Goal: Transaction & Acquisition: Purchase product/service

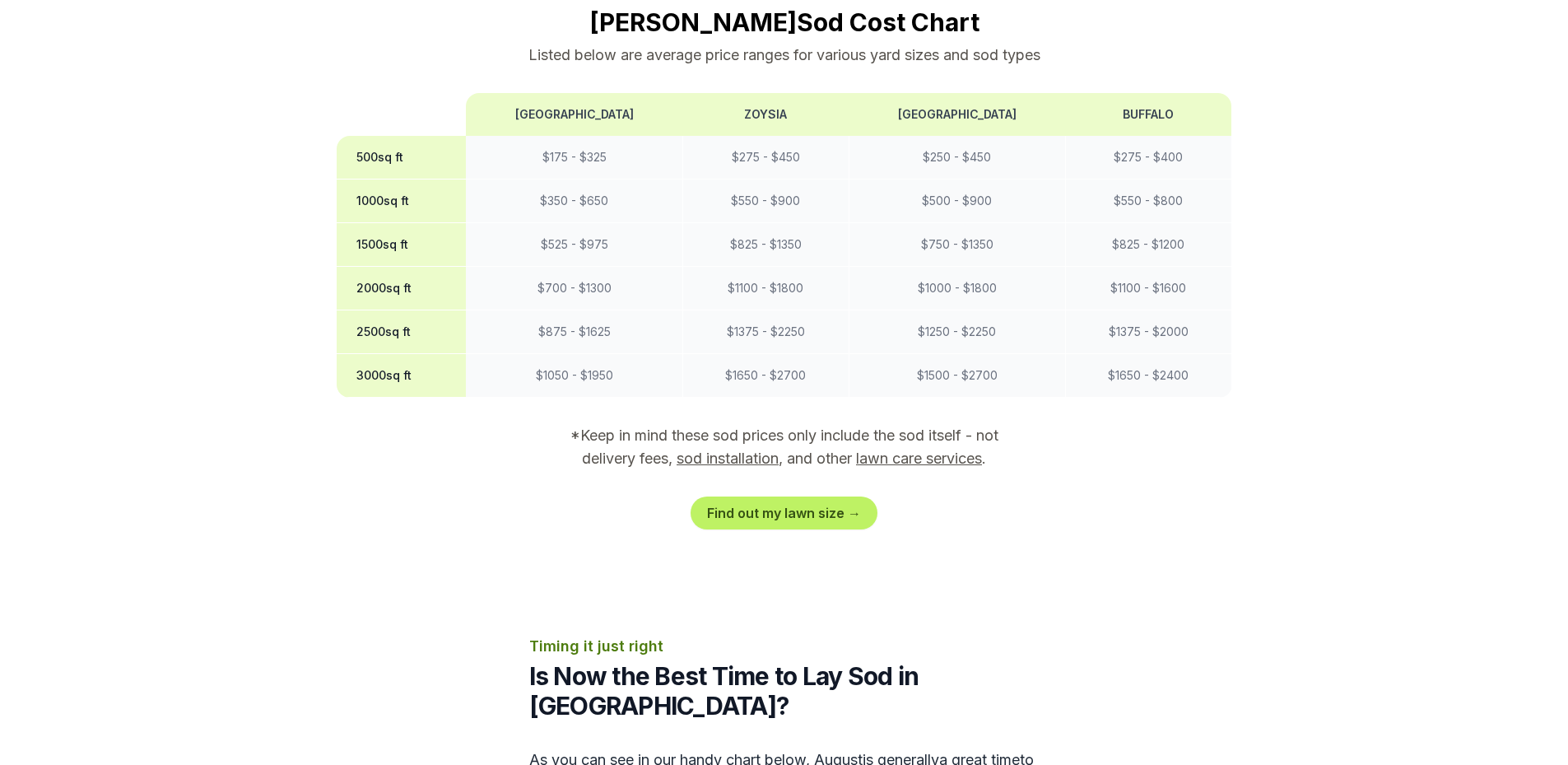
scroll to position [1400, 0]
click at [772, 496] on link "Find out my lawn size →" at bounding box center [783, 512] width 187 height 33
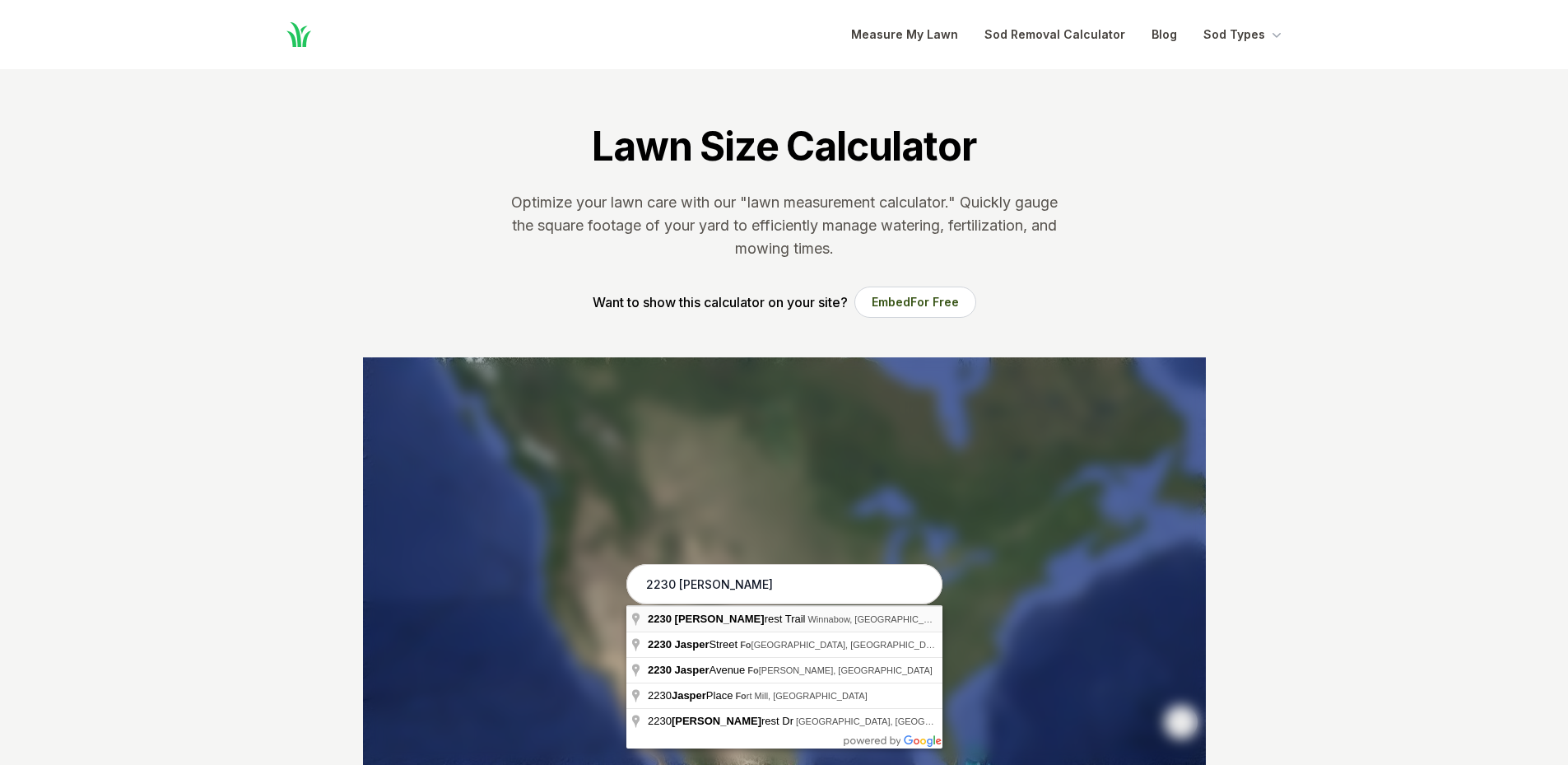
type input "[STREET_ADDRESS]"
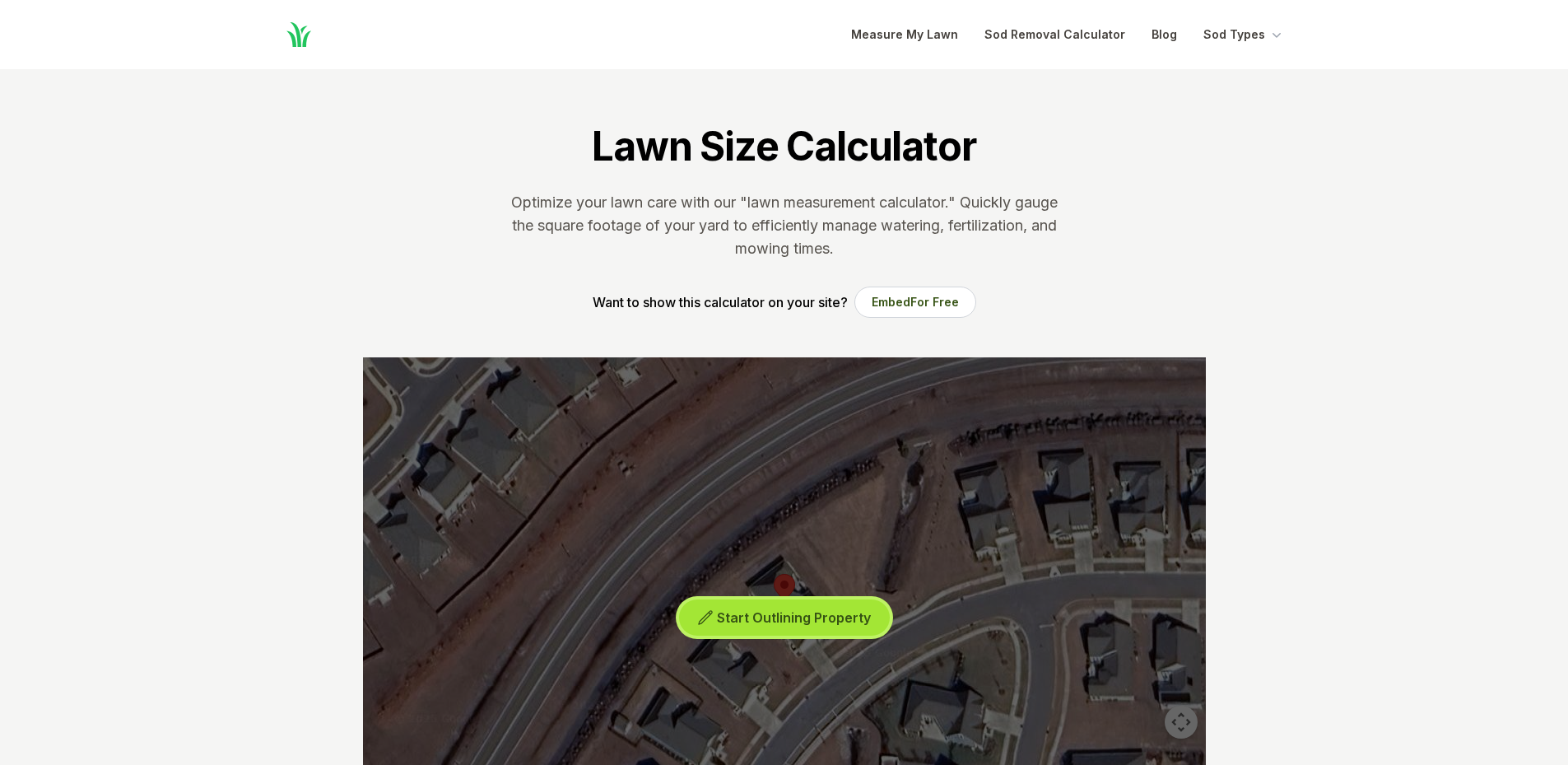
click at [776, 621] on span "Start Outlining Property" at bounding box center [794, 616] width 154 height 16
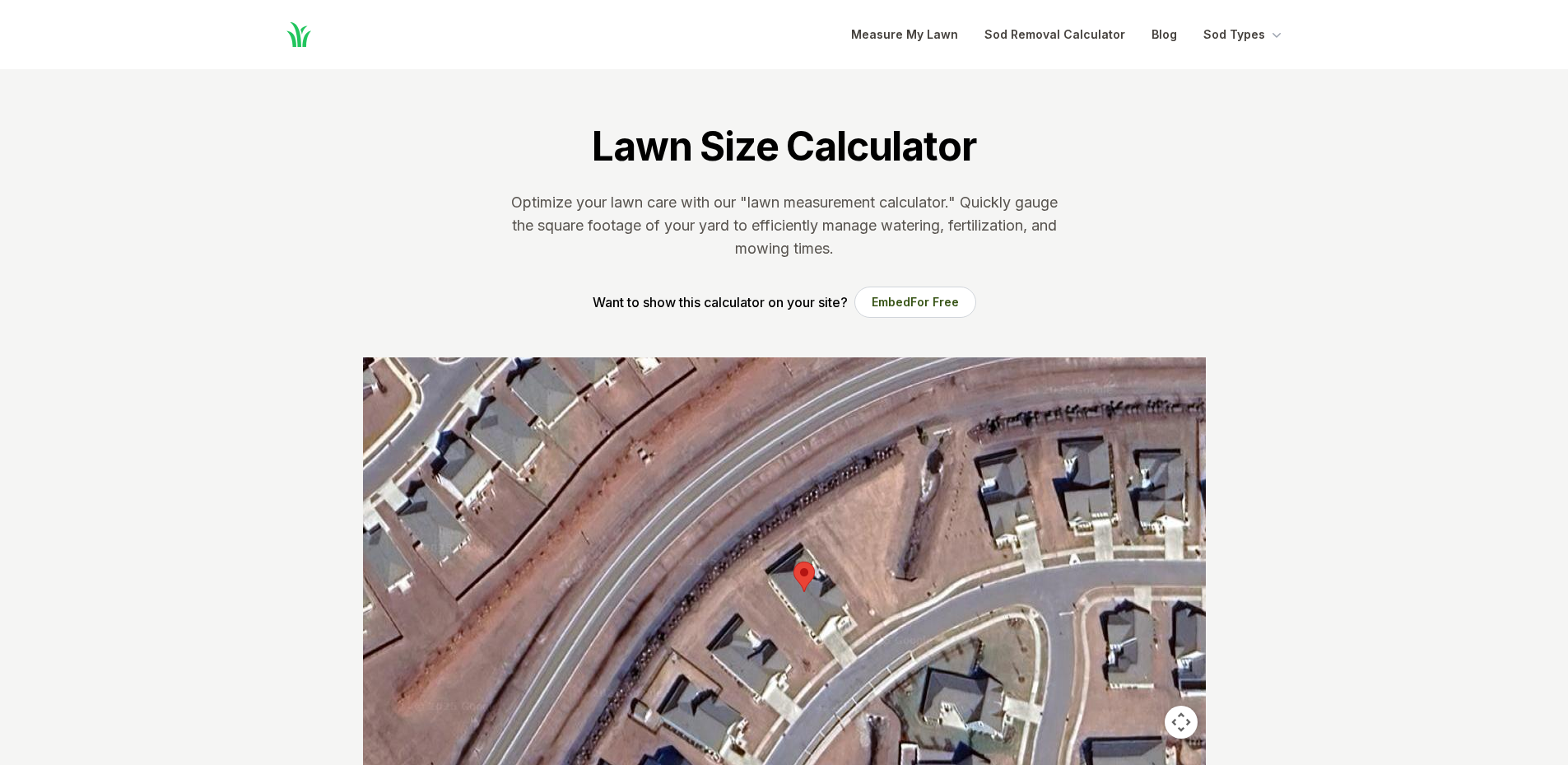
drag, startPoint x: 720, startPoint y: 583, endPoint x: 743, endPoint y: 570, distance: 26.4
click at [743, 570] on div at bounding box center [784, 604] width 842 height 494
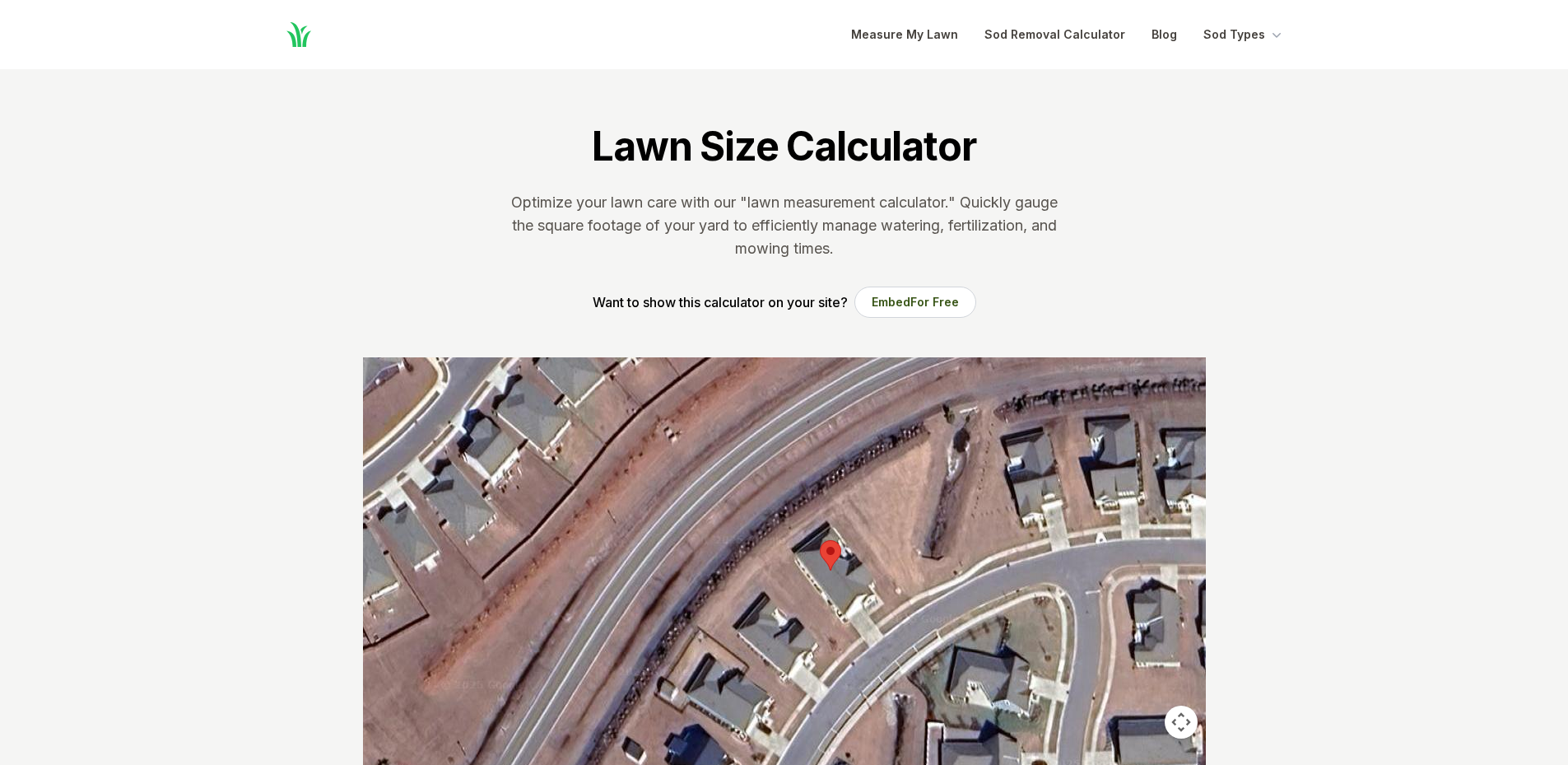
drag, startPoint x: 743, startPoint y: 570, endPoint x: 767, endPoint y: 546, distance: 33.9
click at [767, 546] on div at bounding box center [784, 604] width 842 height 494
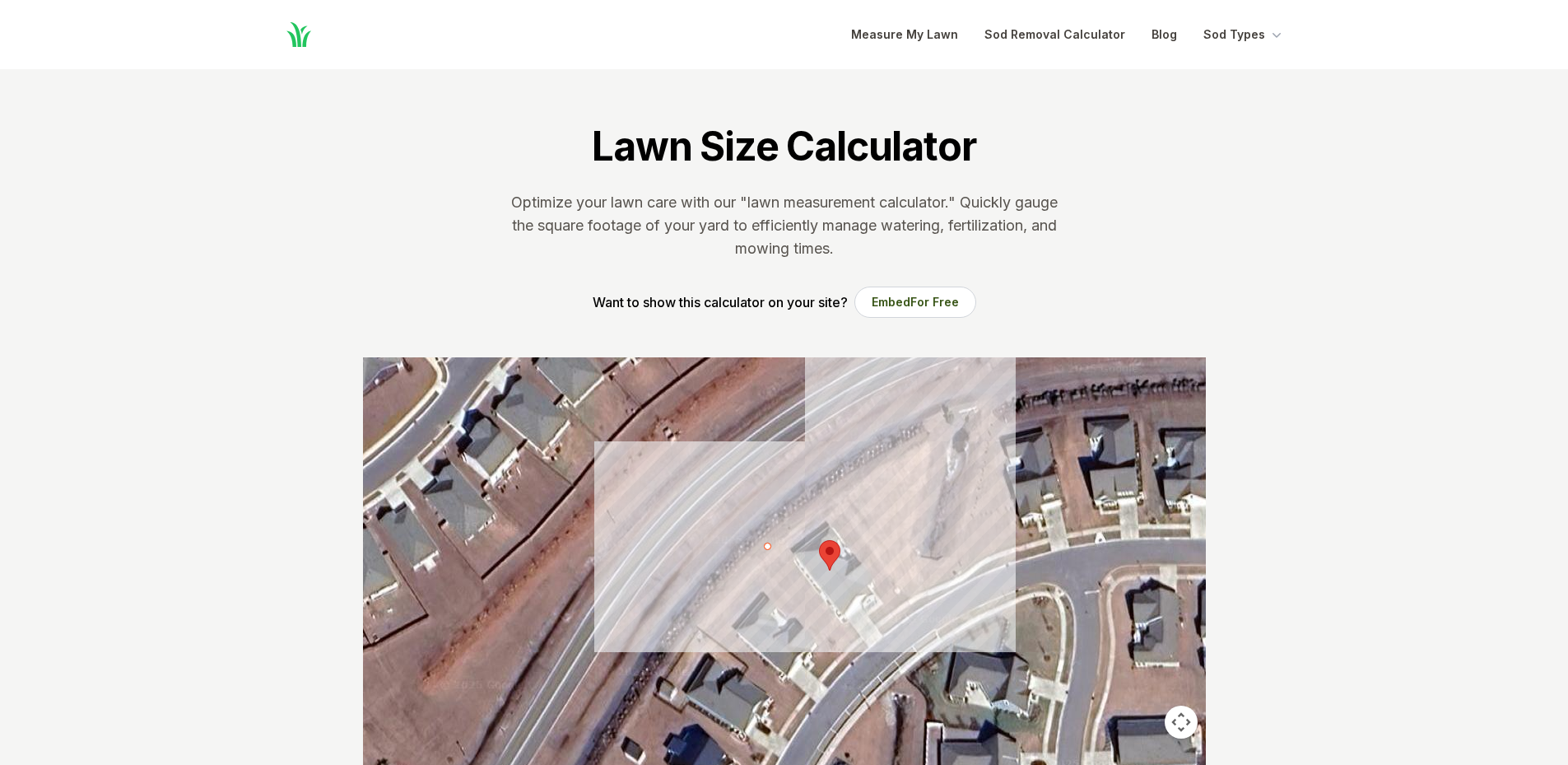
click at [920, 447] on div at bounding box center [784, 604] width 842 height 494
click at [902, 558] on div at bounding box center [784, 604] width 842 height 494
click at [938, 586] on div at bounding box center [784, 604] width 842 height 494
click at [875, 625] on div at bounding box center [784, 604] width 842 height 494
click at [867, 614] on div at bounding box center [784, 604] width 842 height 494
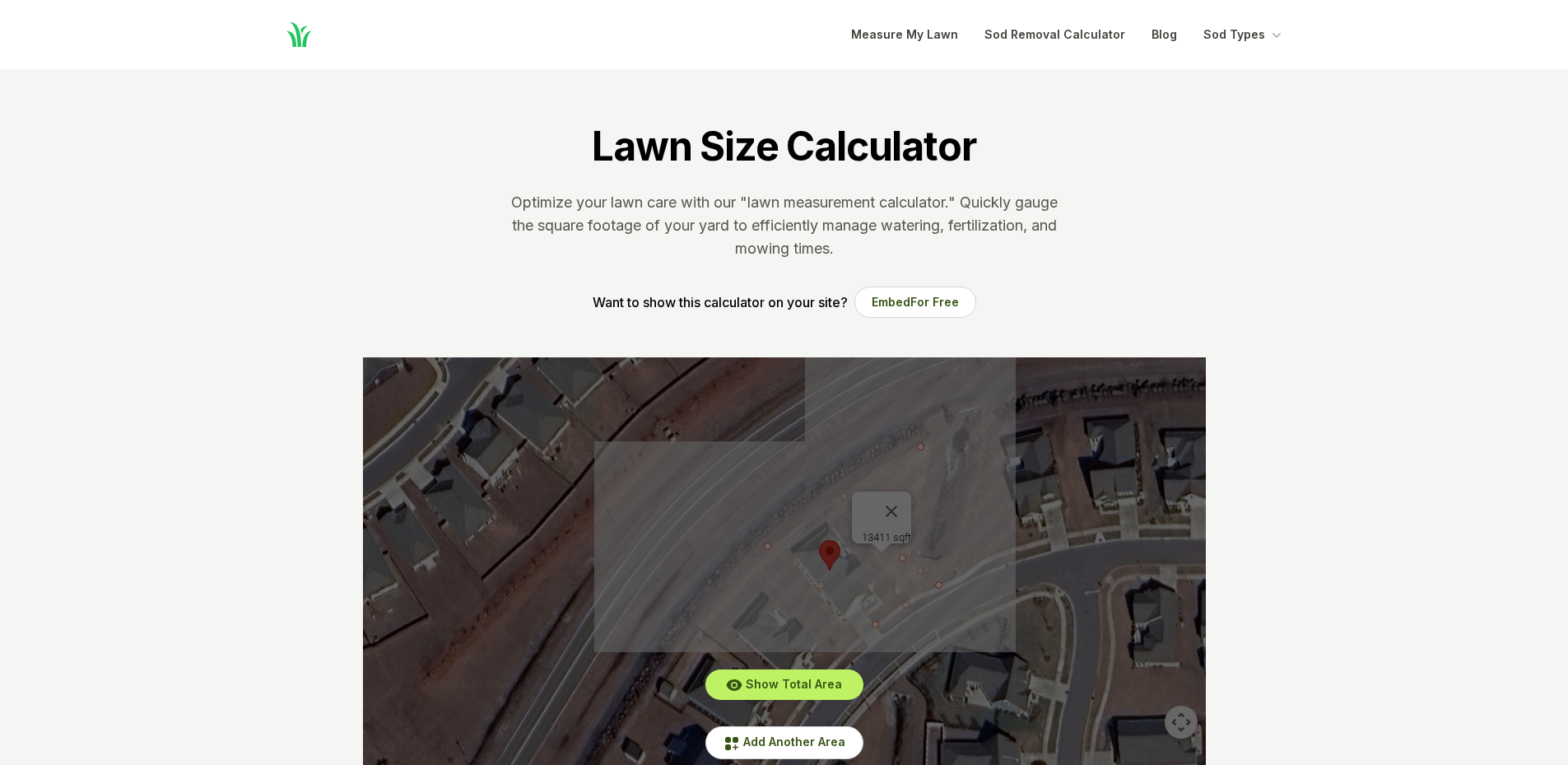
click at [899, 498] on div "Show Total Area Add Another Area Undo last outline" at bounding box center [784, 604] width 842 height 494
click at [966, 523] on div "Show Total Area Add Another Area Undo last outline" at bounding box center [784, 604] width 842 height 494
click at [777, 746] on span "Add Another Area" at bounding box center [794, 741] width 102 height 14
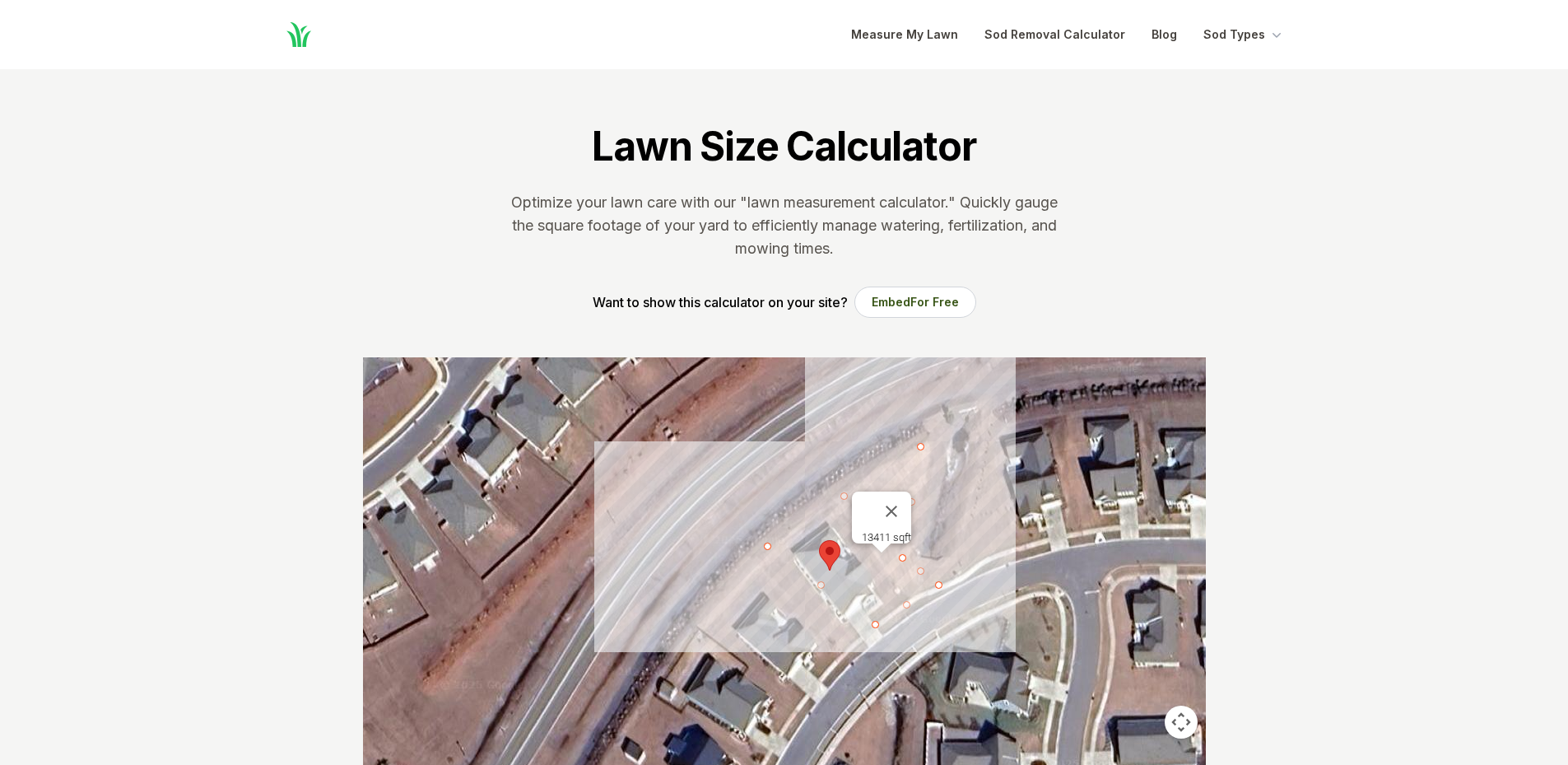
click at [770, 547] on div at bounding box center [784, 604] width 842 height 494
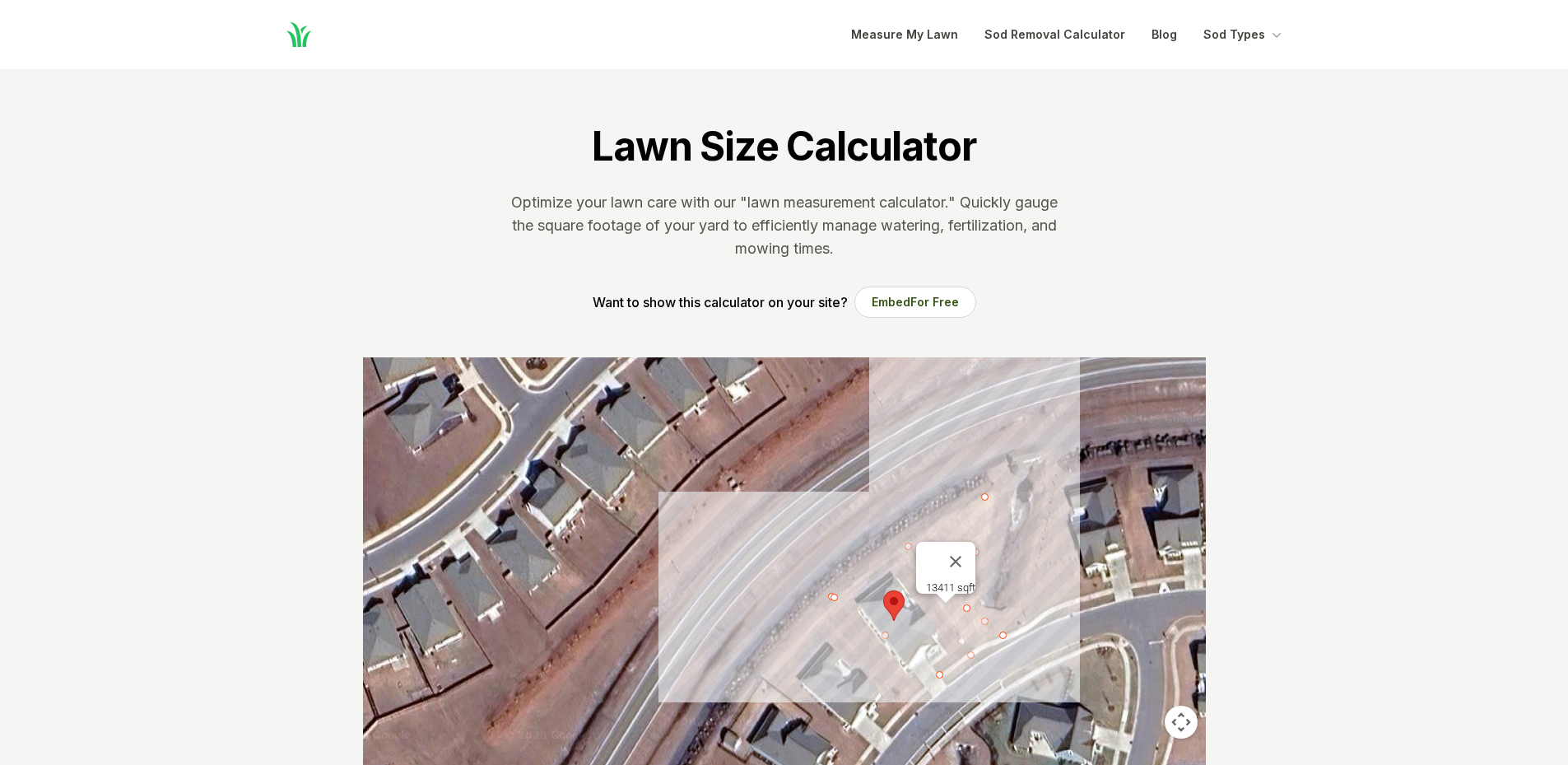
drag, startPoint x: 769, startPoint y: 545, endPoint x: 827, endPoint y: 592, distance: 74.7
click at [827, 592] on div at bounding box center [784, 604] width 842 height 494
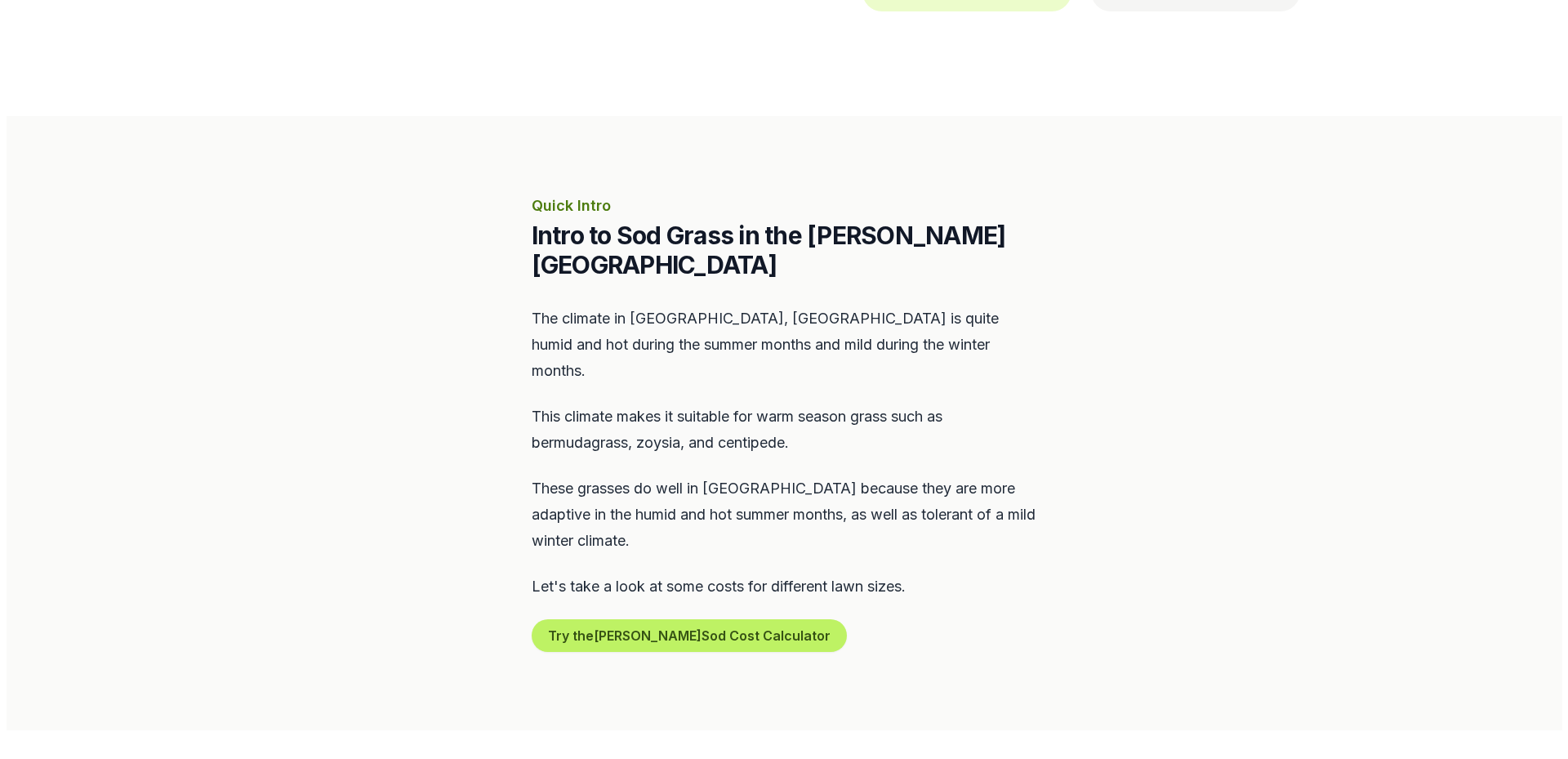
scroll to position [653, 0]
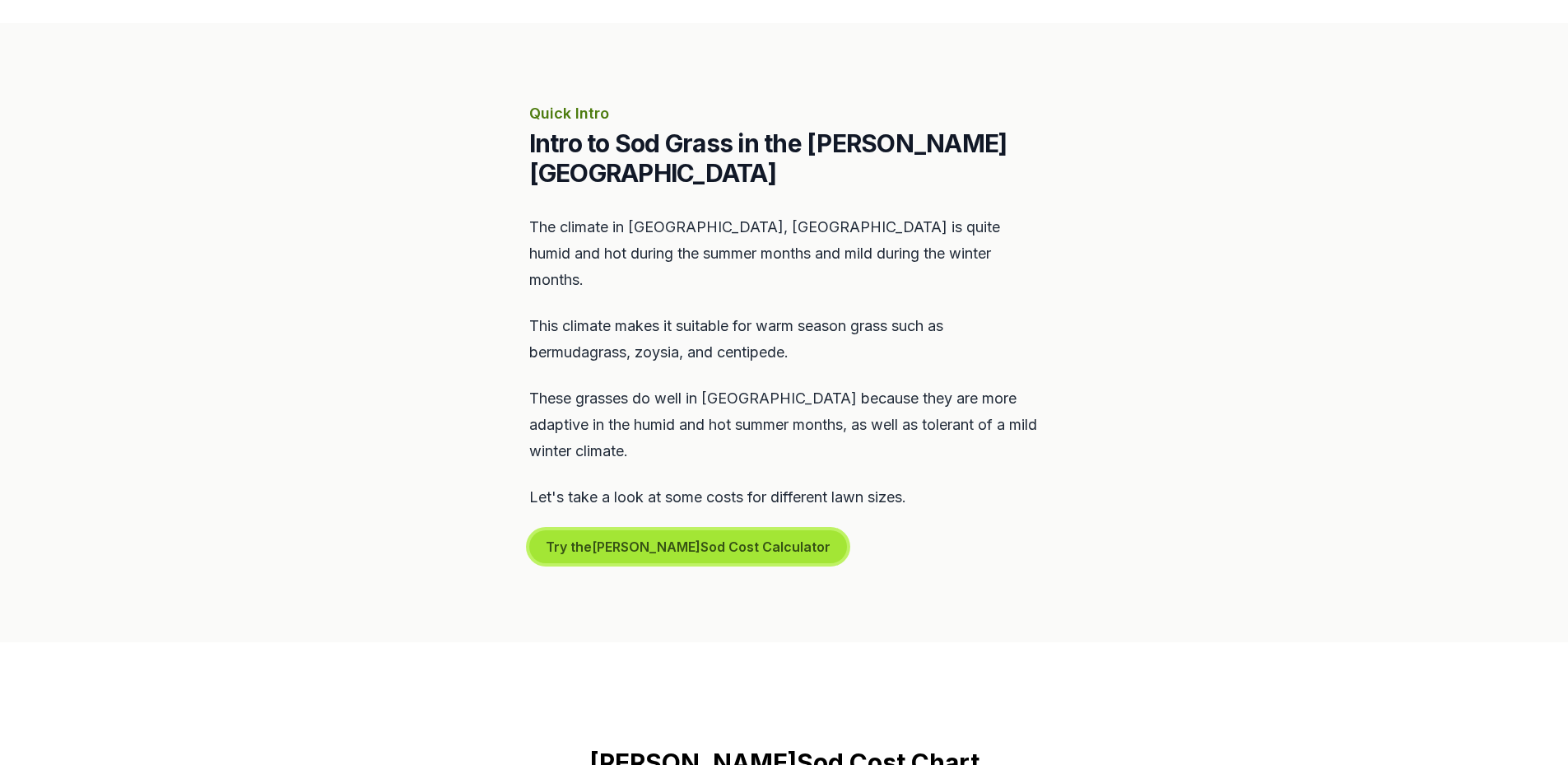
click at [661, 530] on button "Try the [PERSON_NAME] Sod Cost Calculator" at bounding box center [687, 546] width 317 height 33
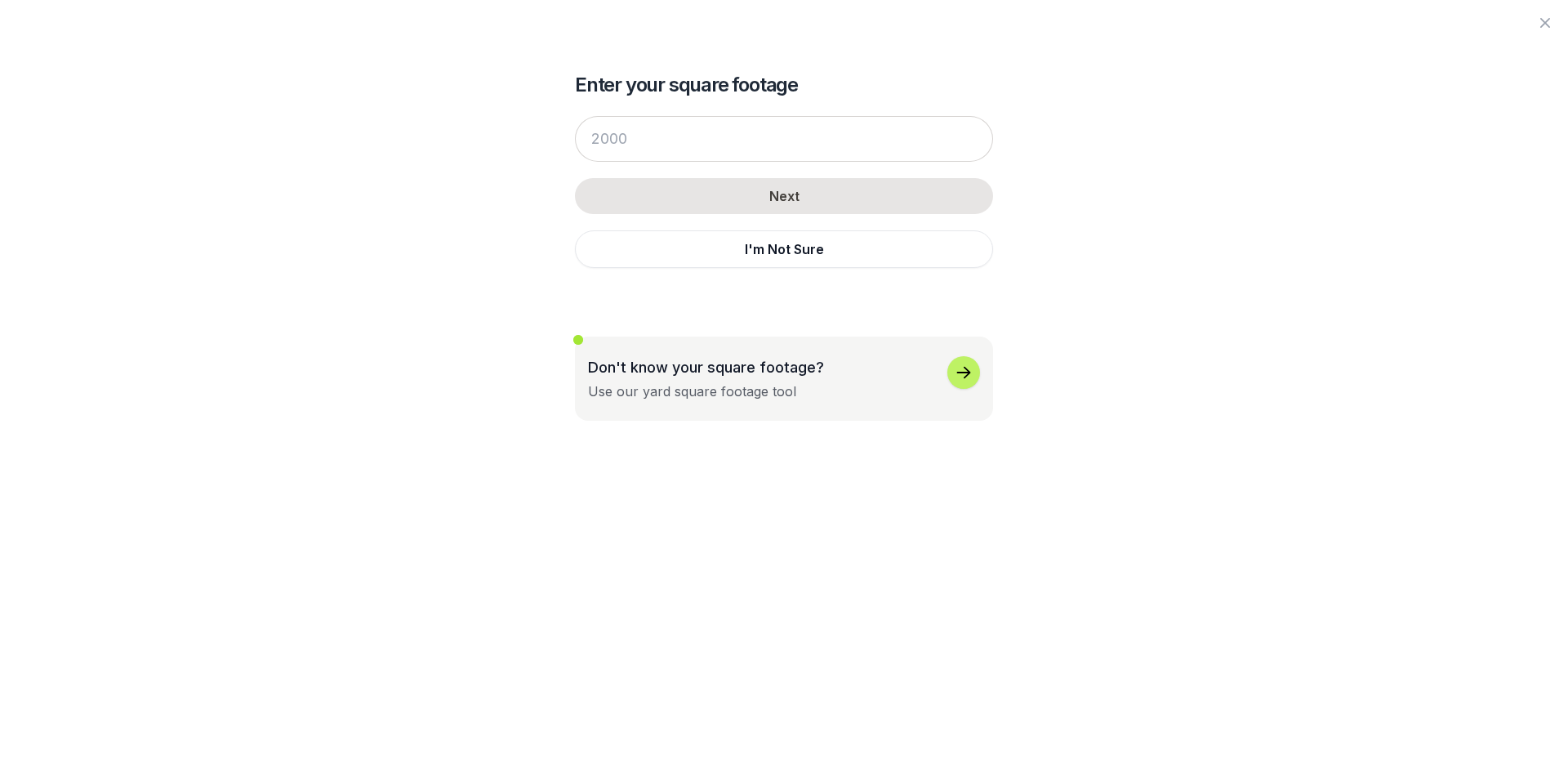
click at [961, 377] on icon "button" at bounding box center [963, 372] width 20 height 20
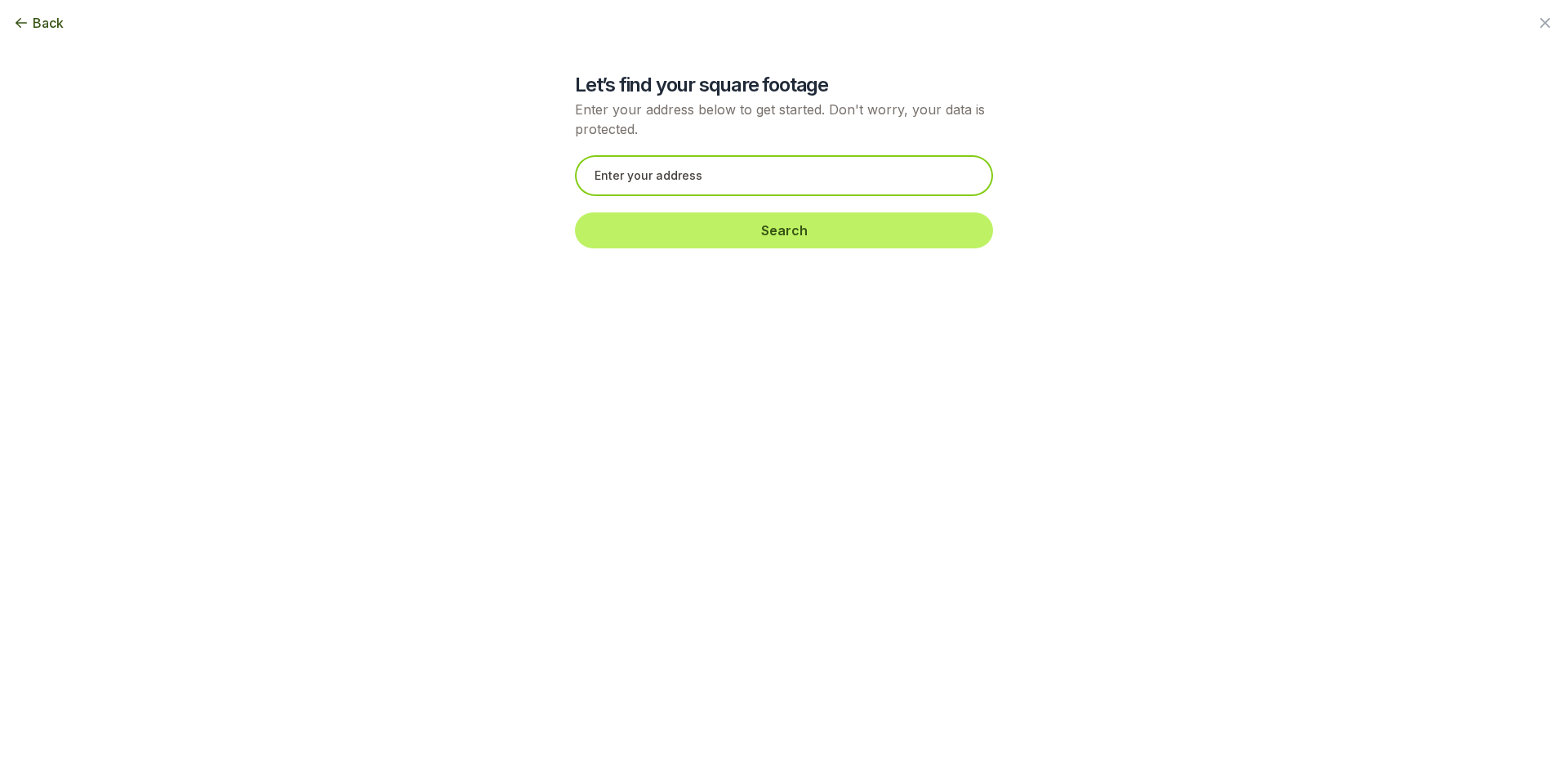
drag, startPoint x: 595, startPoint y: 171, endPoint x: 612, endPoint y: 181, distance: 19.7
click at [596, 175] on input "text" at bounding box center [784, 175] width 418 height 41
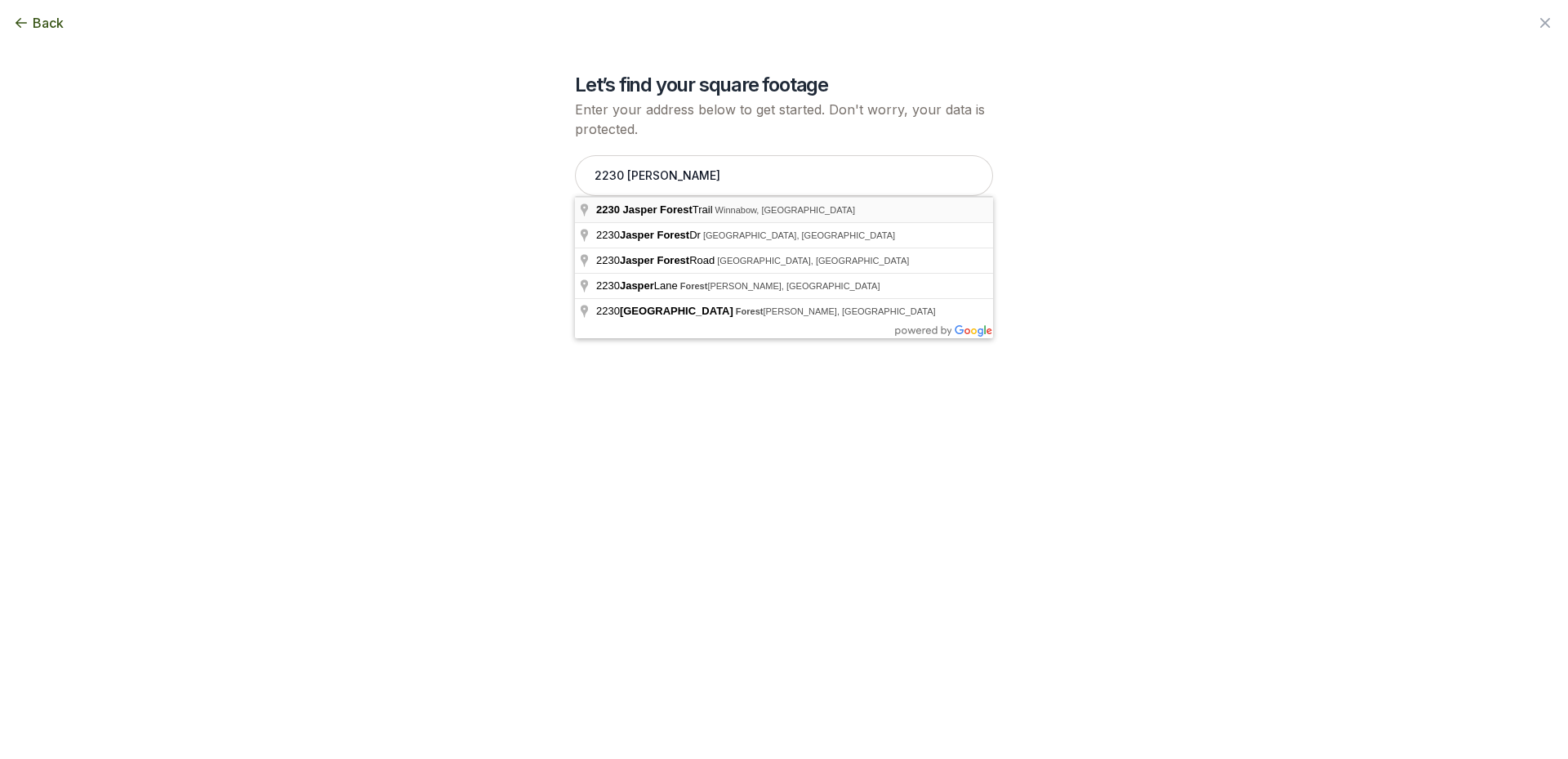
type input "[STREET_ADDRESS]"
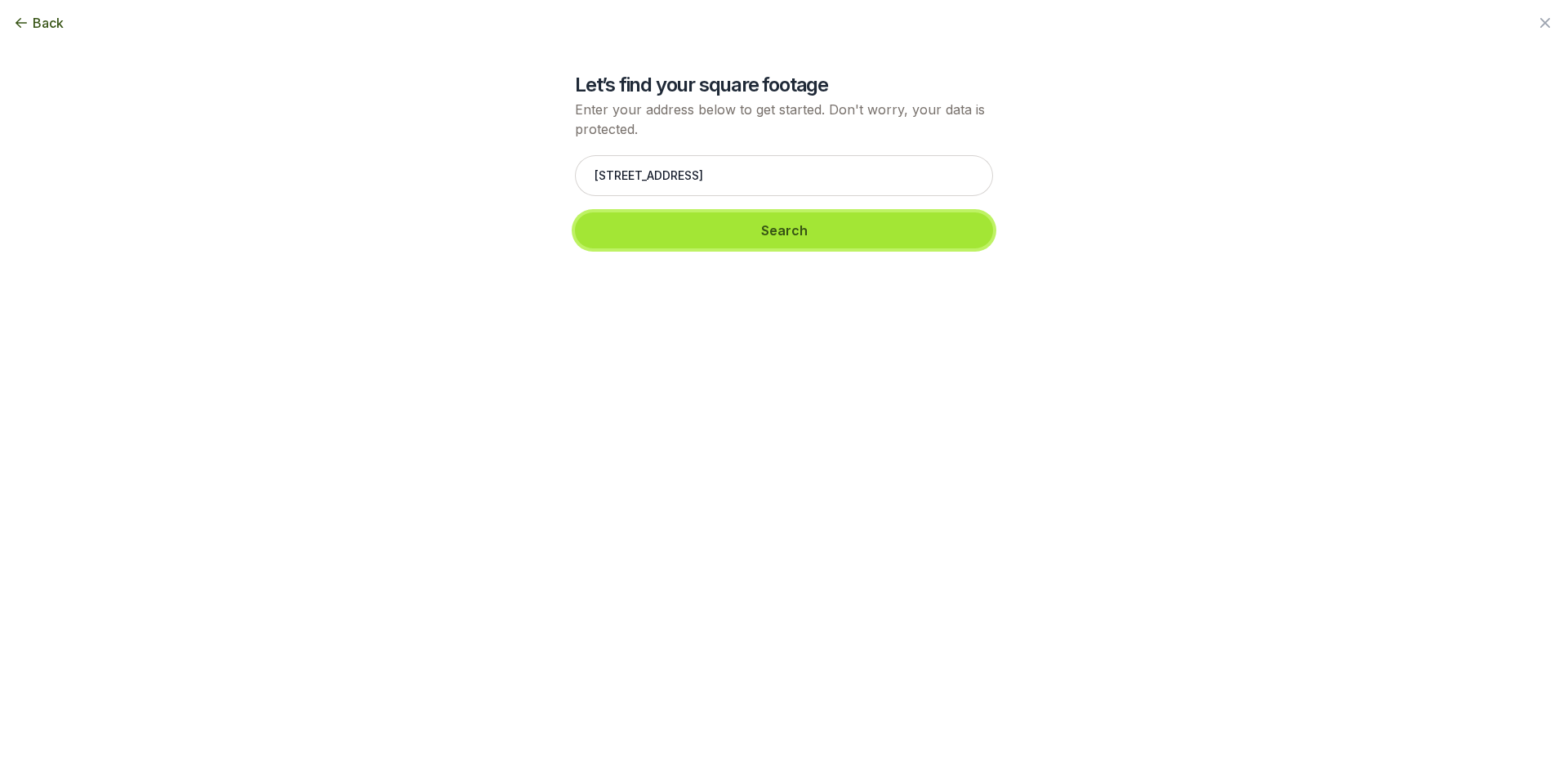
click at [775, 240] on button "Search" at bounding box center [784, 230] width 418 height 36
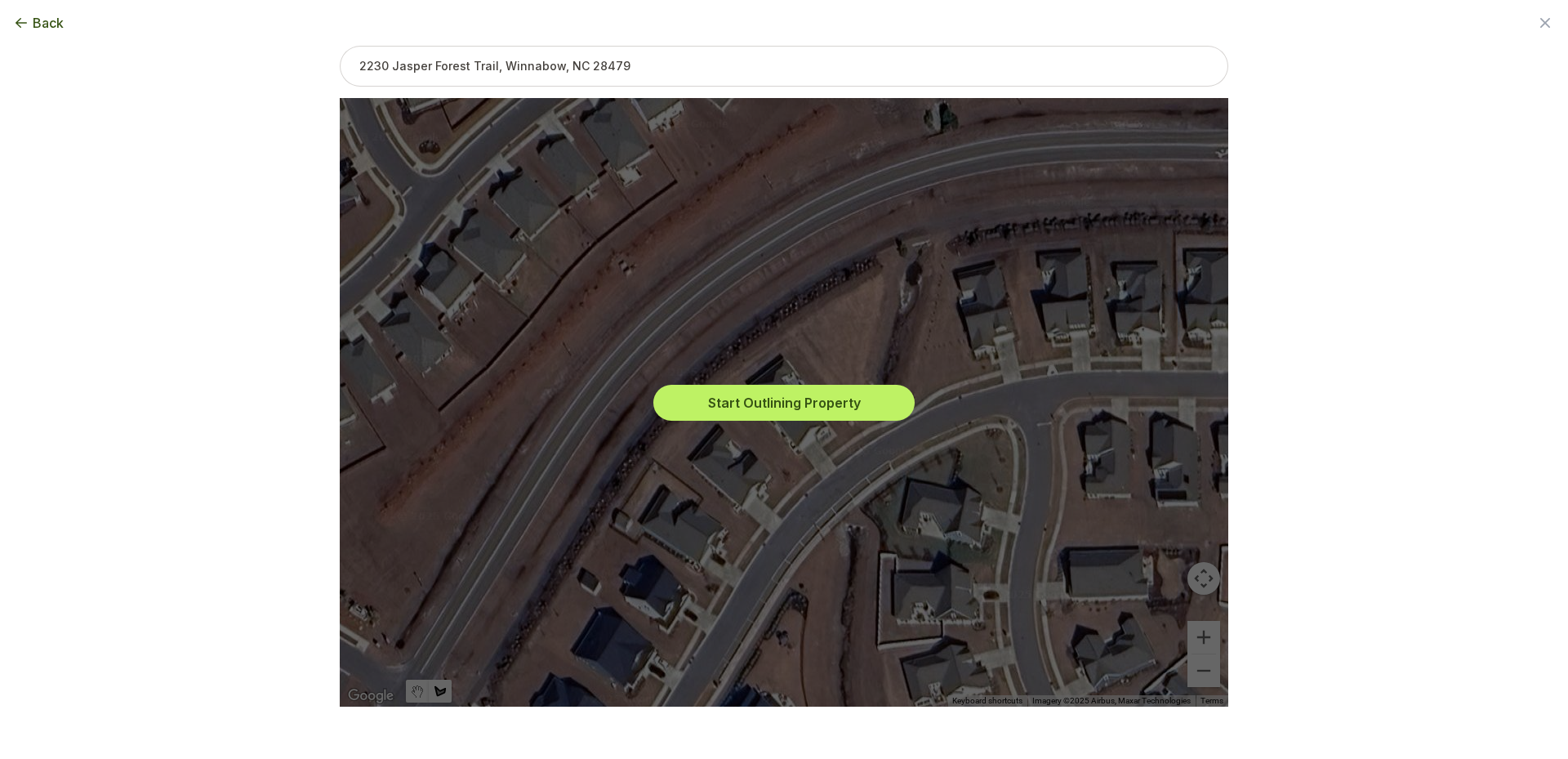
click at [880, 273] on div "Start Outlining Property" at bounding box center [784, 402] width 862 height 609
click at [801, 394] on button "Start Outlining Property" at bounding box center [784, 402] width 261 height 36
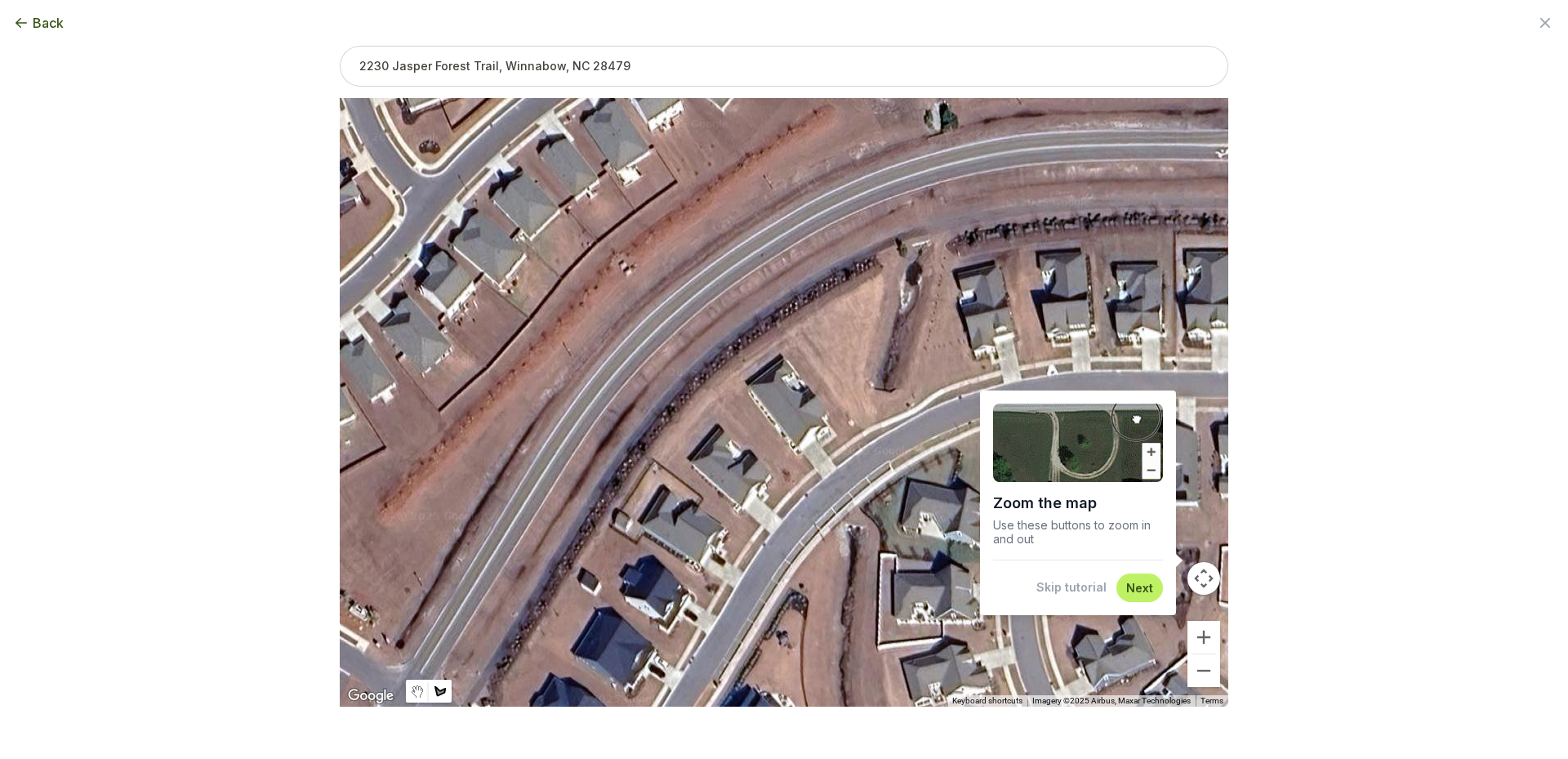
click at [823, 448] on div at bounding box center [784, 402] width 888 height 609
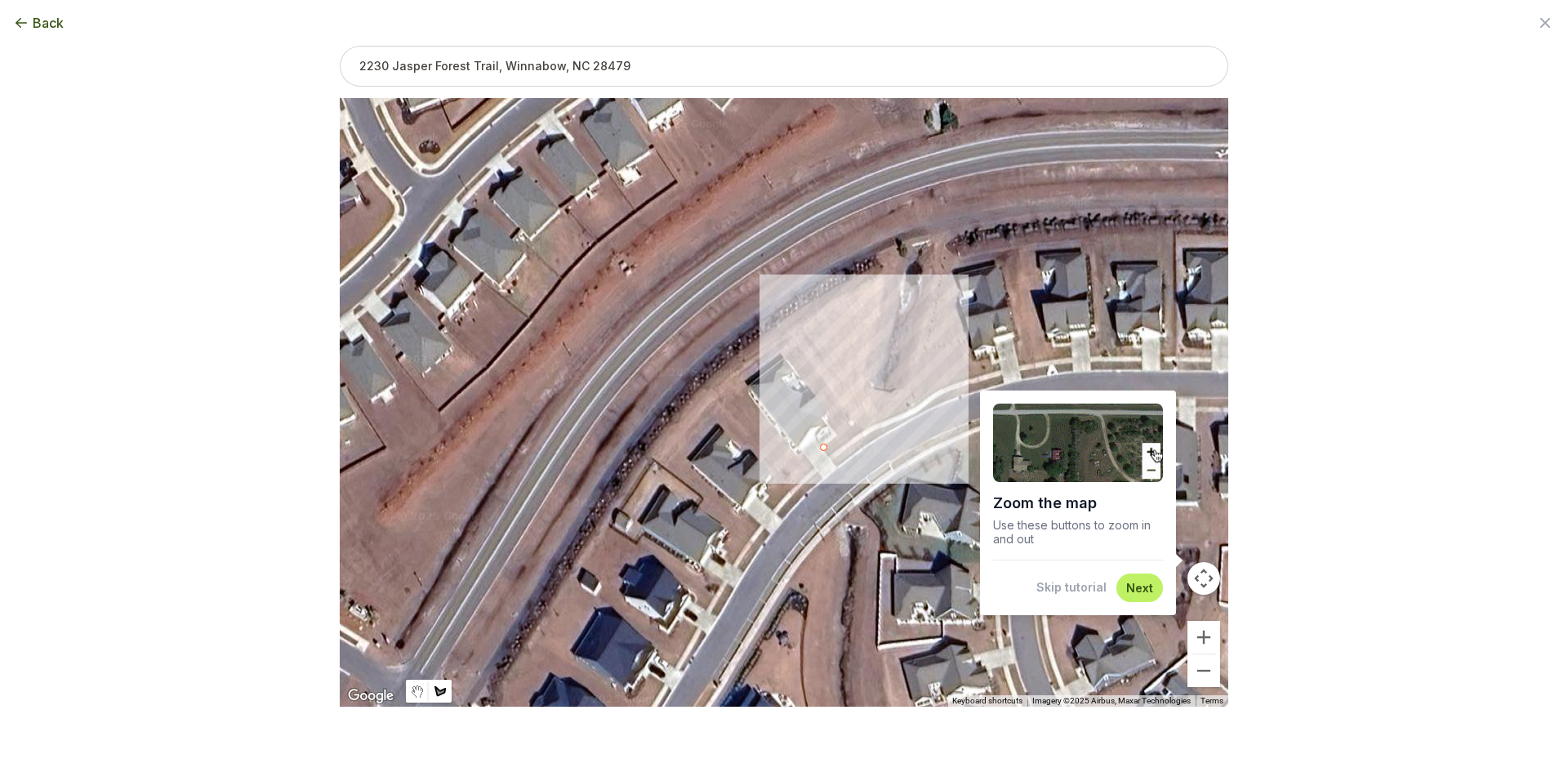
click at [827, 452] on div at bounding box center [784, 402] width 888 height 609
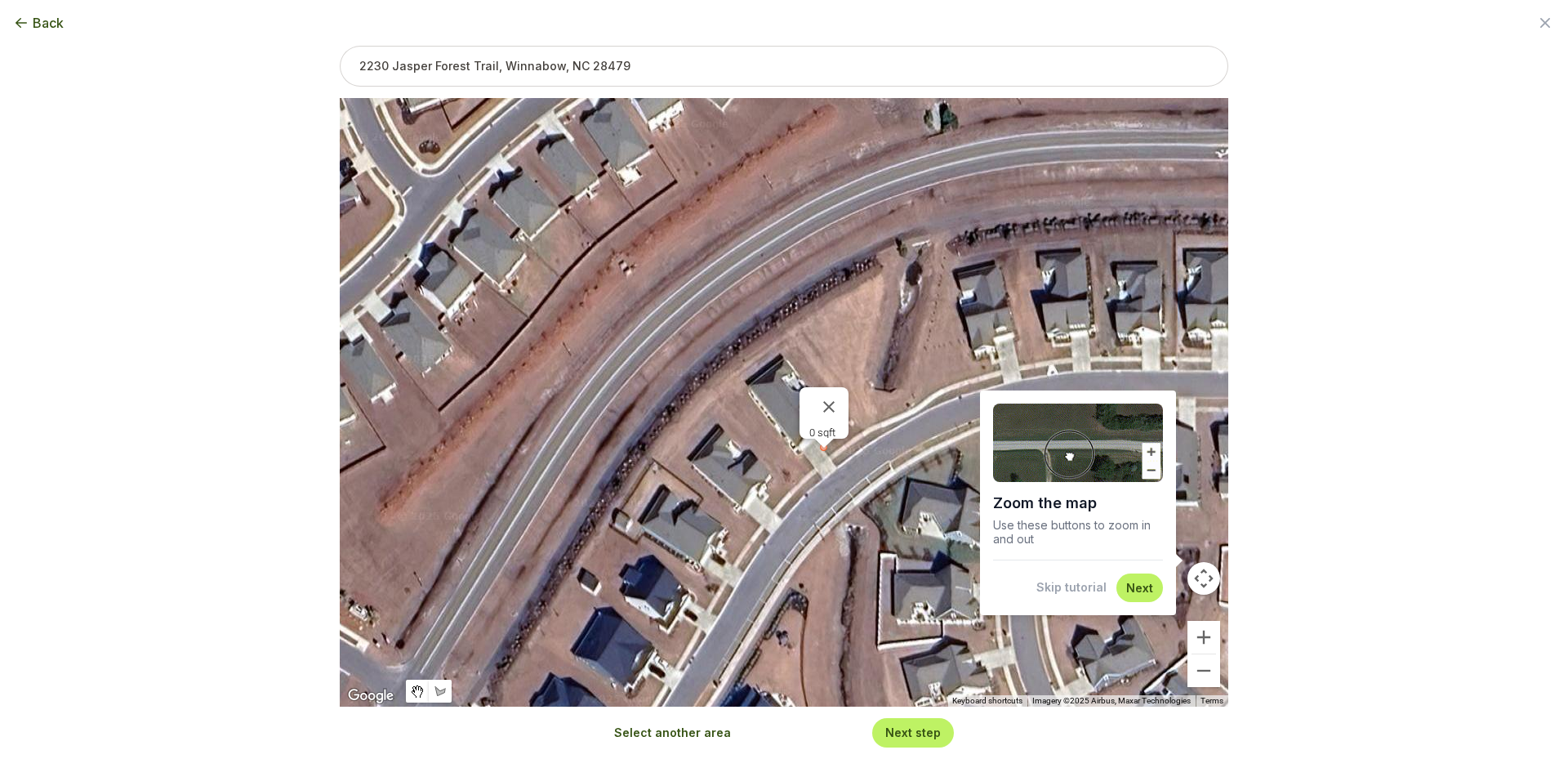
click at [830, 453] on div at bounding box center [823, 448] width 24 height 24
click at [829, 394] on button "Close" at bounding box center [828, 406] width 39 height 39
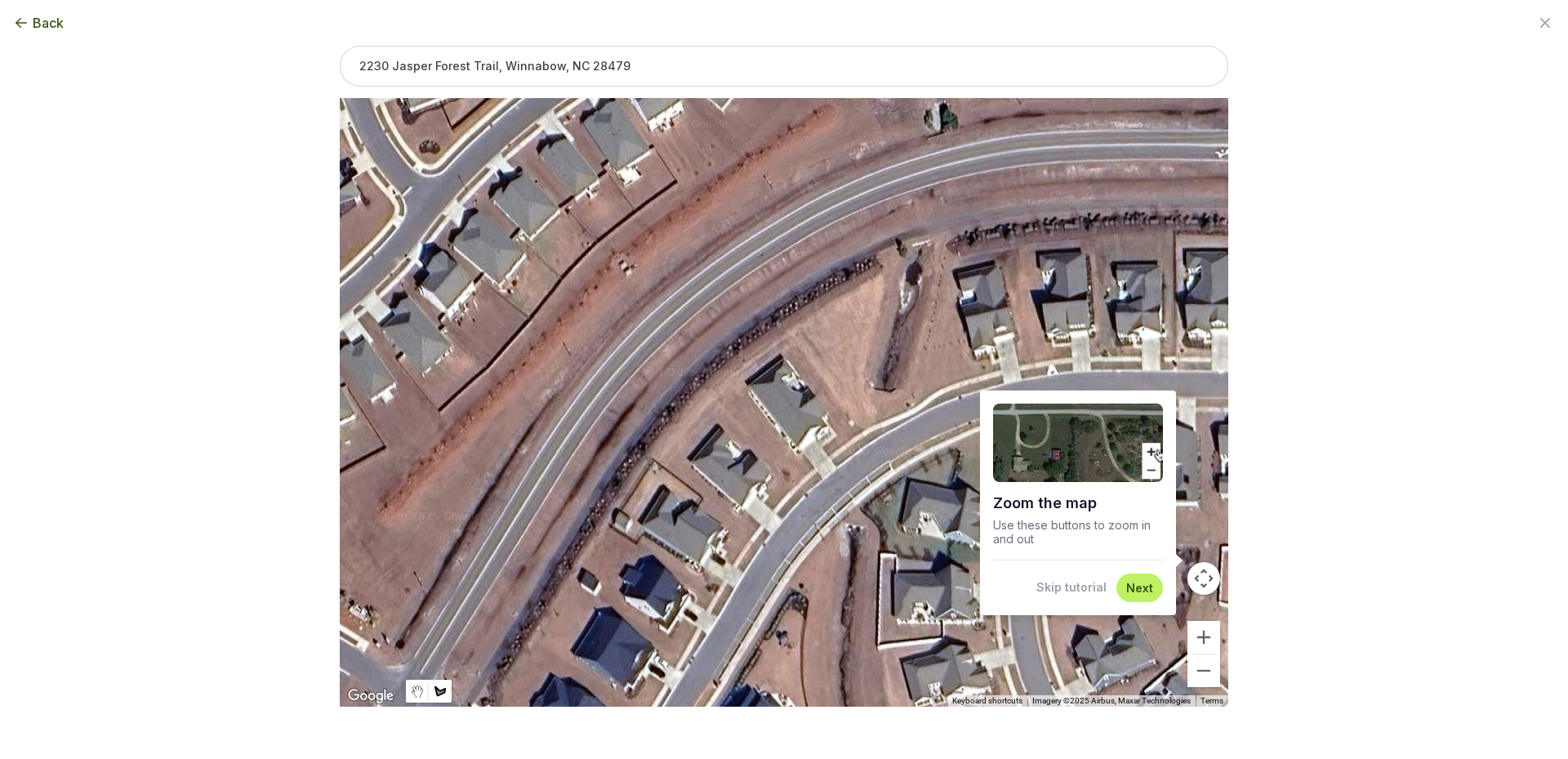
click at [823, 447] on div at bounding box center [784, 402] width 888 height 609
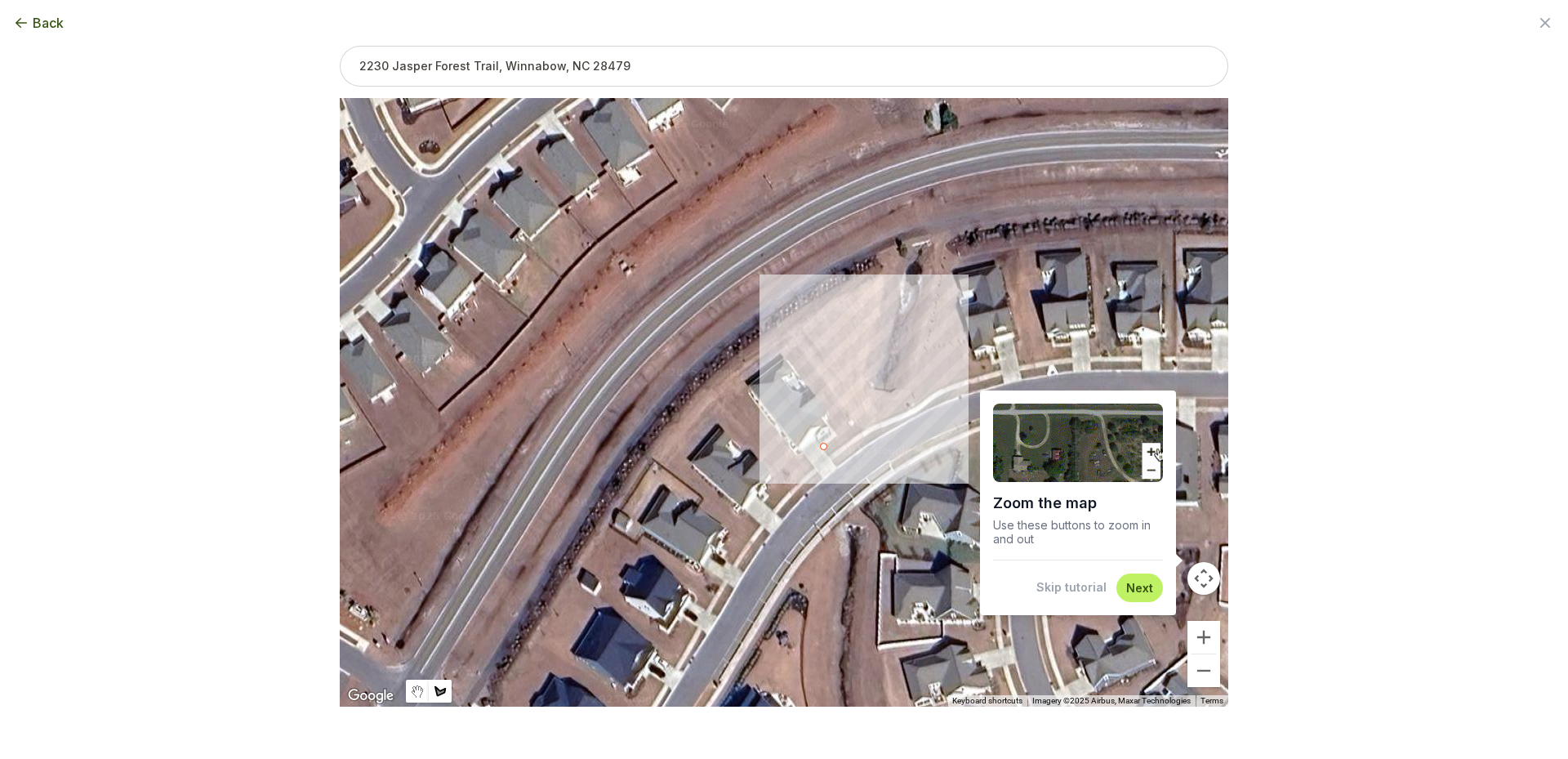
click at [831, 451] on div at bounding box center [784, 402] width 888 height 609
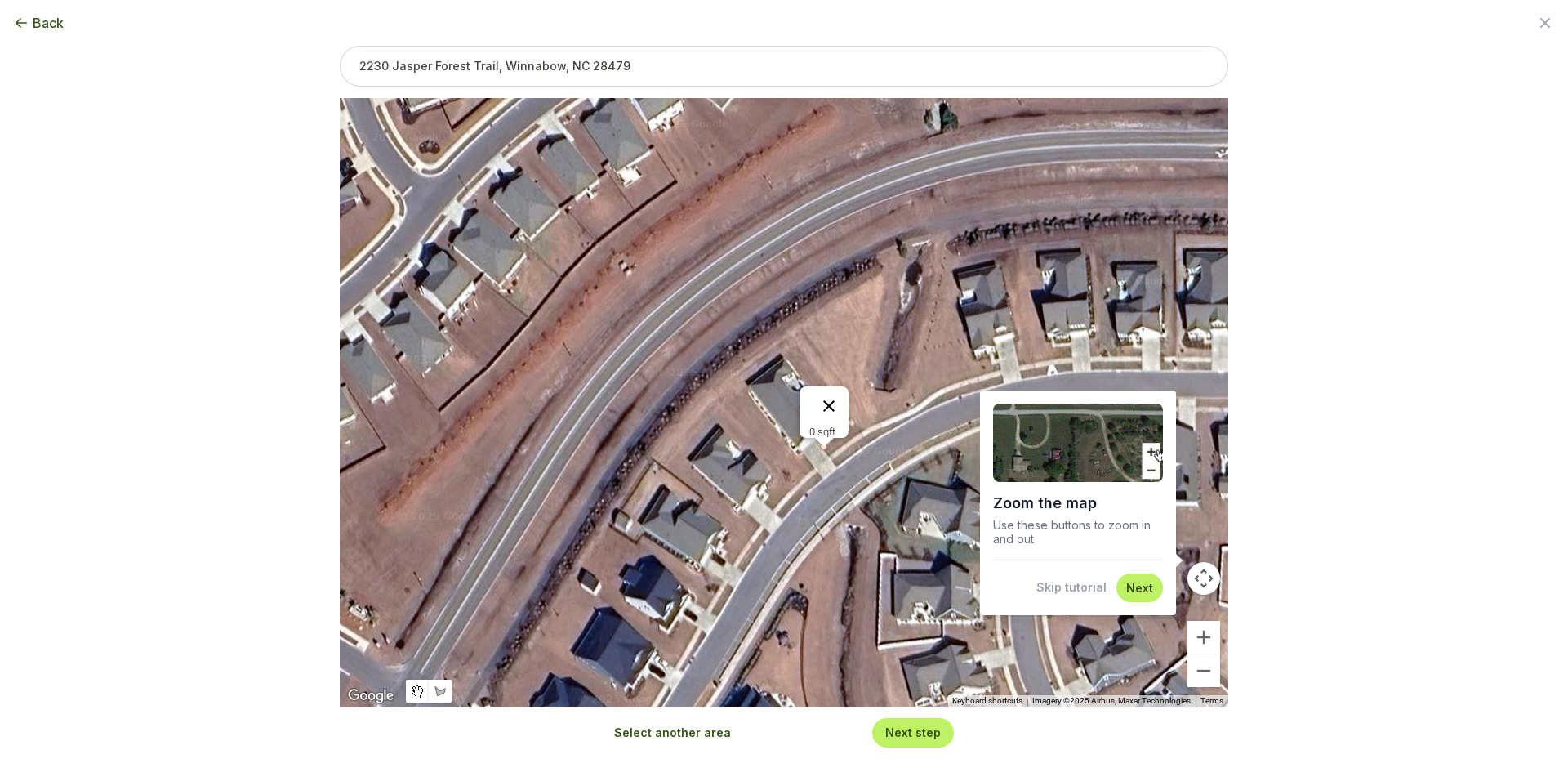
click at [829, 399] on button "Close" at bounding box center [828, 405] width 39 height 39
click at [881, 418] on div at bounding box center [784, 402] width 888 height 609
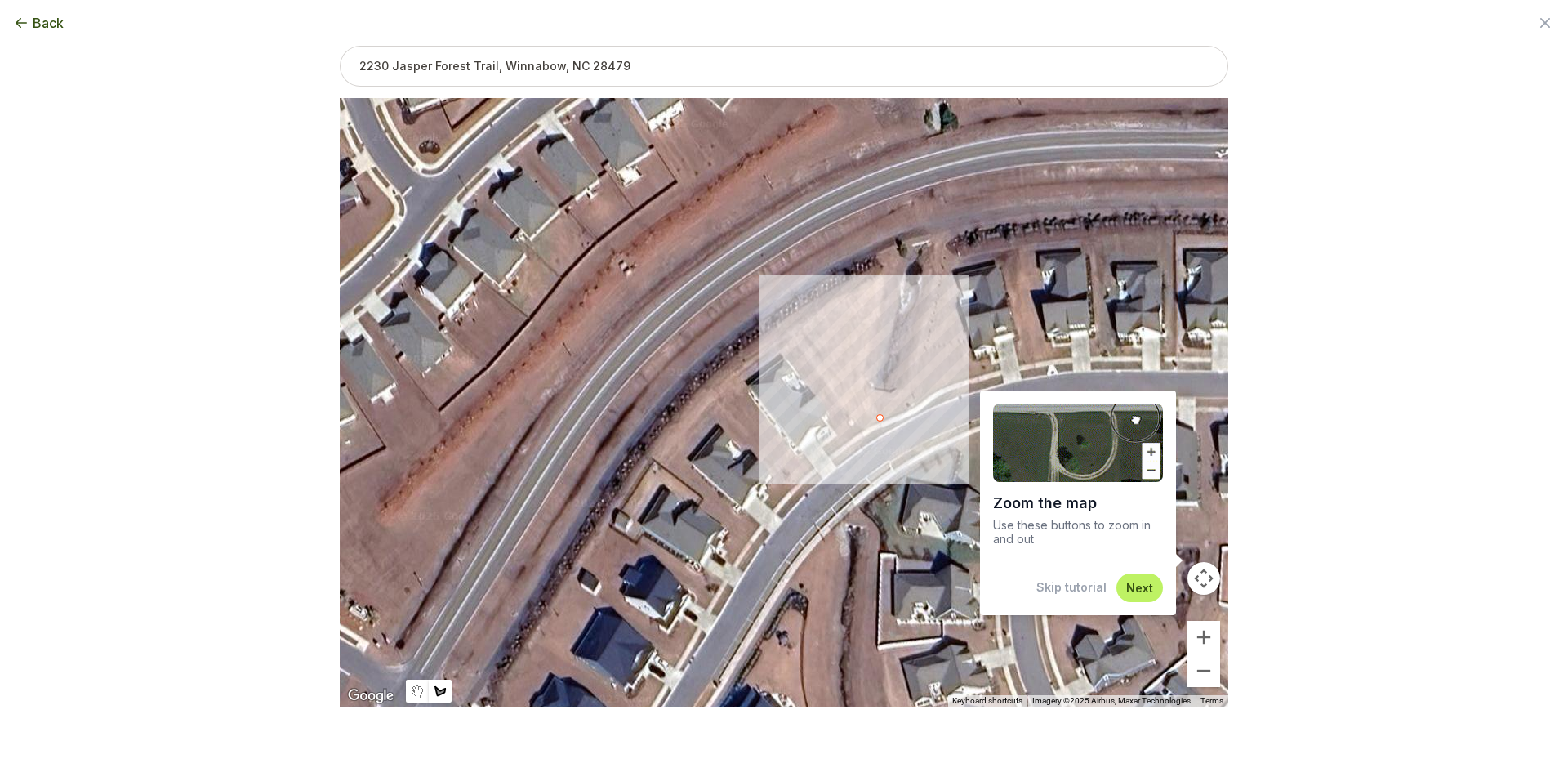
click at [866, 384] on div at bounding box center [784, 402] width 888 height 609
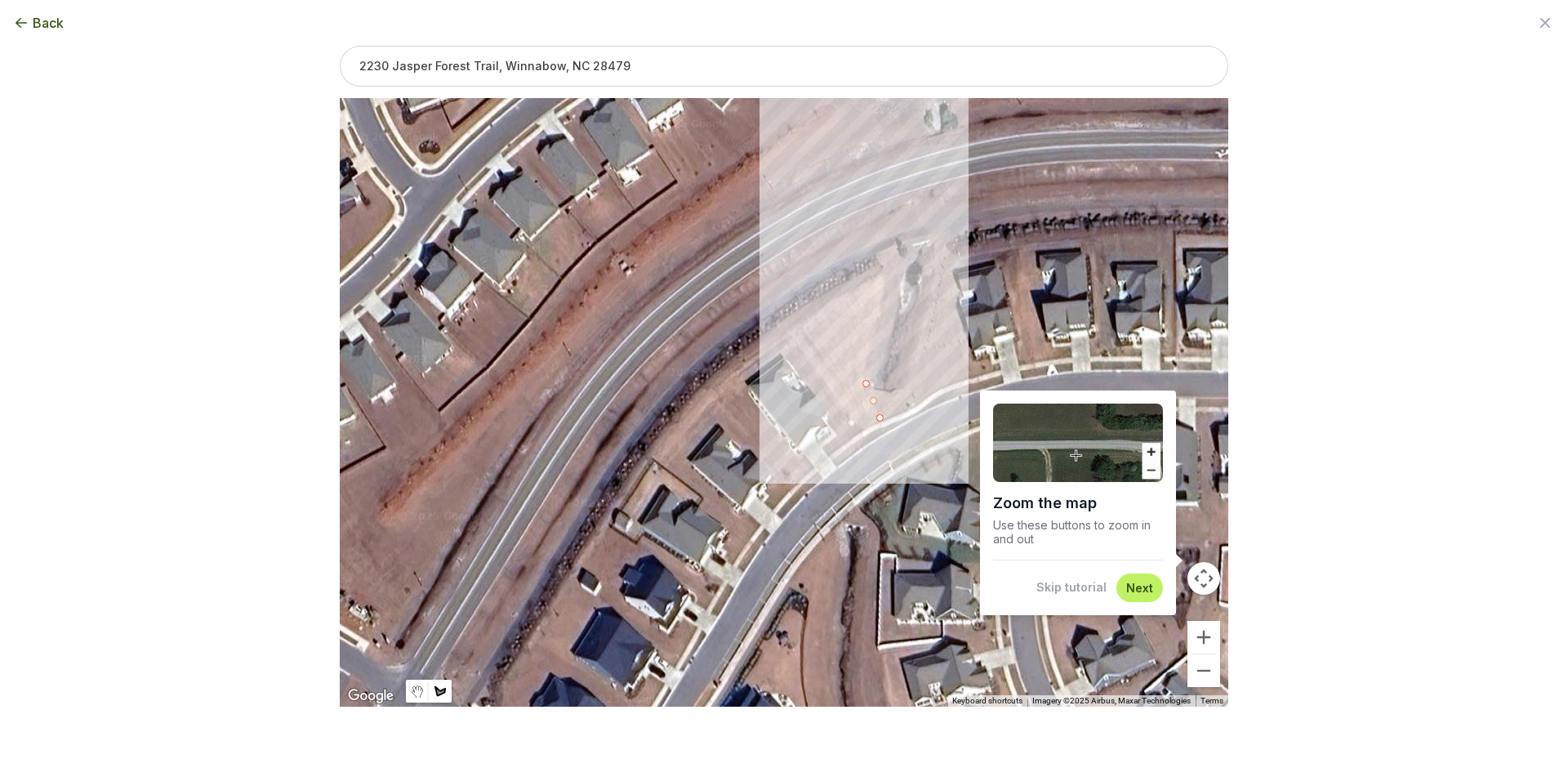
click at [887, 275] on div at bounding box center [784, 402] width 888 height 609
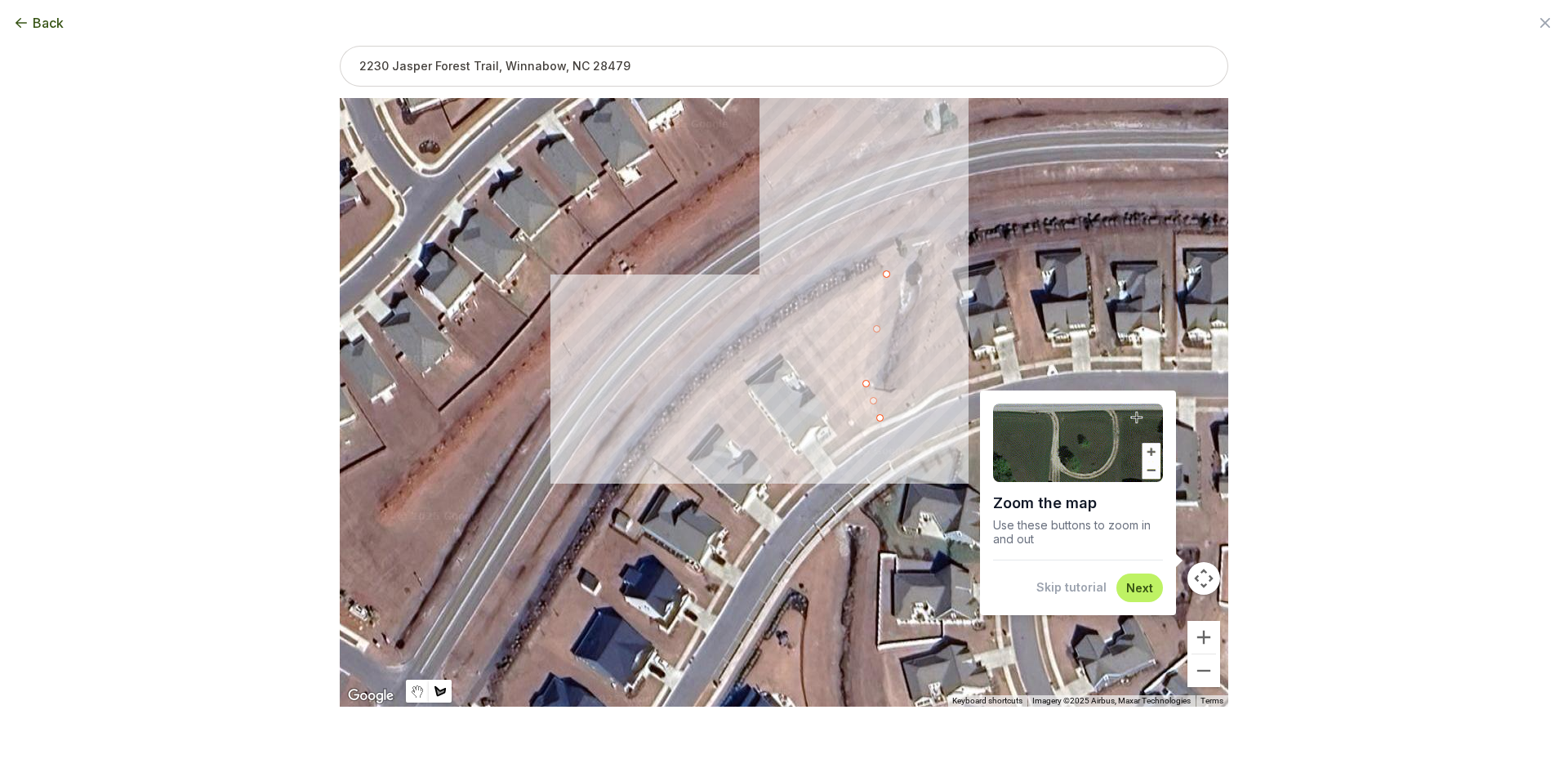
click at [731, 372] on div at bounding box center [784, 402] width 888 height 609
click at [741, 385] on div at bounding box center [784, 402] width 888 height 609
click at [785, 352] on div at bounding box center [784, 402] width 888 height 609
click at [835, 415] on div at bounding box center [784, 402] width 888 height 609
click at [826, 418] on div at bounding box center [784, 402] width 888 height 609
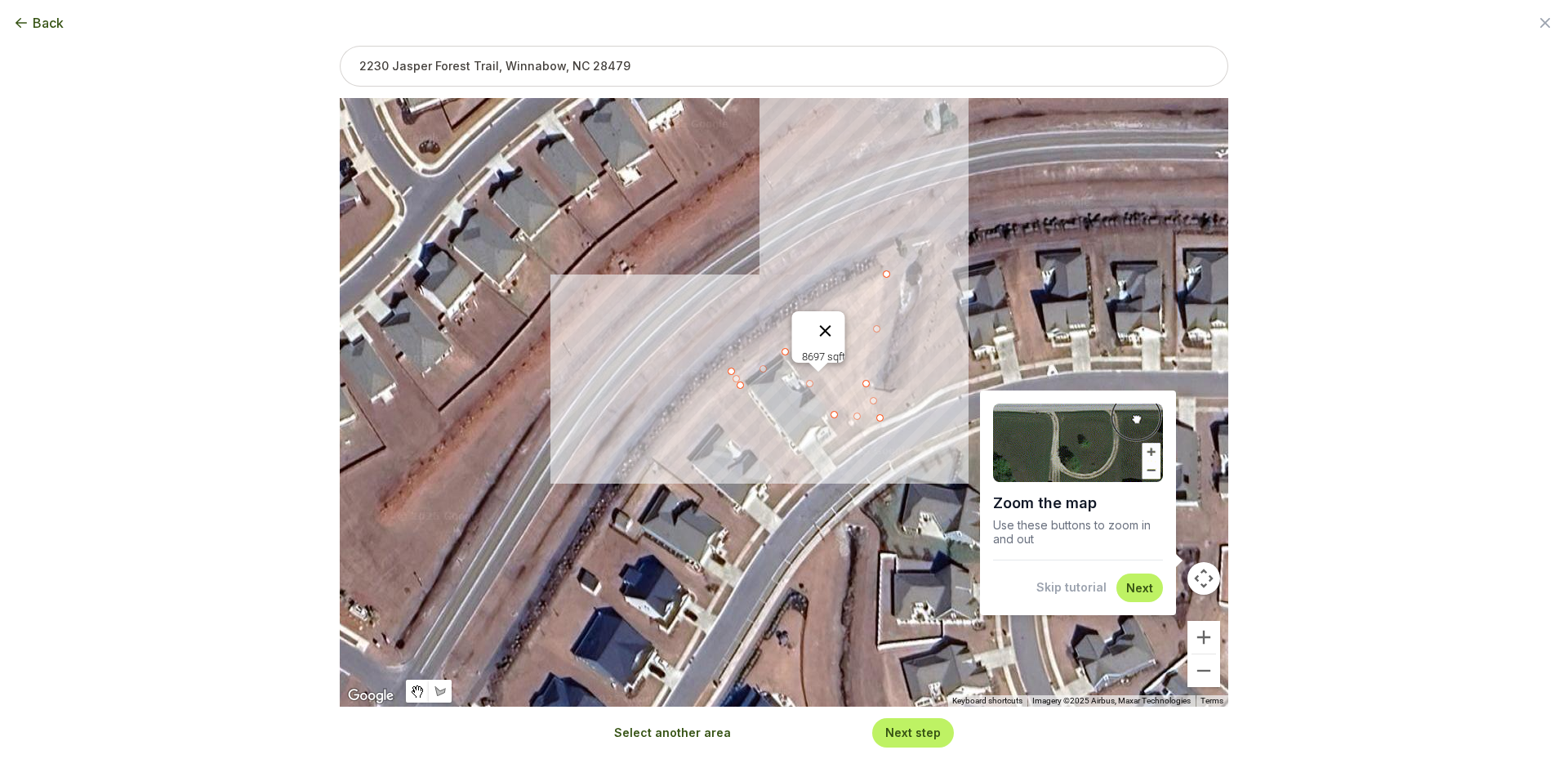
click at [827, 318] on button "Close" at bounding box center [825, 330] width 39 height 39
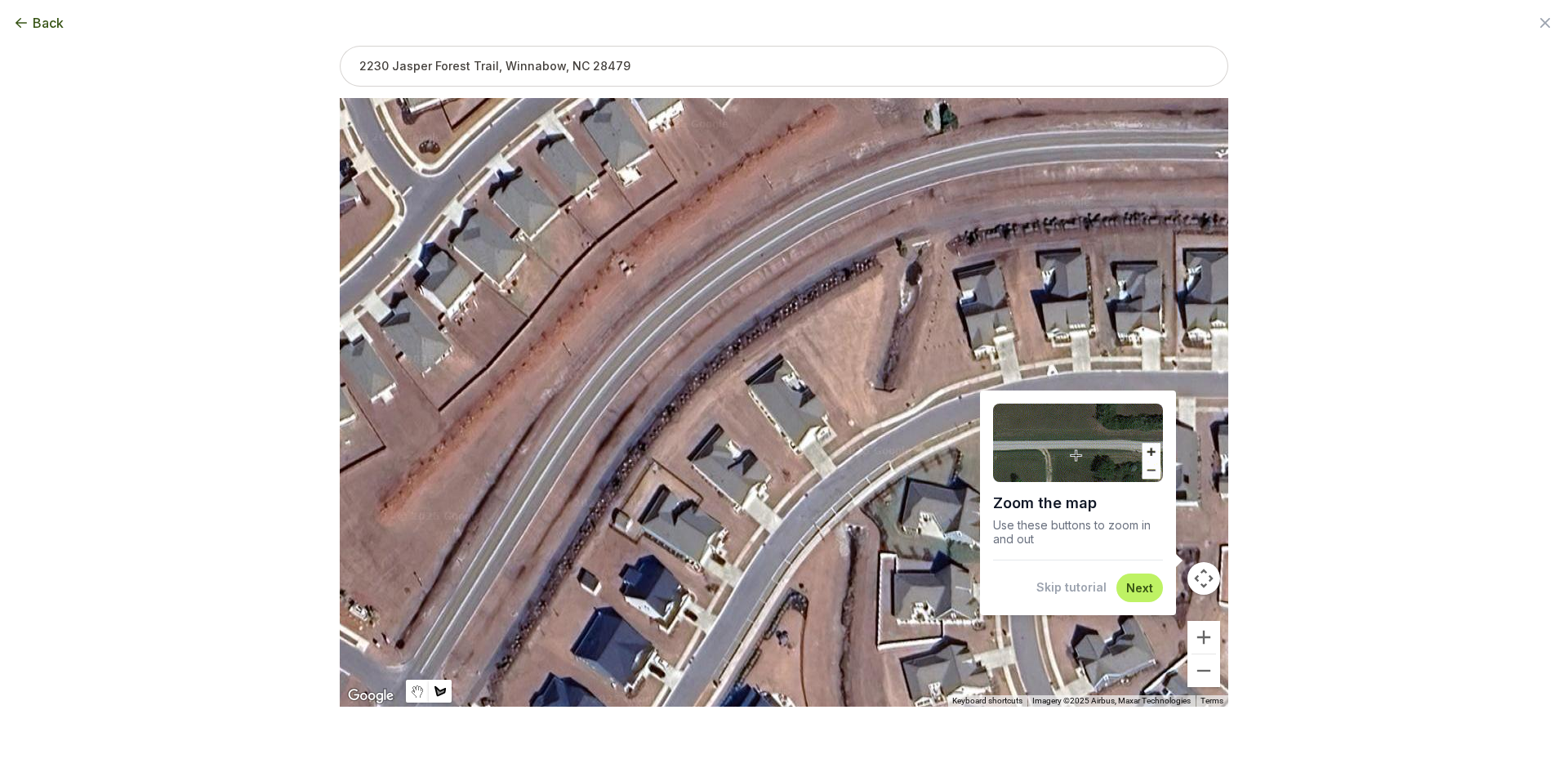
click at [737, 371] on div at bounding box center [784, 402] width 888 height 609
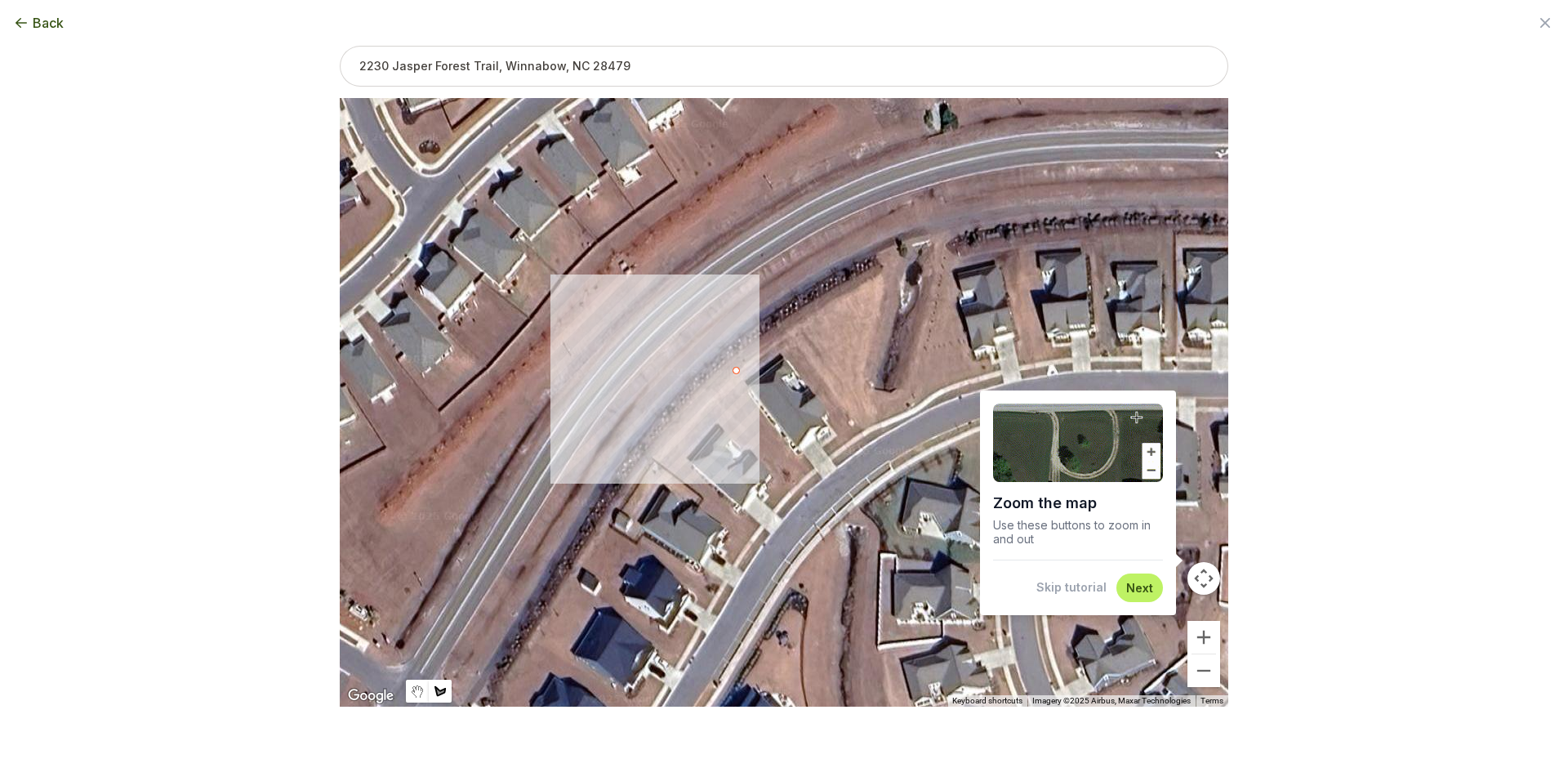
click at [741, 376] on div at bounding box center [784, 402] width 888 height 609
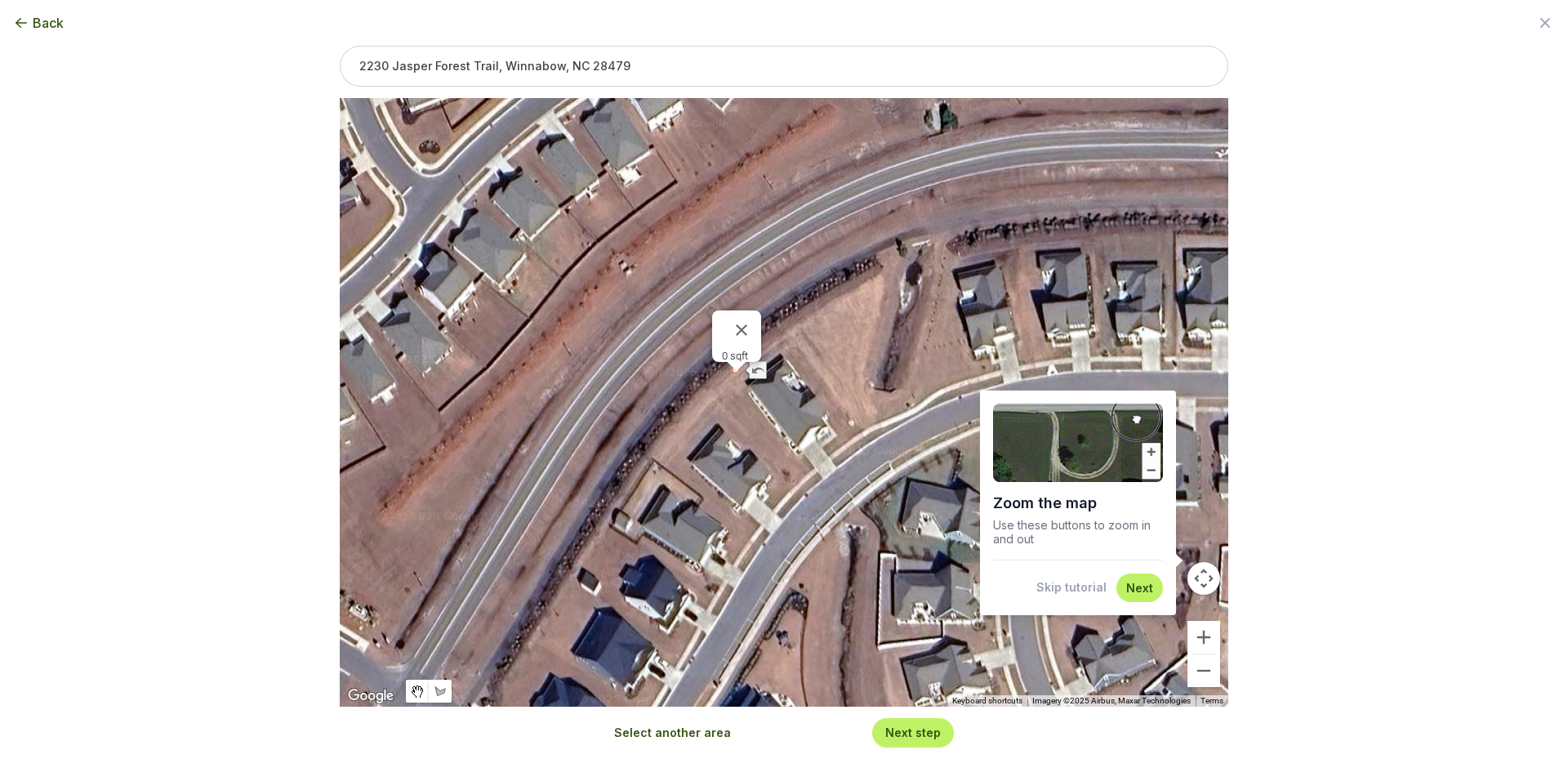
click at [883, 281] on div "0 sqft" at bounding box center [784, 402] width 888 height 609
click at [745, 320] on button "Close" at bounding box center [741, 329] width 39 height 39
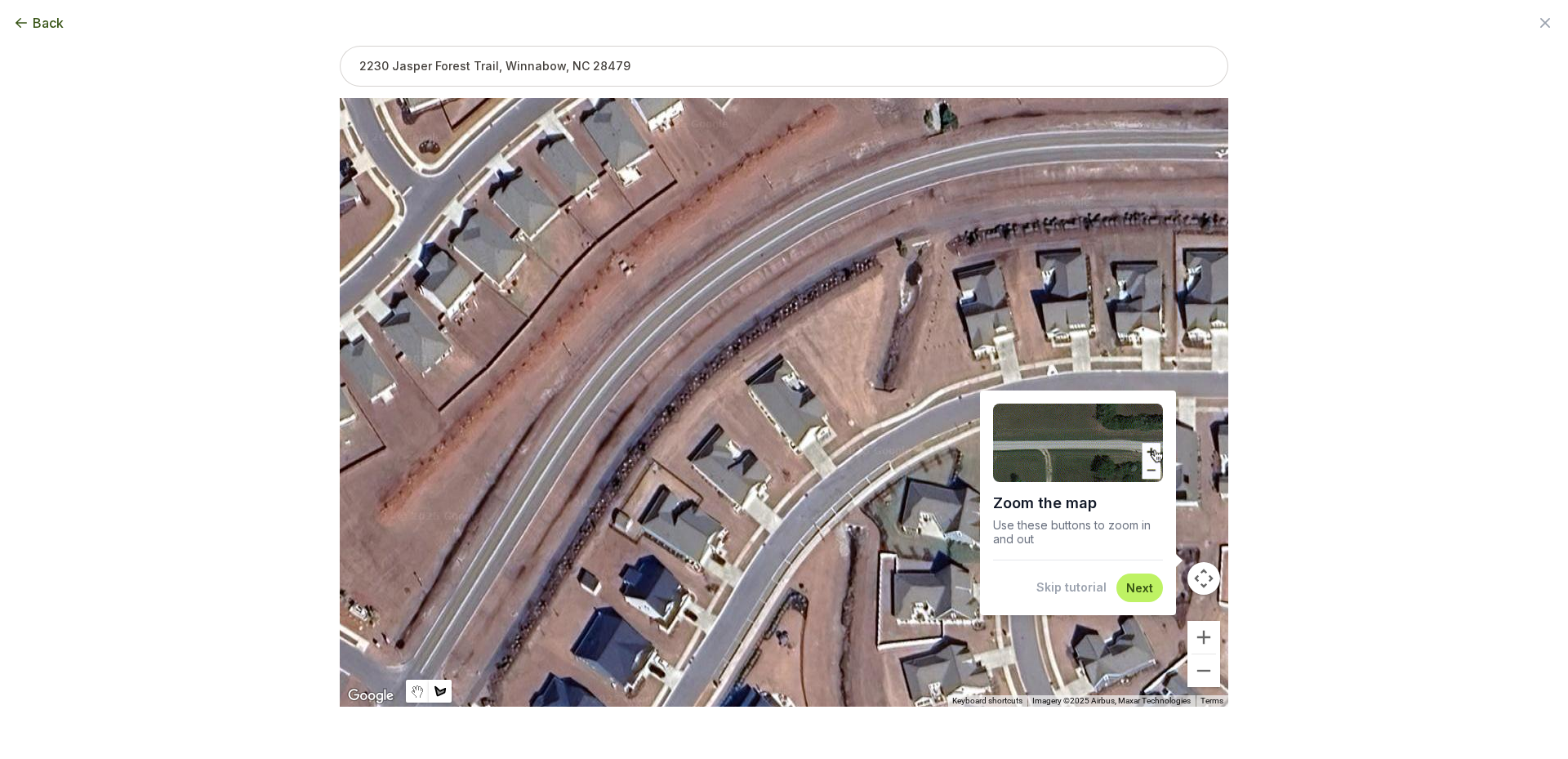
click at [881, 275] on div at bounding box center [784, 402] width 888 height 609
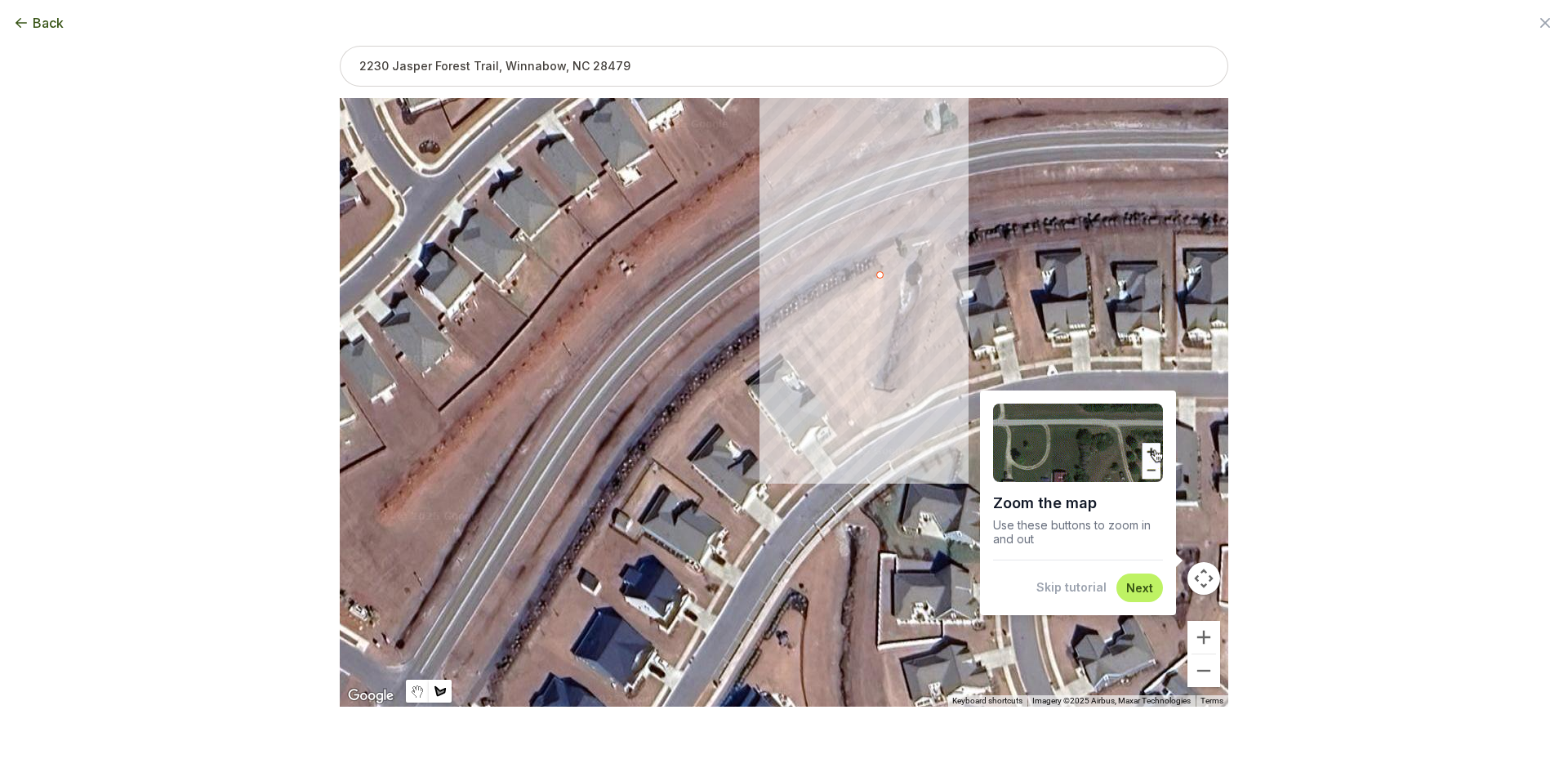
click at [864, 380] on div at bounding box center [784, 402] width 888 height 609
click at [887, 415] on div at bounding box center [784, 402] width 888 height 609
click at [842, 444] on div at bounding box center [784, 402] width 888 height 609
click at [779, 346] on div at bounding box center [784, 402] width 888 height 609
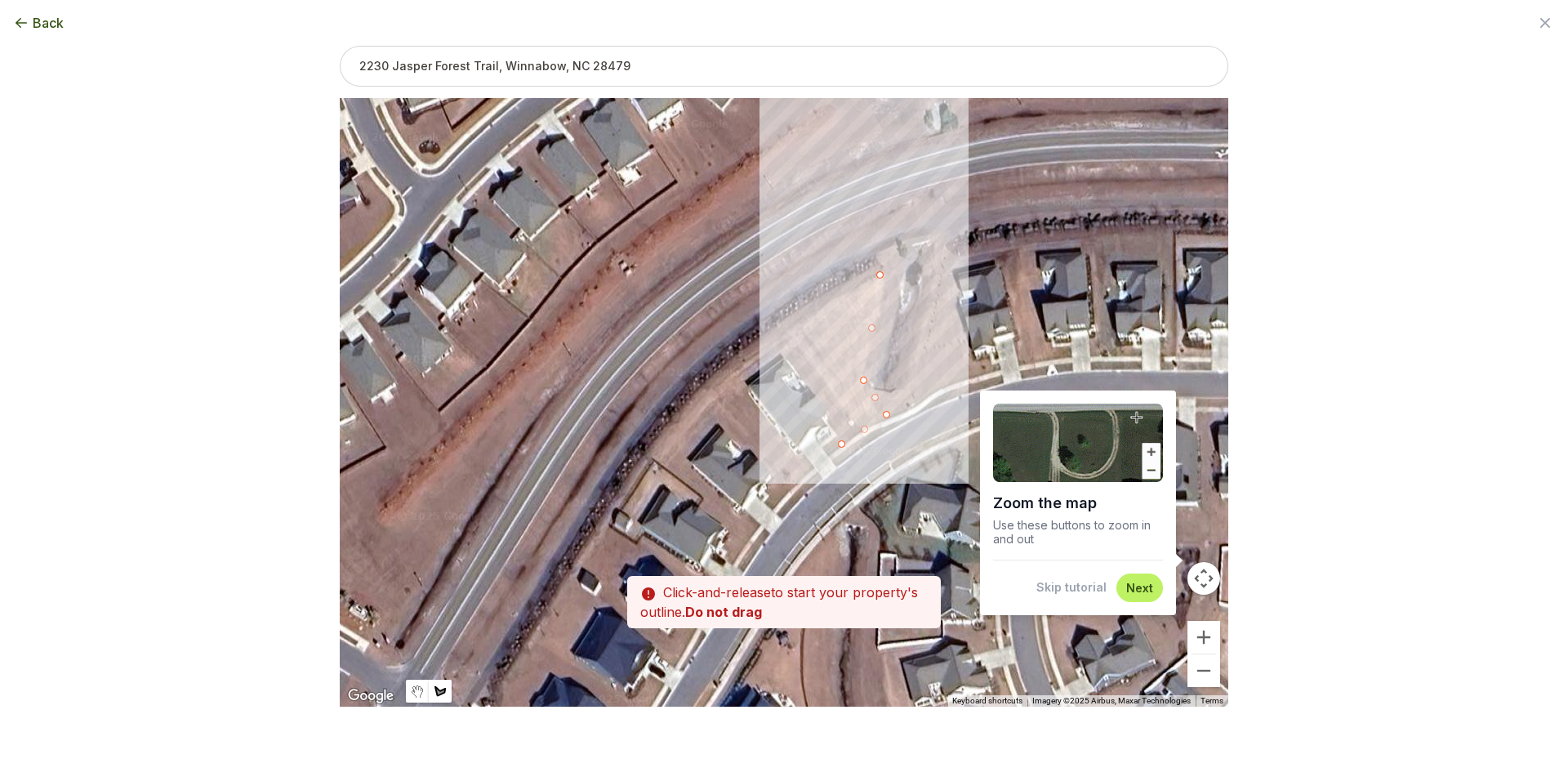
click at [782, 349] on div at bounding box center [784, 402] width 888 height 609
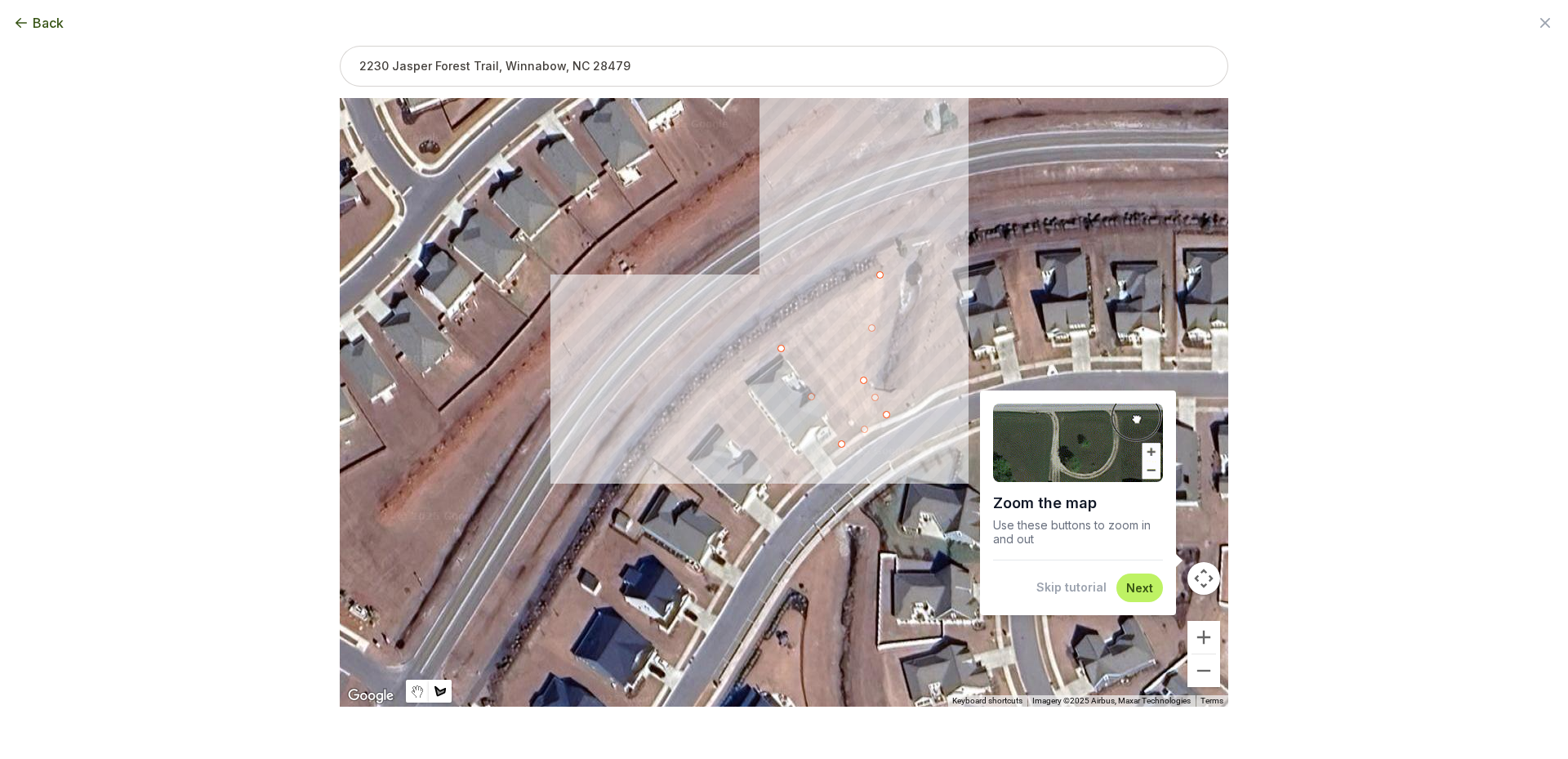
click at [741, 380] on div at bounding box center [784, 402] width 888 height 609
click at [726, 368] on div at bounding box center [784, 402] width 888 height 609
click at [875, 271] on div at bounding box center [784, 402] width 888 height 609
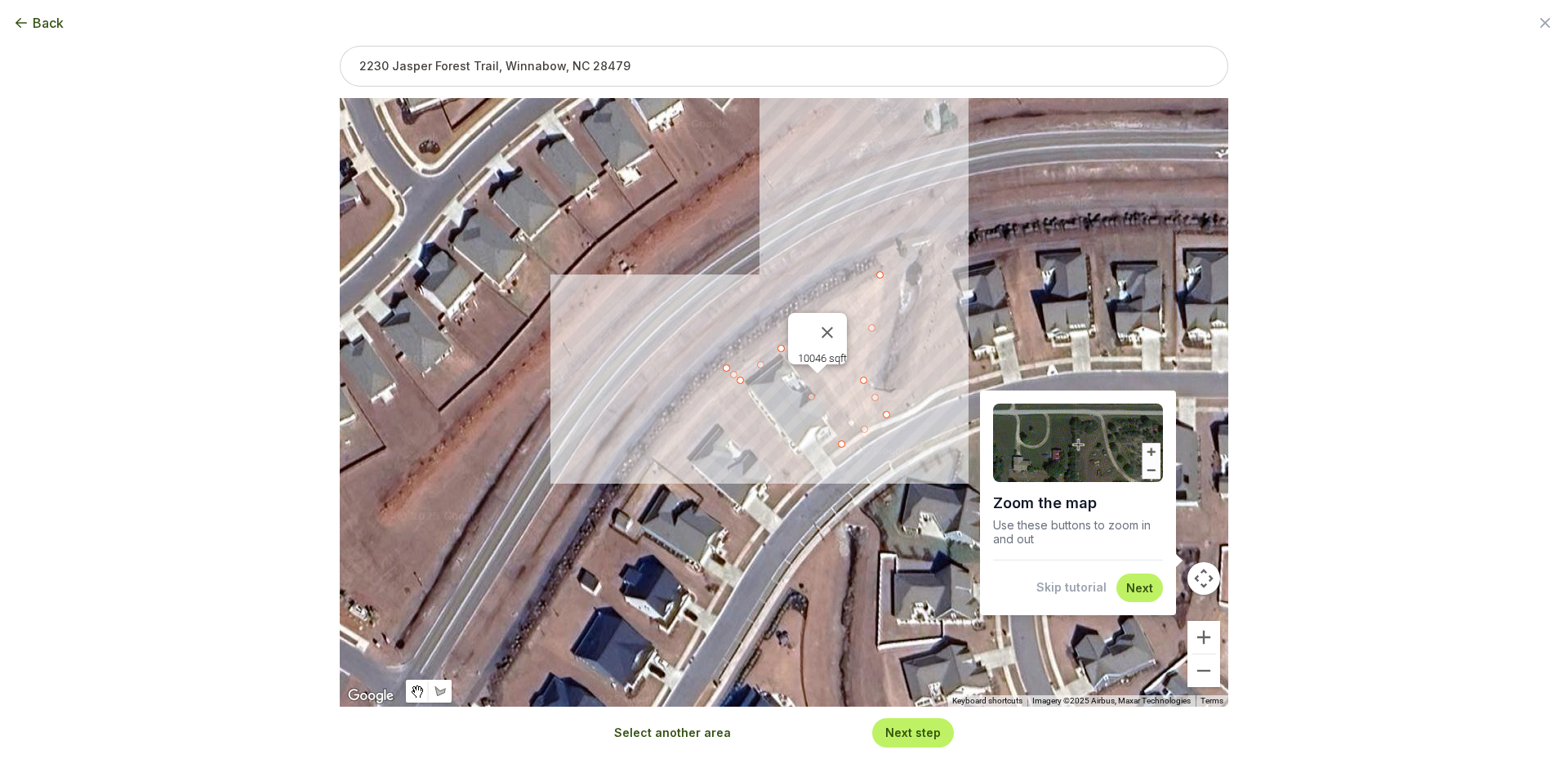
click at [1144, 583] on button "Next" at bounding box center [1139, 588] width 27 height 15
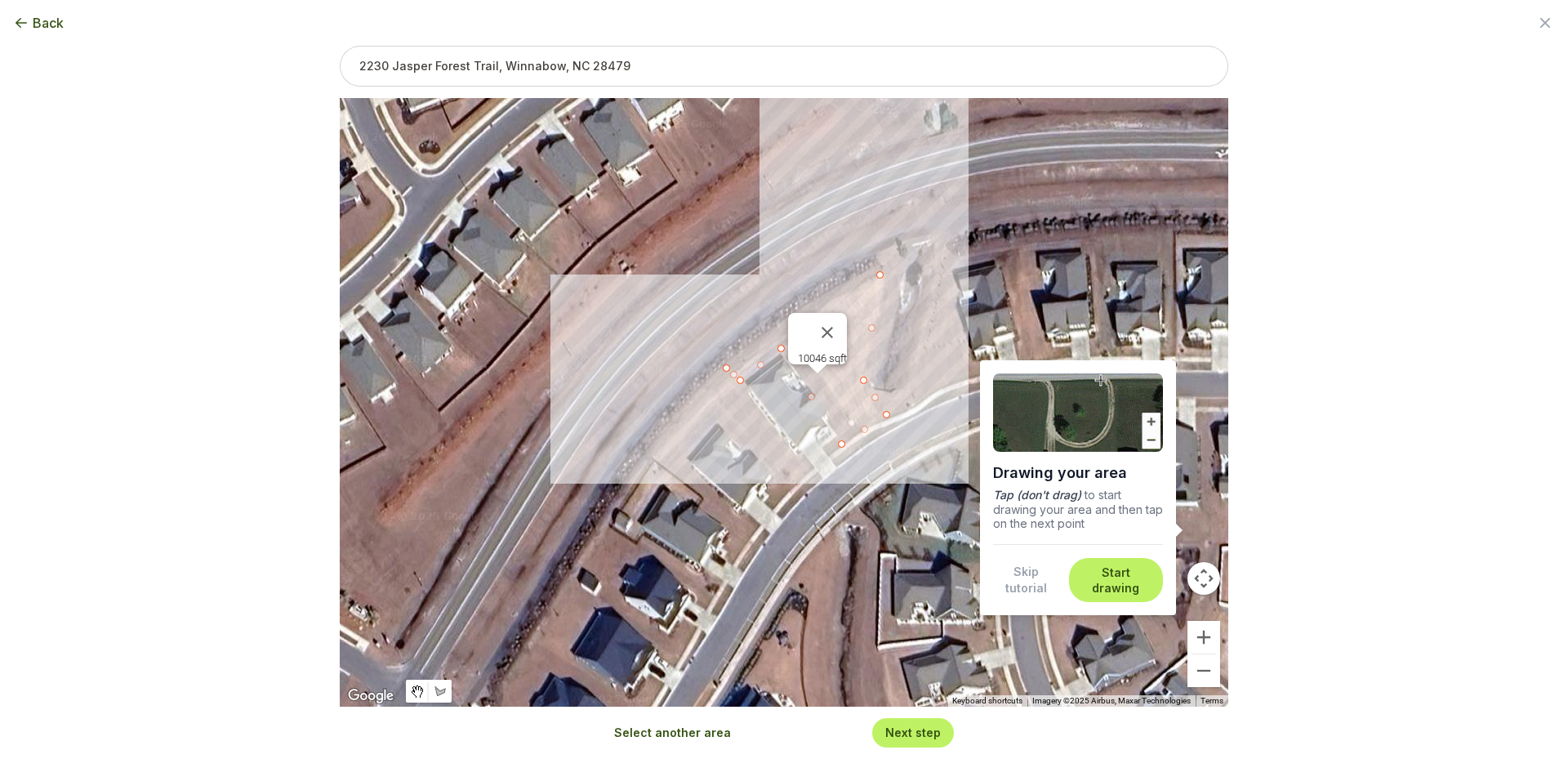
click at [1133, 575] on button "Start drawing" at bounding box center [1115, 579] width 74 height 31
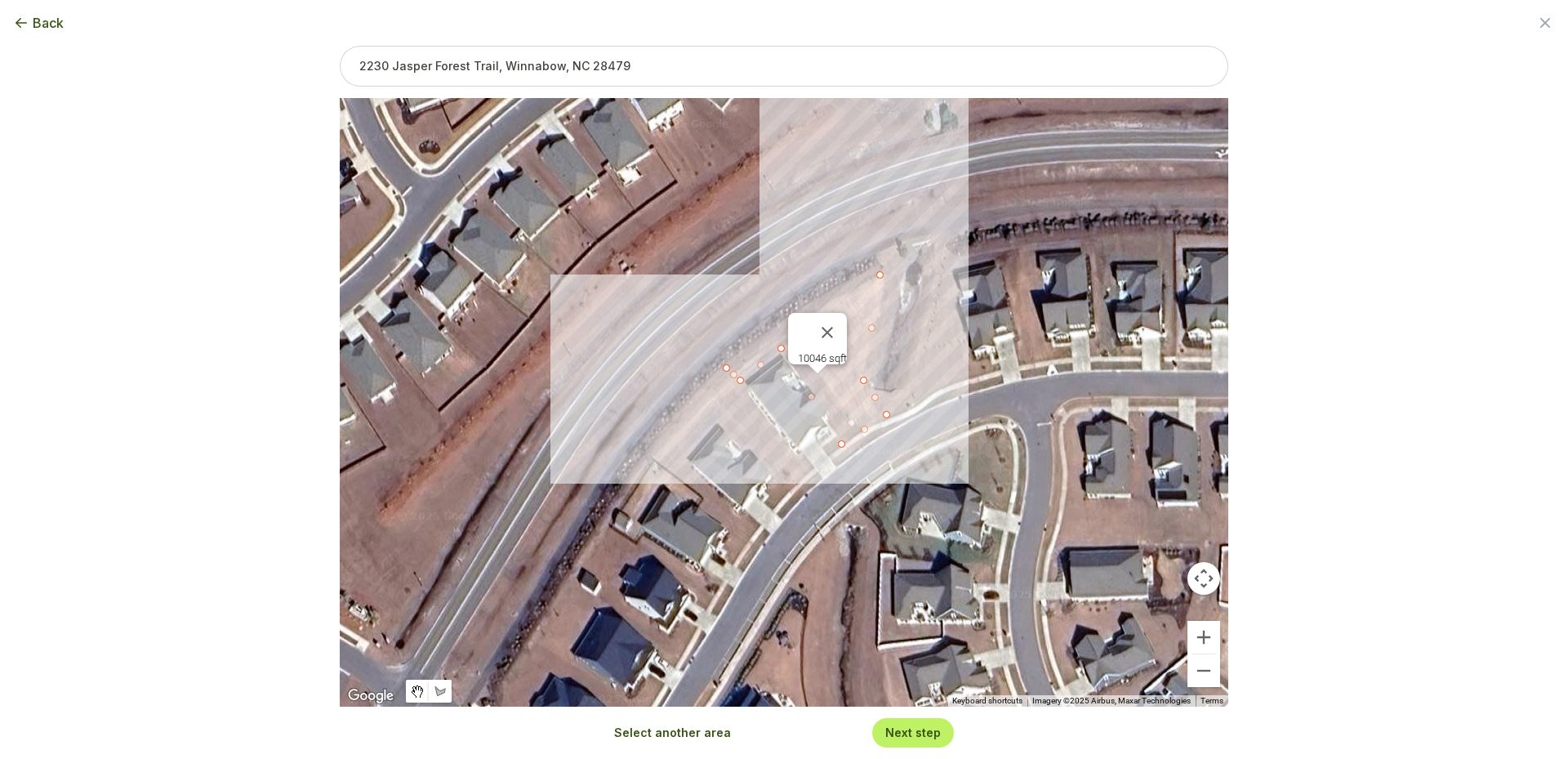
click at [1131, 575] on div "10046 sqft" at bounding box center [784, 402] width 888 height 609
click at [1123, 575] on div "10046 sqft" at bounding box center [784, 402] width 888 height 609
click at [1207, 637] on button "Zoom in" at bounding box center [1204, 637] width 32 height 32
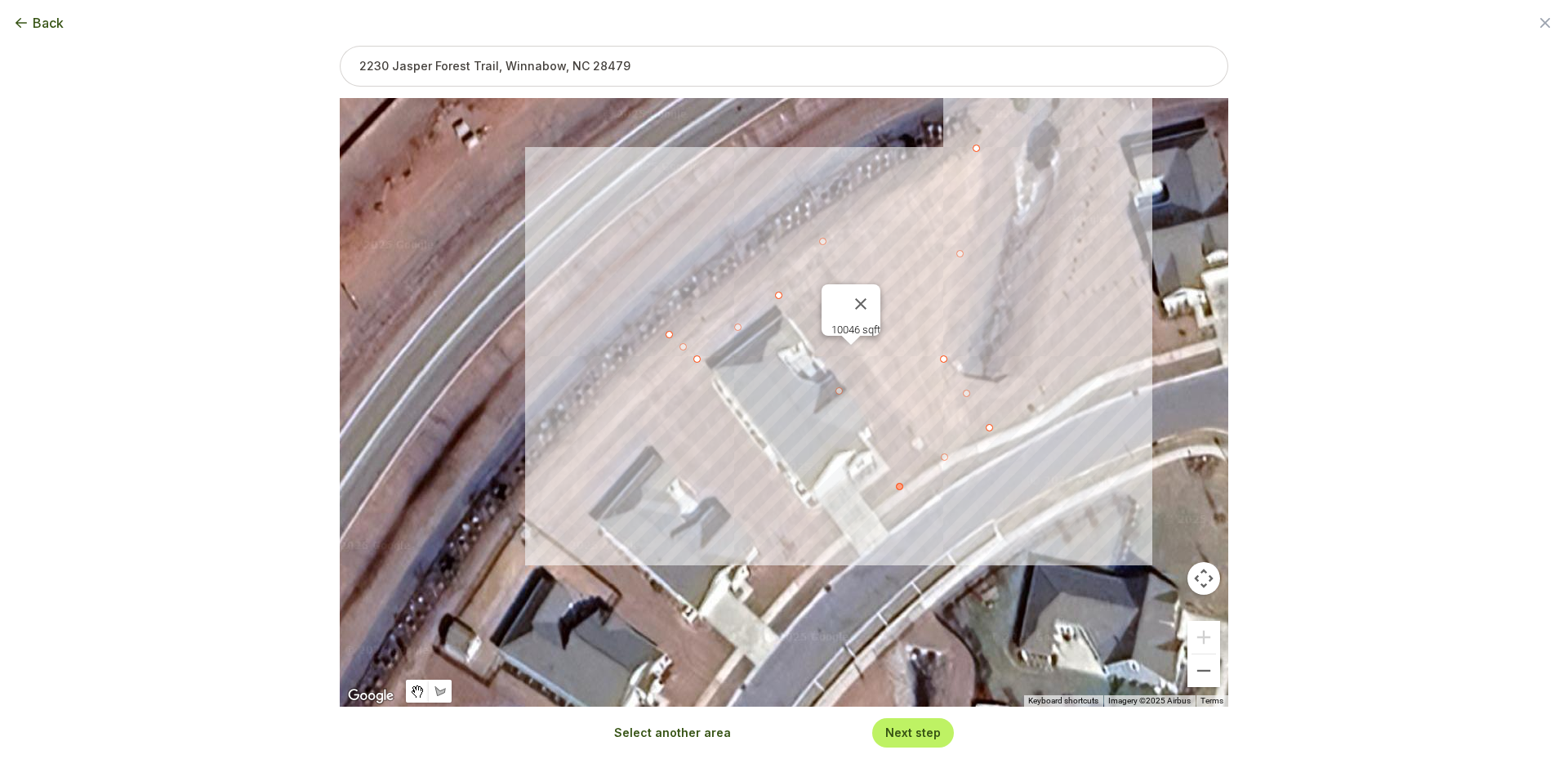
click at [898, 484] on div at bounding box center [900, 487] width 8 height 8
click at [867, 291] on button "Close" at bounding box center [861, 303] width 39 height 39
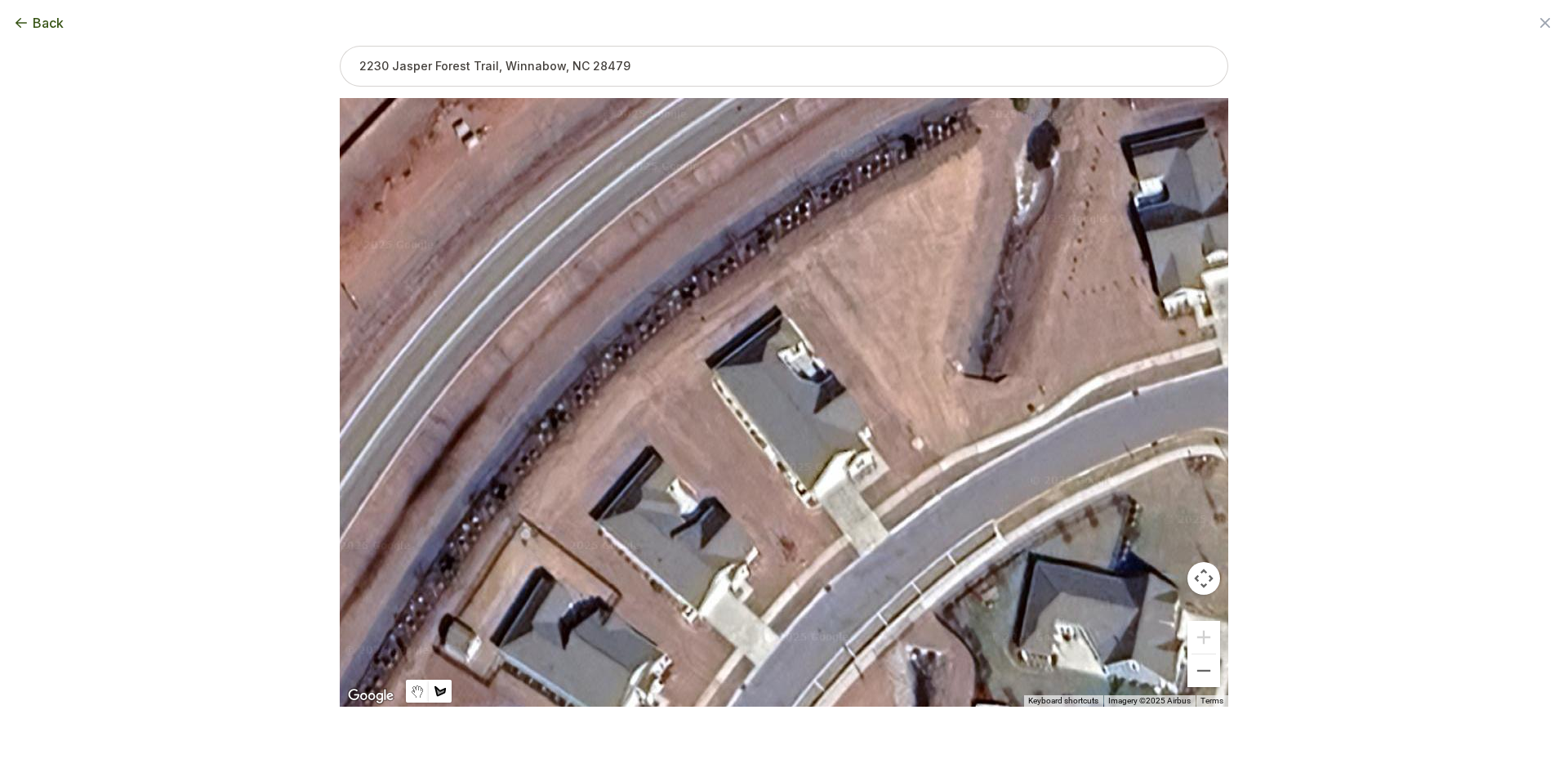
click at [683, 342] on div at bounding box center [784, 403] width 888 height 609
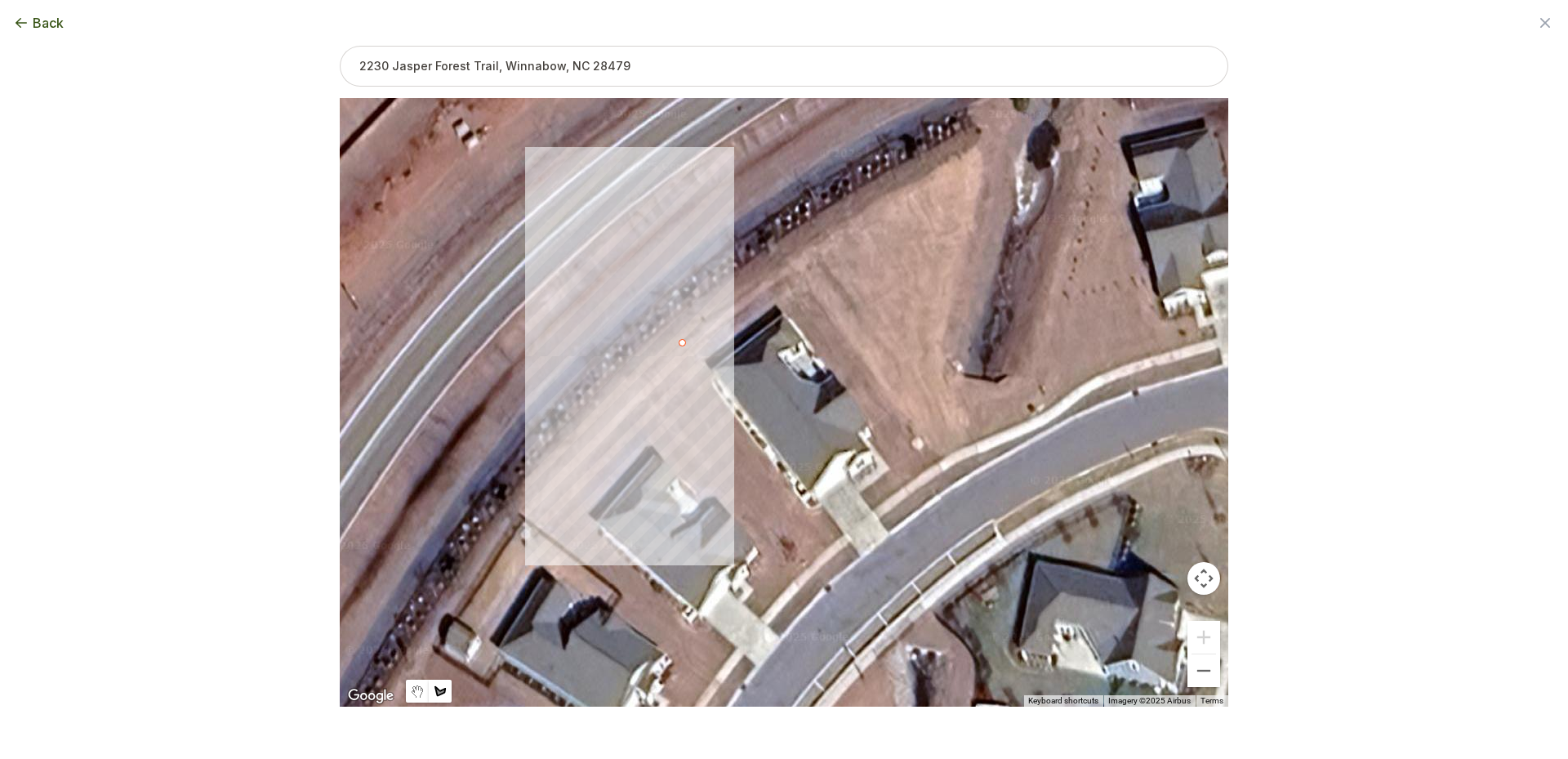
click at [701, 361] on div at bounding box center [784, 403] width 888 height 609
click at [707, 367] on div at bounding box center [784, 403] width 888 height 609
click at [697, 297] on button "Close" at bounding box center [696, 311] width 39 height 39
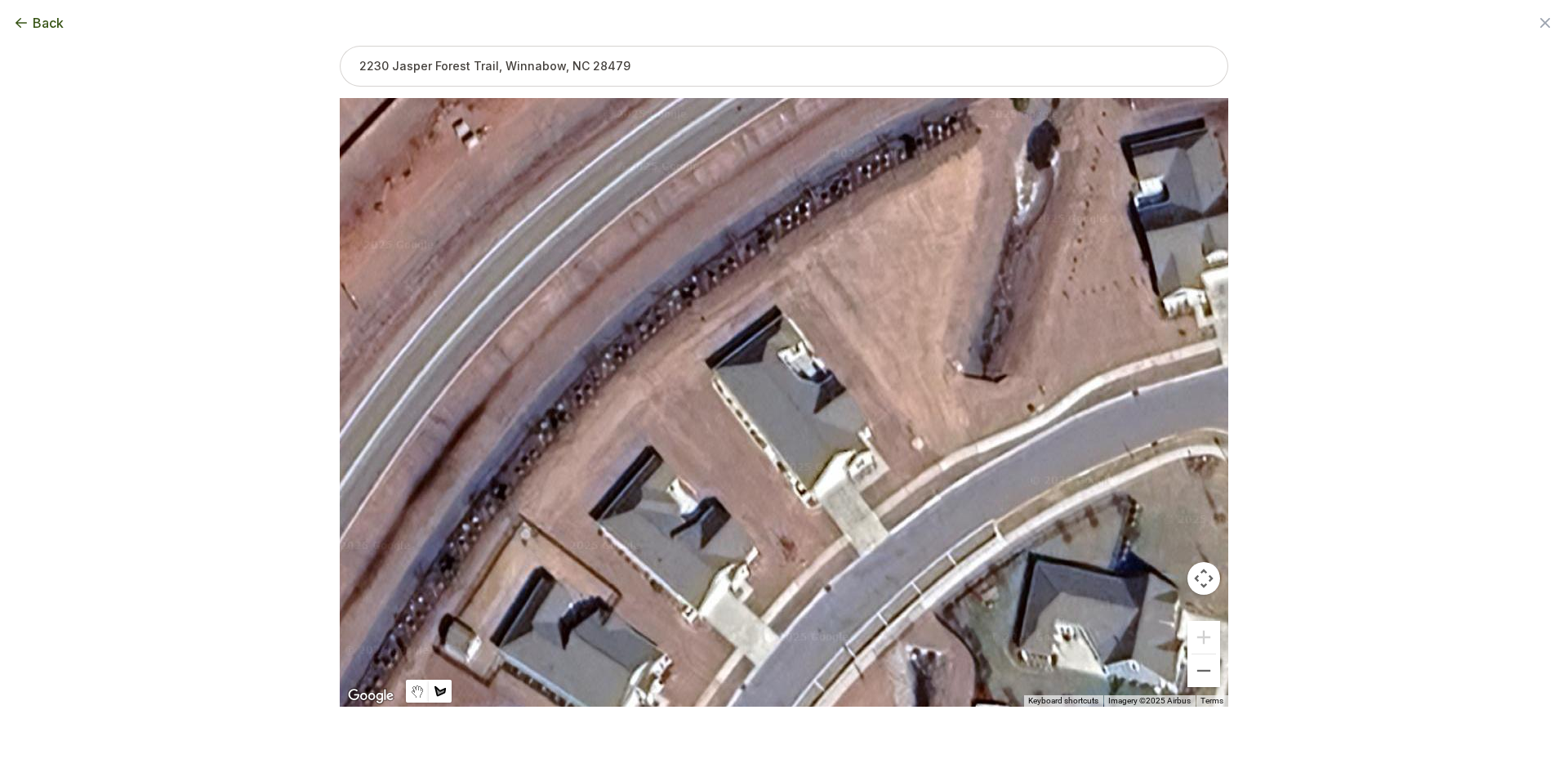
click at [680, 343] on div at bounding box center [784, 403] width 888 height 609
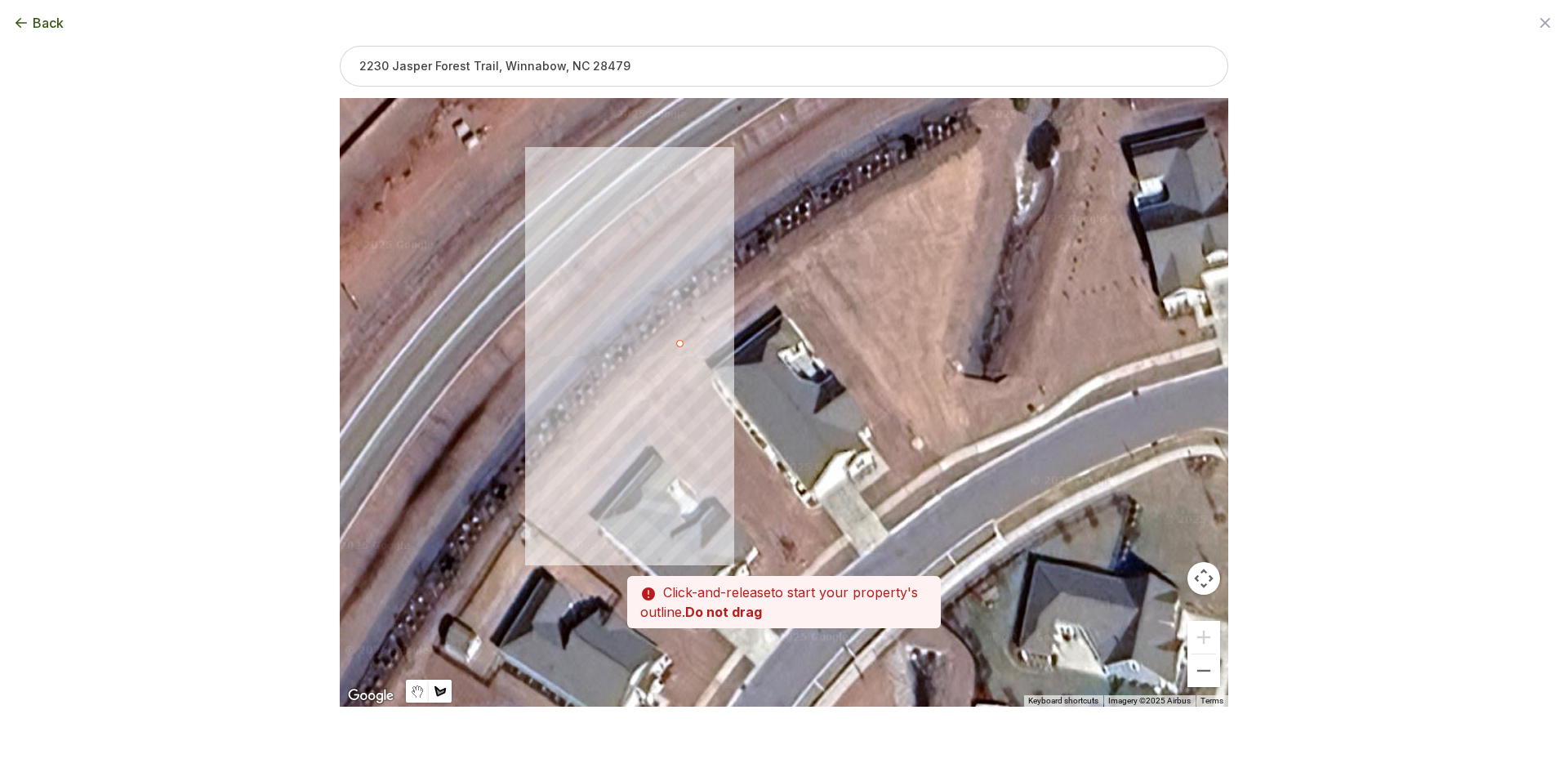
click at [707, 373] on div at bounding box center [784, 403] width 888 height 609
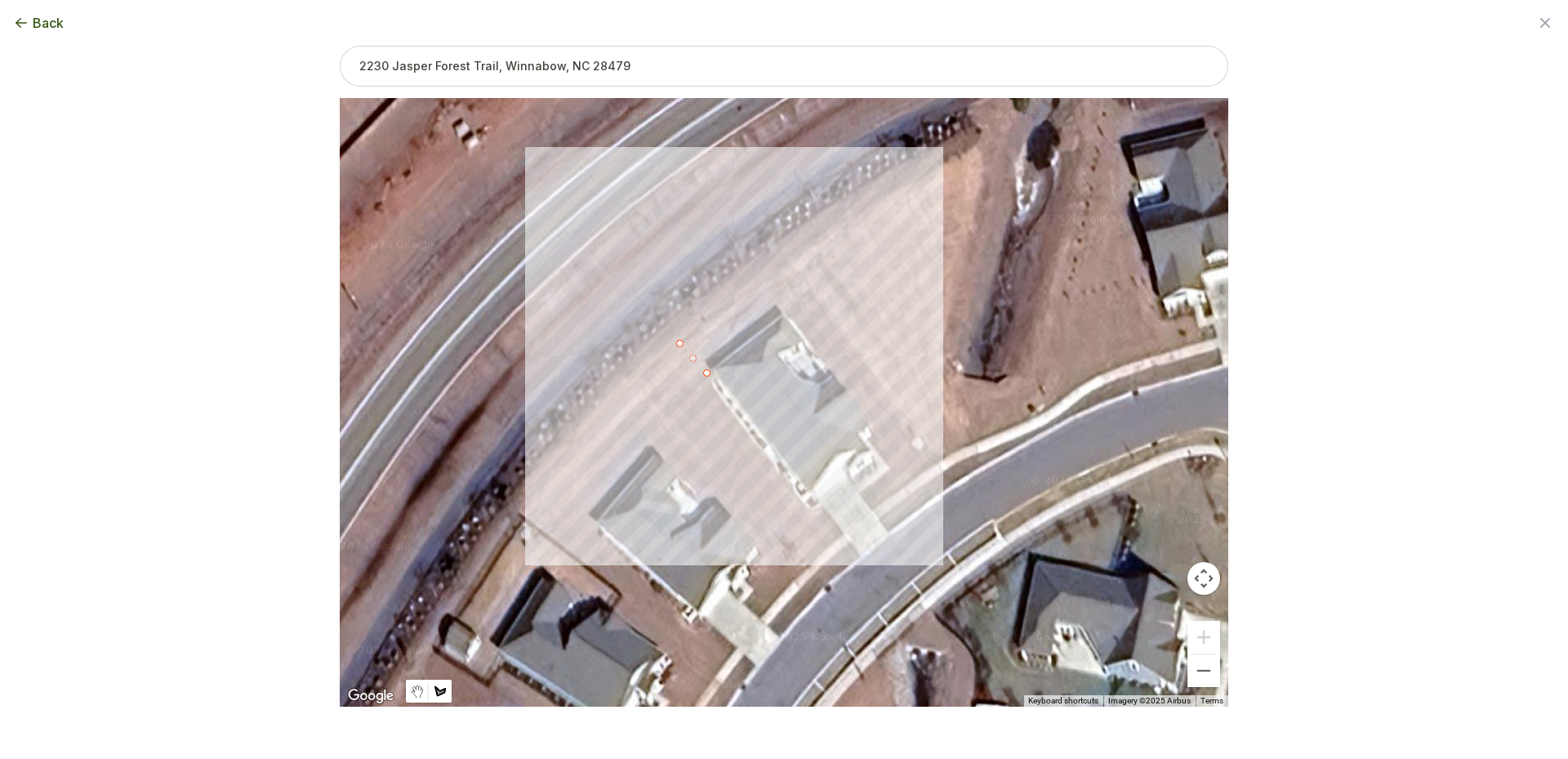
click at [784, 309] on div at bounding box center [784, 403] width 888 height 609
click at [881, 435] on div at bounding box center [784, 403] width 888 height 609
click at [870, 438] on div at bounding box center [784, 403] width 888 height 609
click at [898, 460] on div "1506 sqft" at bounding box center [784, 402] width 888 height 609
click at [898, 461] on div "1506 sqft" at bounding box center [784, 402] width 888 height 609
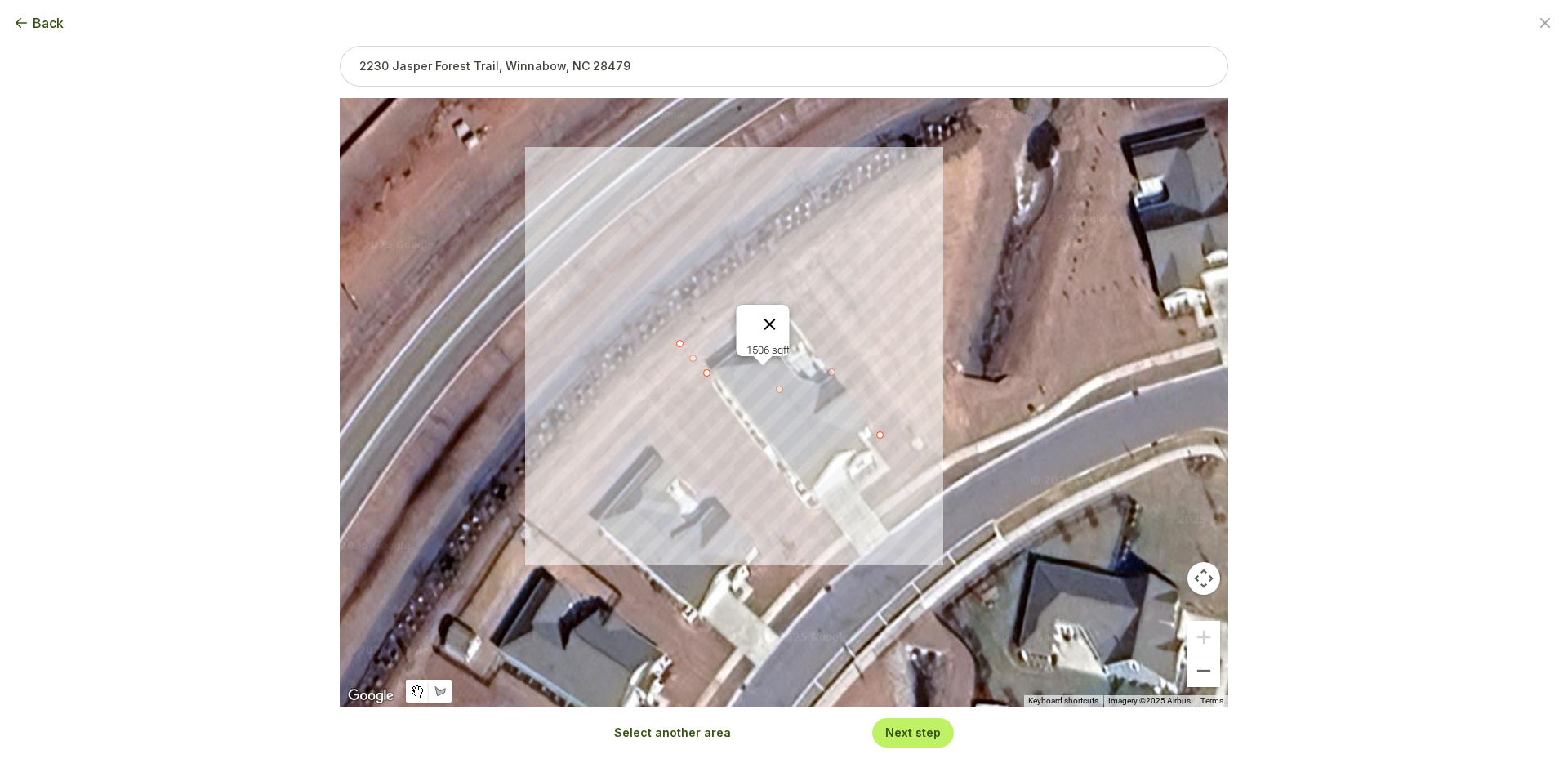
click at [779, 315] on button "Close" at bounding box center [769, 323] width 39 height 39
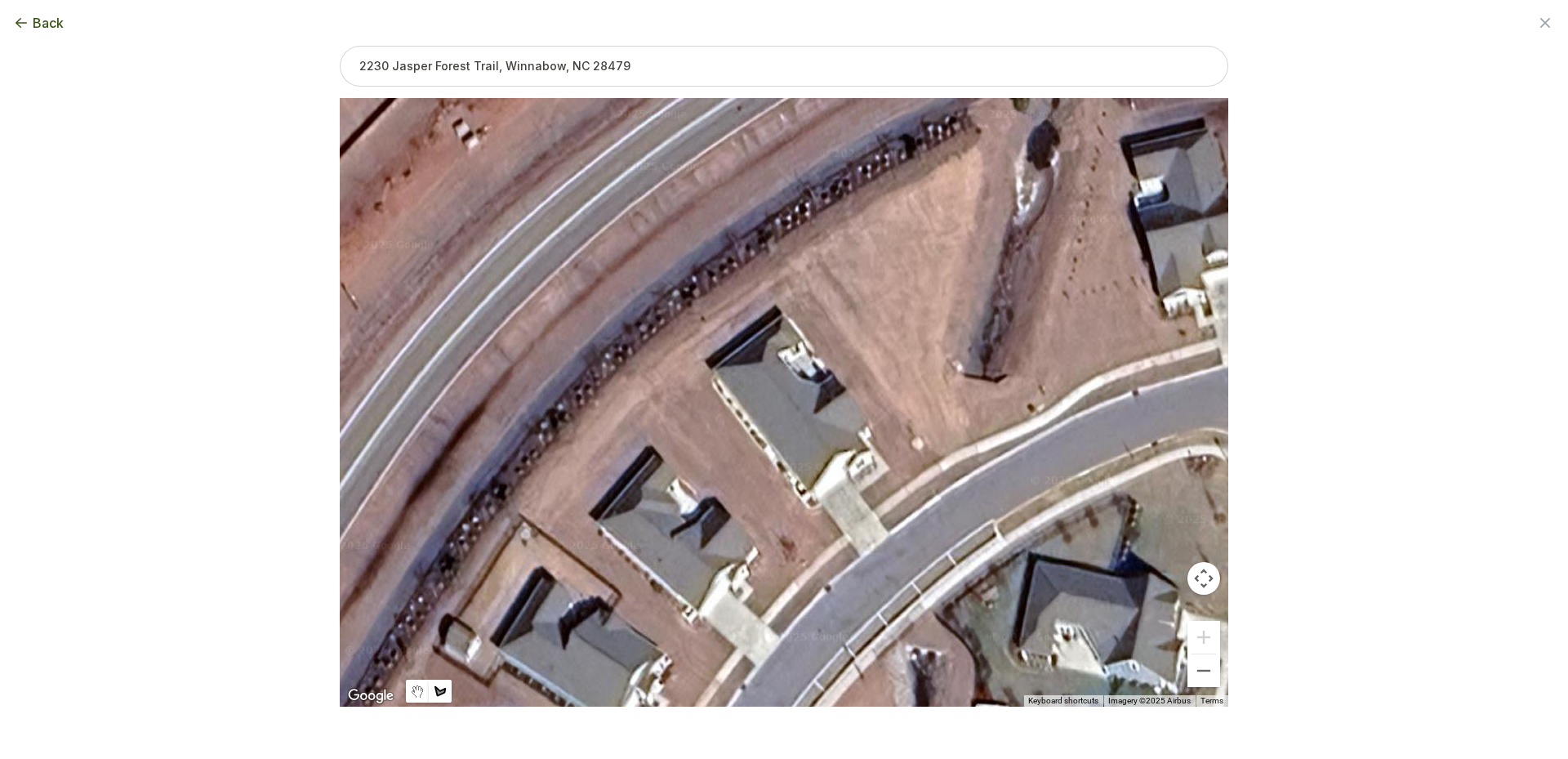
click at [682, 341] on div at bounding box center [784, 403] width 888 height 609
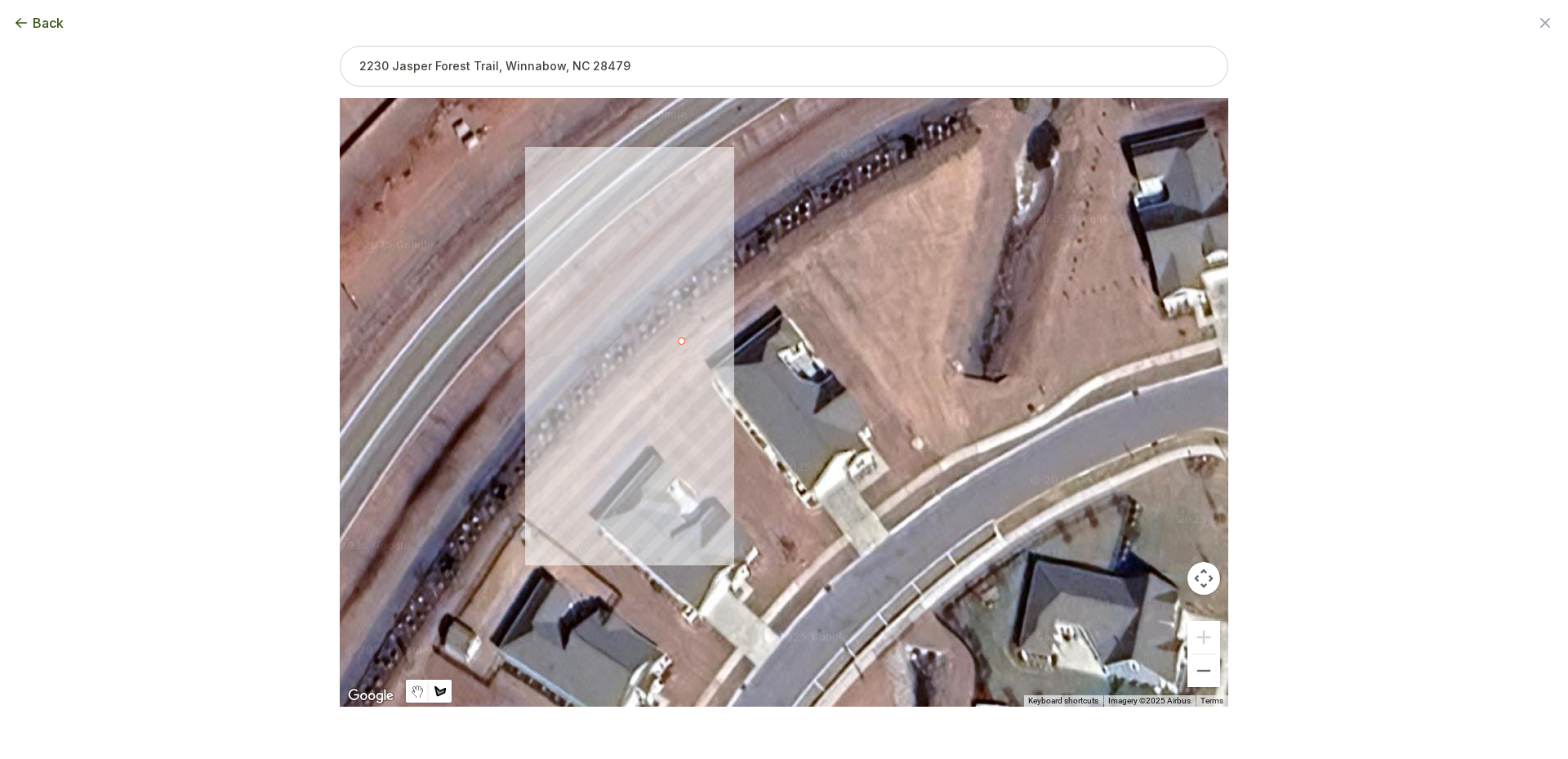
drag, startPoint x: 710, startPoint y: 371, endPoint x: 716, endPoint y: 357, distance: 15.2
click at [710, 370] on div at bounding box center [784, 403] width 888 height 609
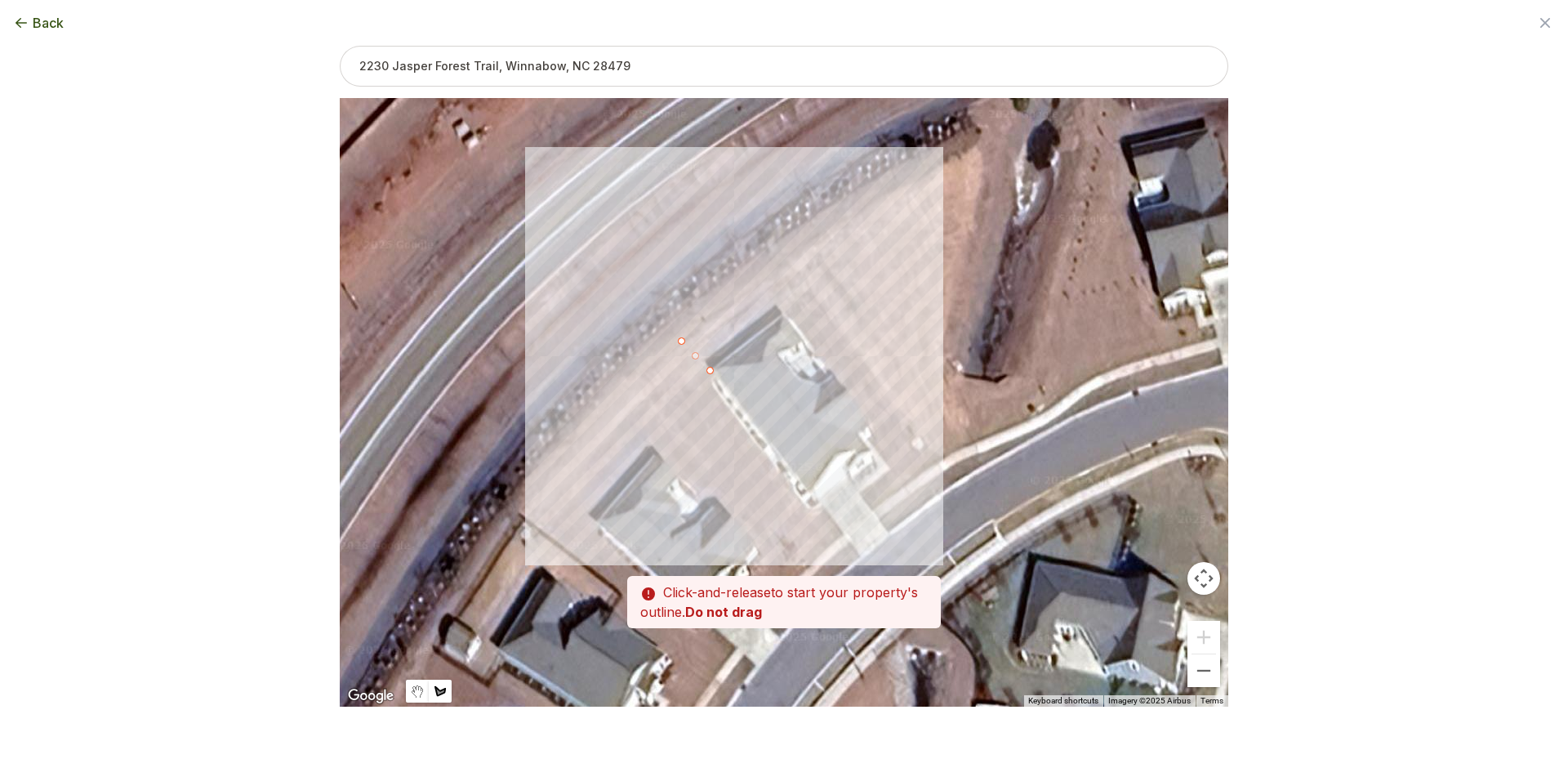
click at [784, 310] on div at bounding box center [784, 403] width 888 height 609
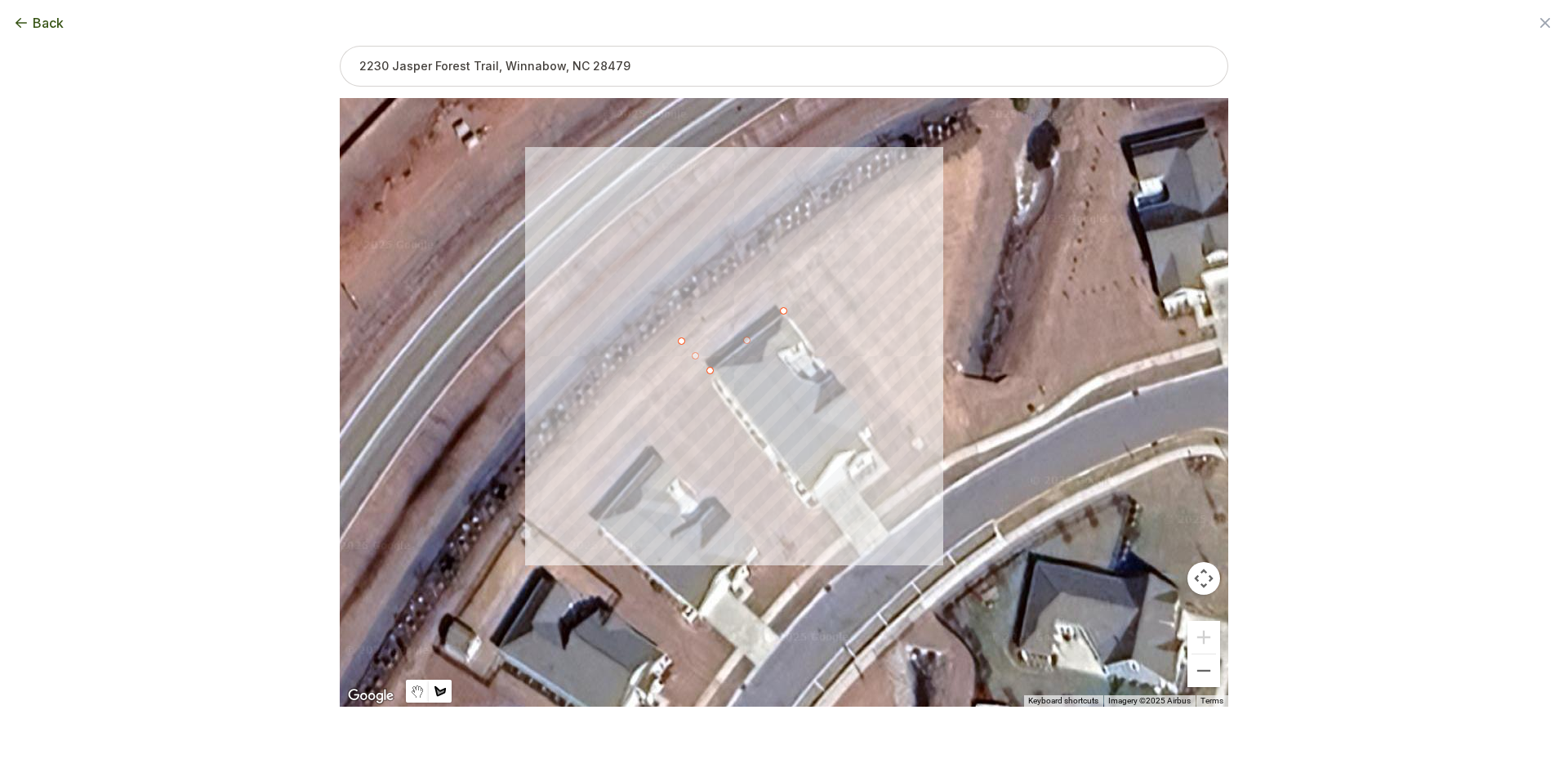
click at [895, 465] on div at bounding box center [784, 403] width 888 height 609
click at [862, 492] on div at bounding box center [784, 403] width 888 height 609
click at [874, 510] on div at bounding box center [784, 403] width 888 height 609
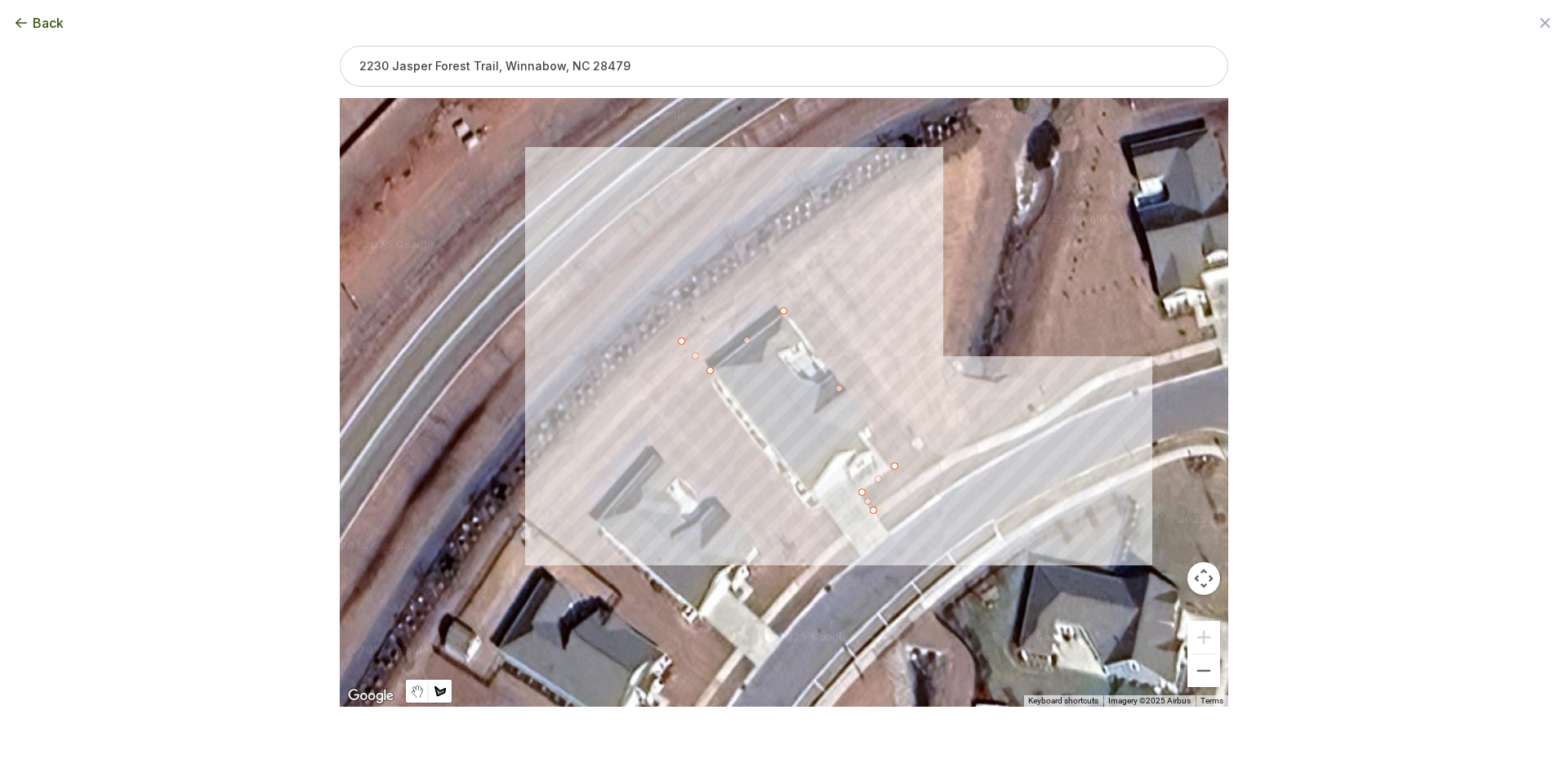
drag, startPoint x: 977, startPoint y: 437, endPoint x: 965, endPoint y: 417, distance: 23.3
click at [976, 437] on div at bounding box center [784, 403] width 888 height 609
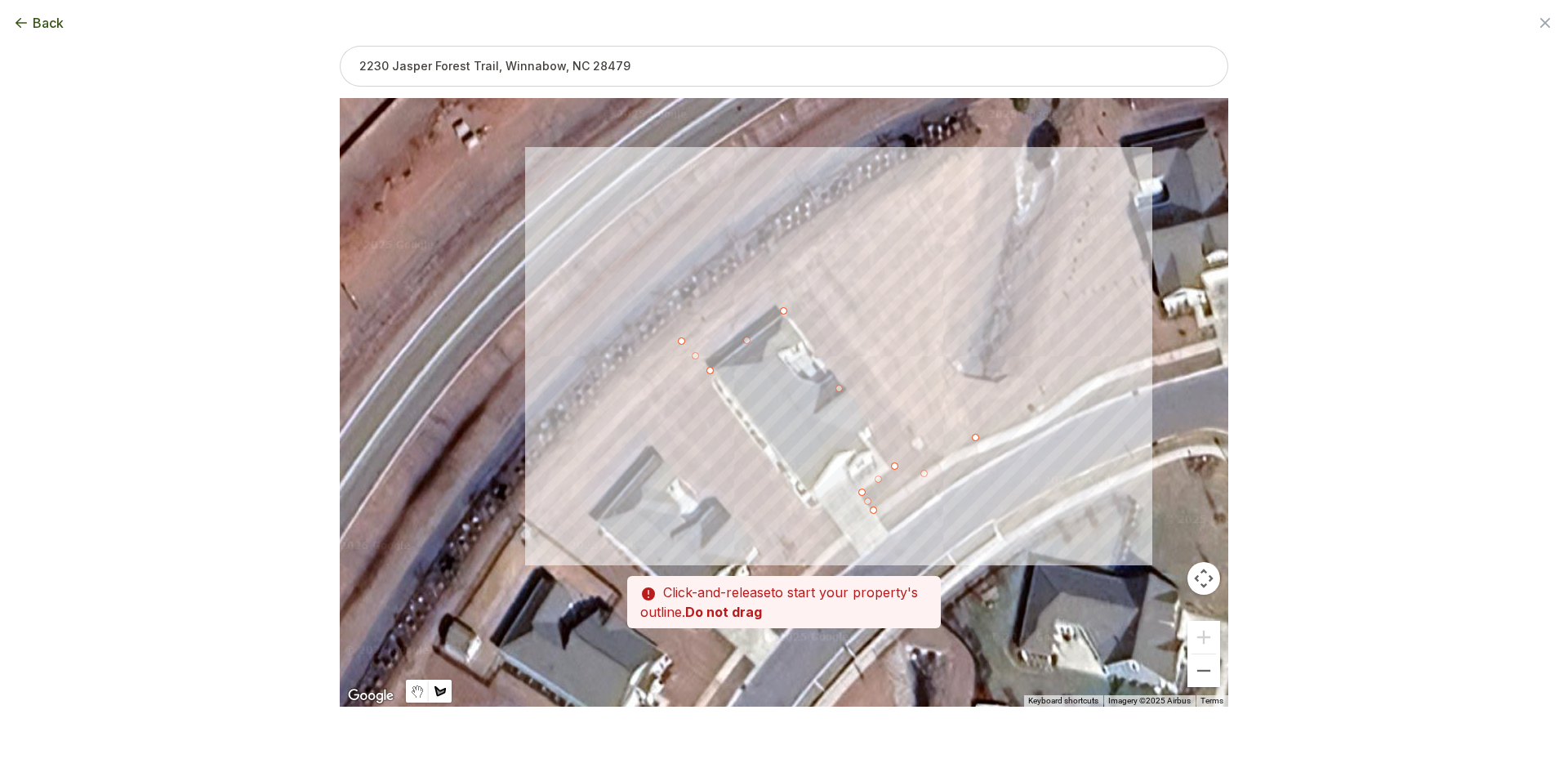
click at [949, 368] on div at bounding box center [784, 403] width 888 height 609
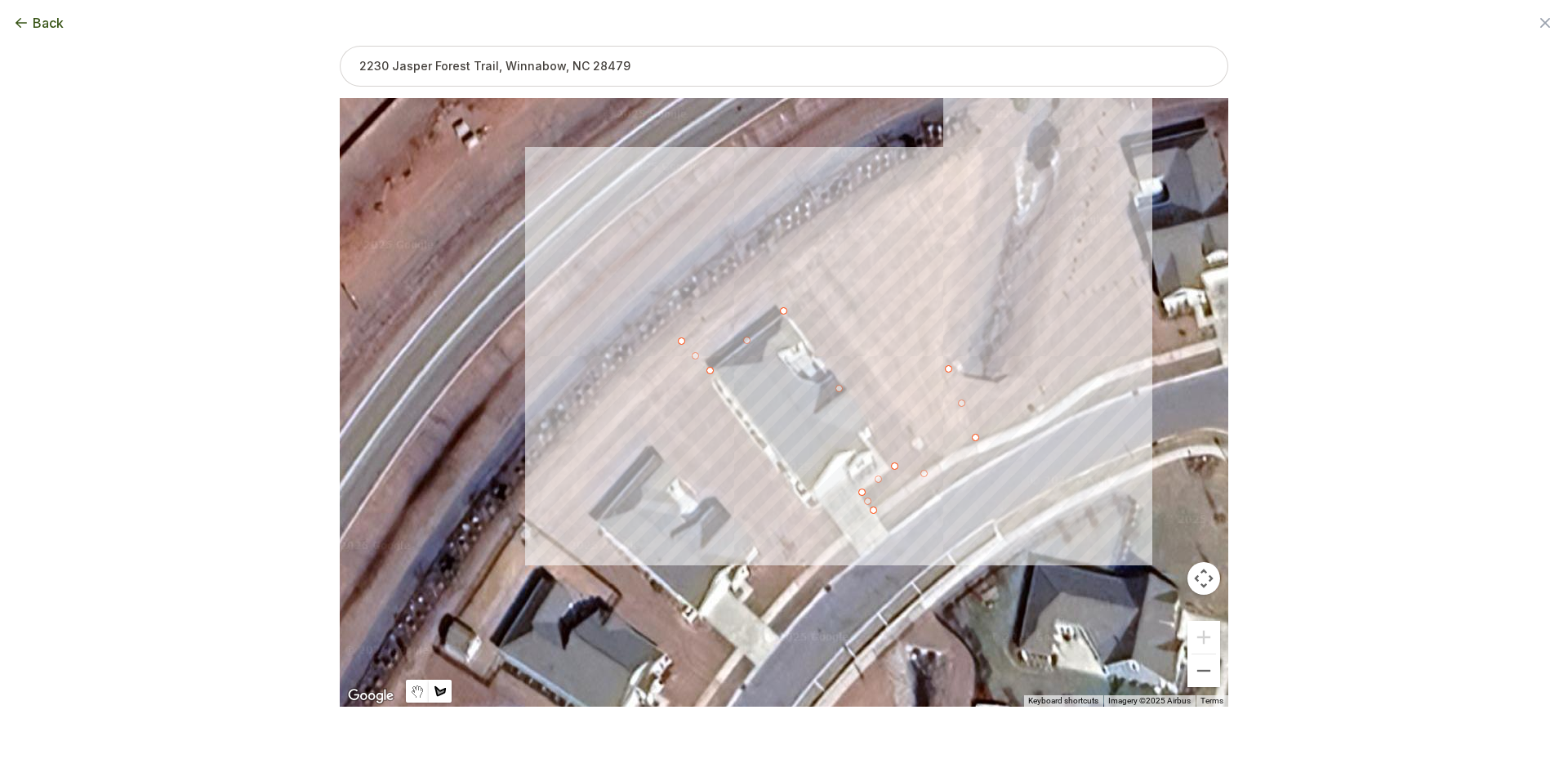
click at [978, 147] on div at bounding box center [784, 403] width 888 height 609
click at [682, 335] on div at bounding box center [784, 403] width 888 height 609
type input "10116"
click at [920, 739] on button "Next step" at bounding box center [913, 732] width 55 height 15
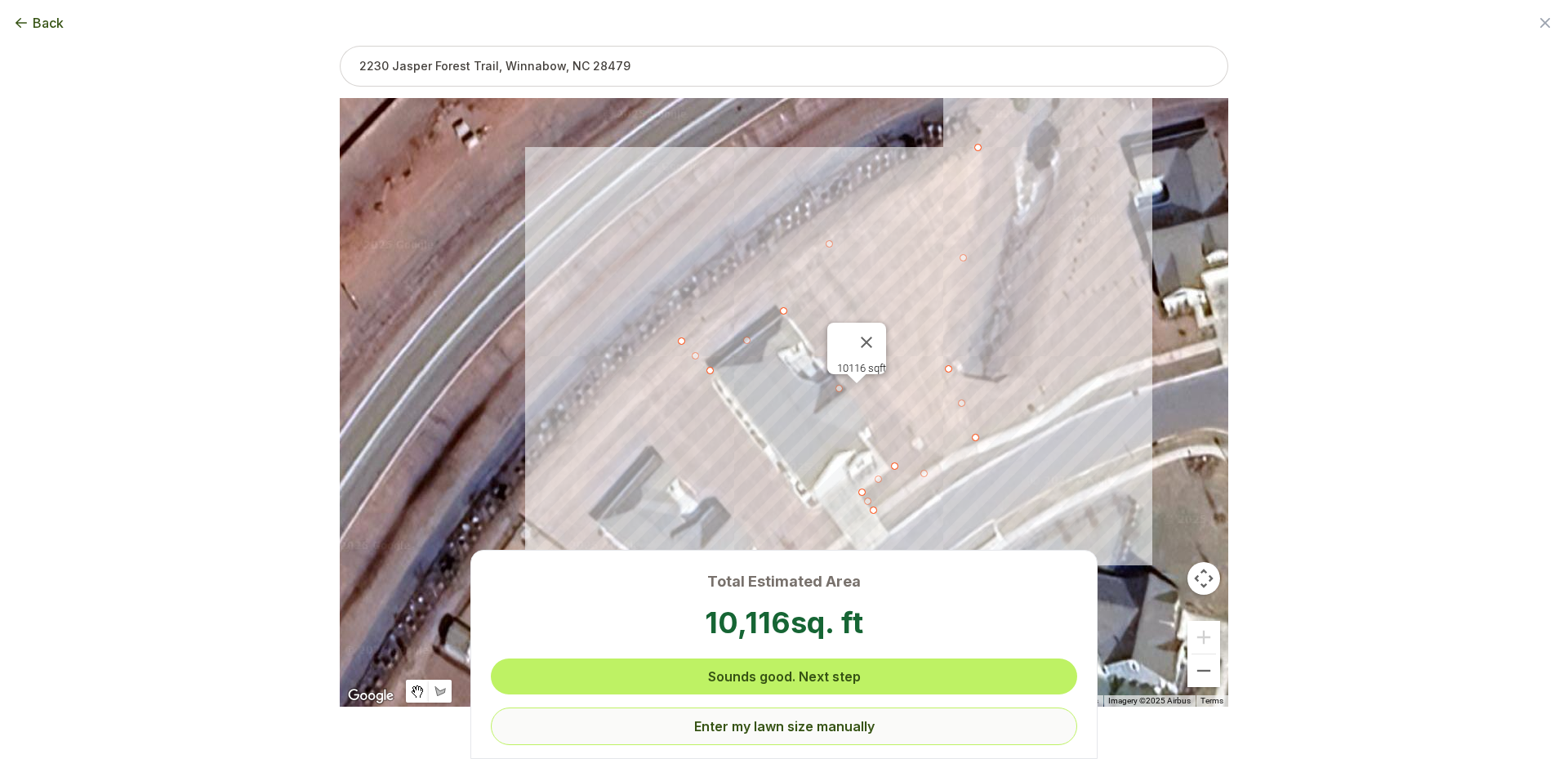
scroll to position [0, 0]
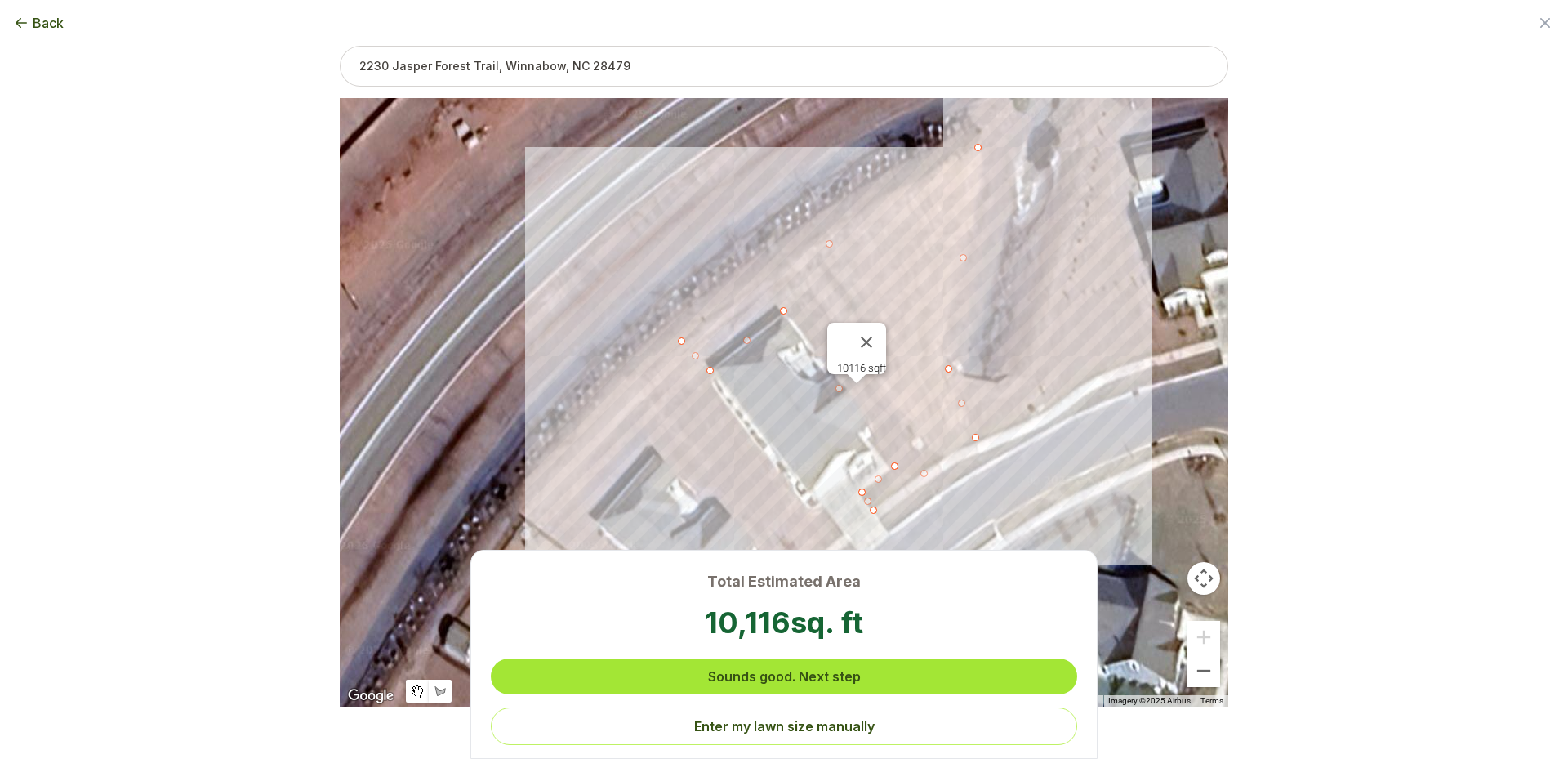
click at [786, 678] on button "Sounds good. Next step" at bounding box center [784, 676] width 587 height 36
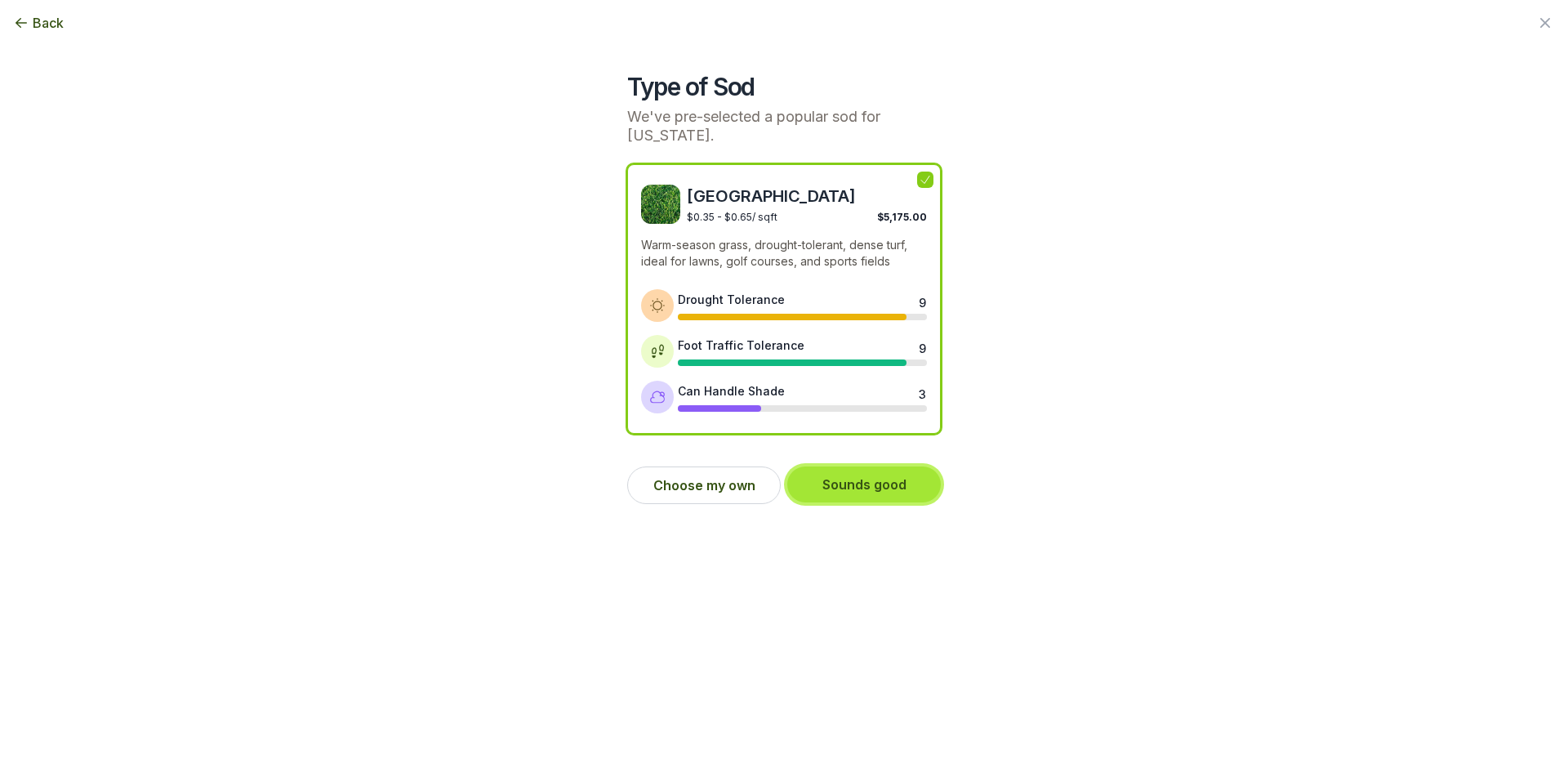
click at [897, 488] on button "Sounds good" at bounding box center [863, 484] width 153 height 36
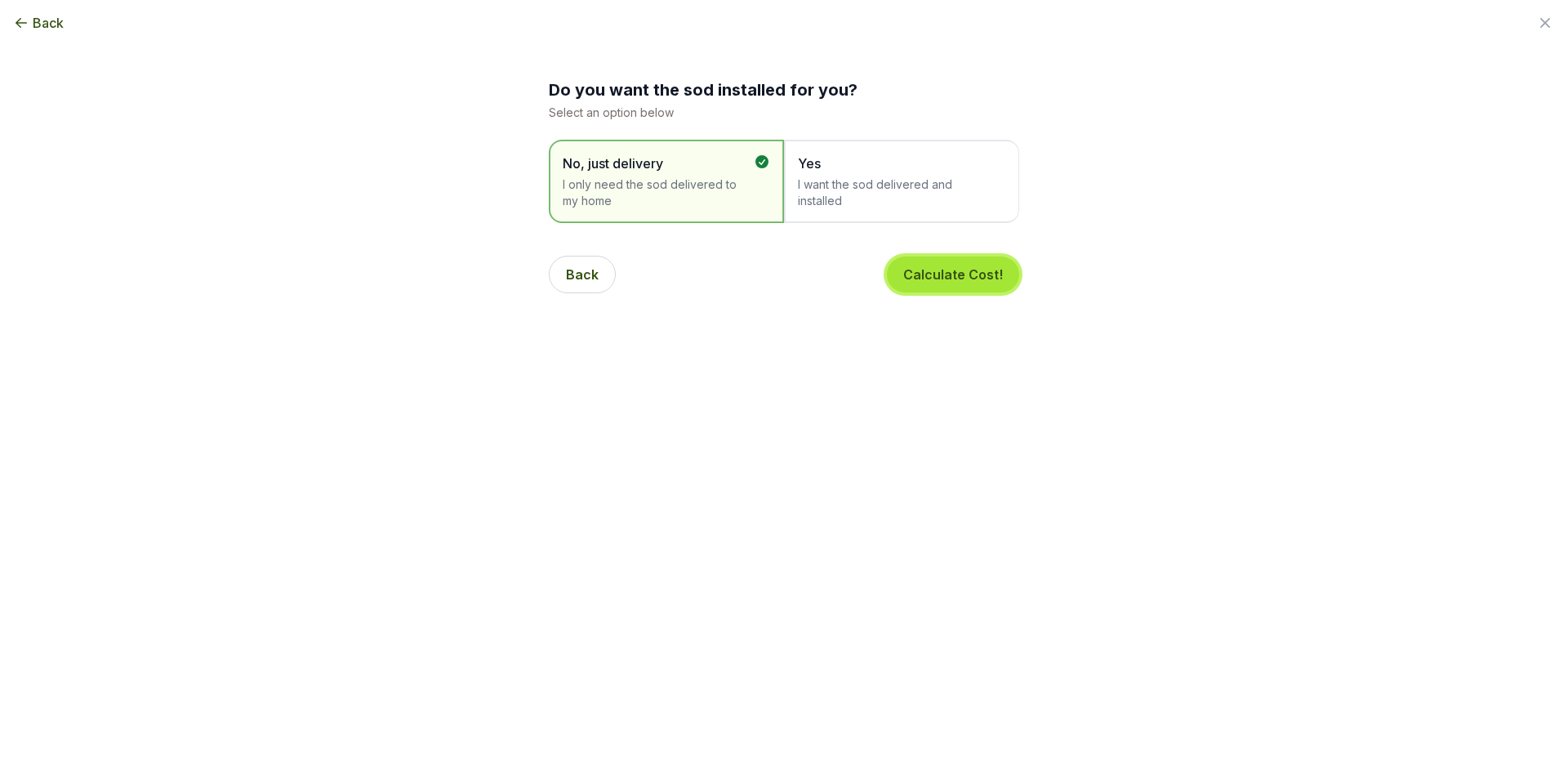
drag, startPoint x: 988, startPoint y: 277, endPoint x: 1007, endPoint y: 283, distance: 19.9
click at [989, 277] on button "Calculate Cost!" at bounding box center [953, 275] width 132 height 36
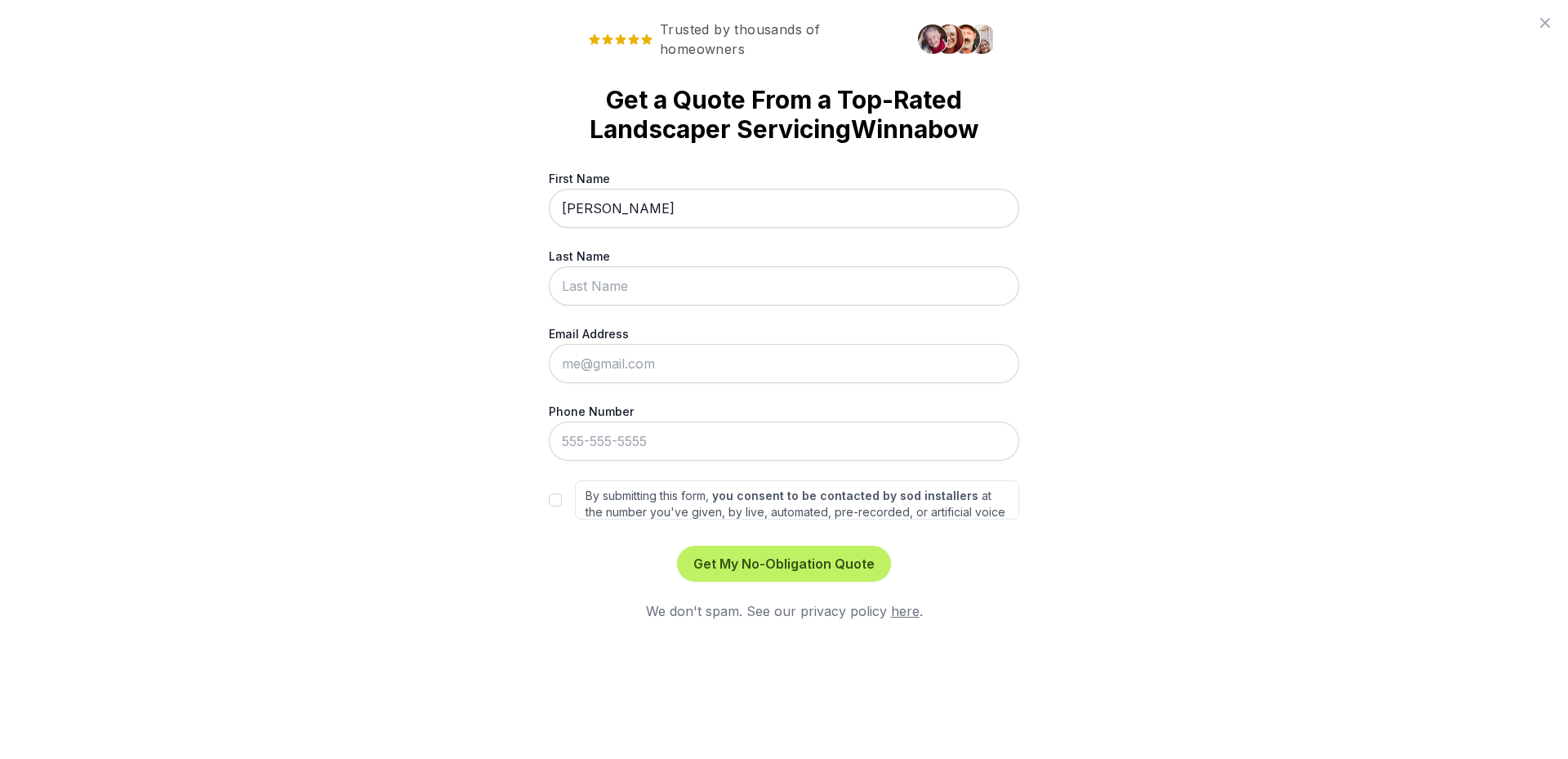
type input "[PERSON_NAME]"
click at [565, 292] on input "Last Name" at bounding box center [784, 285] width 471 height 39
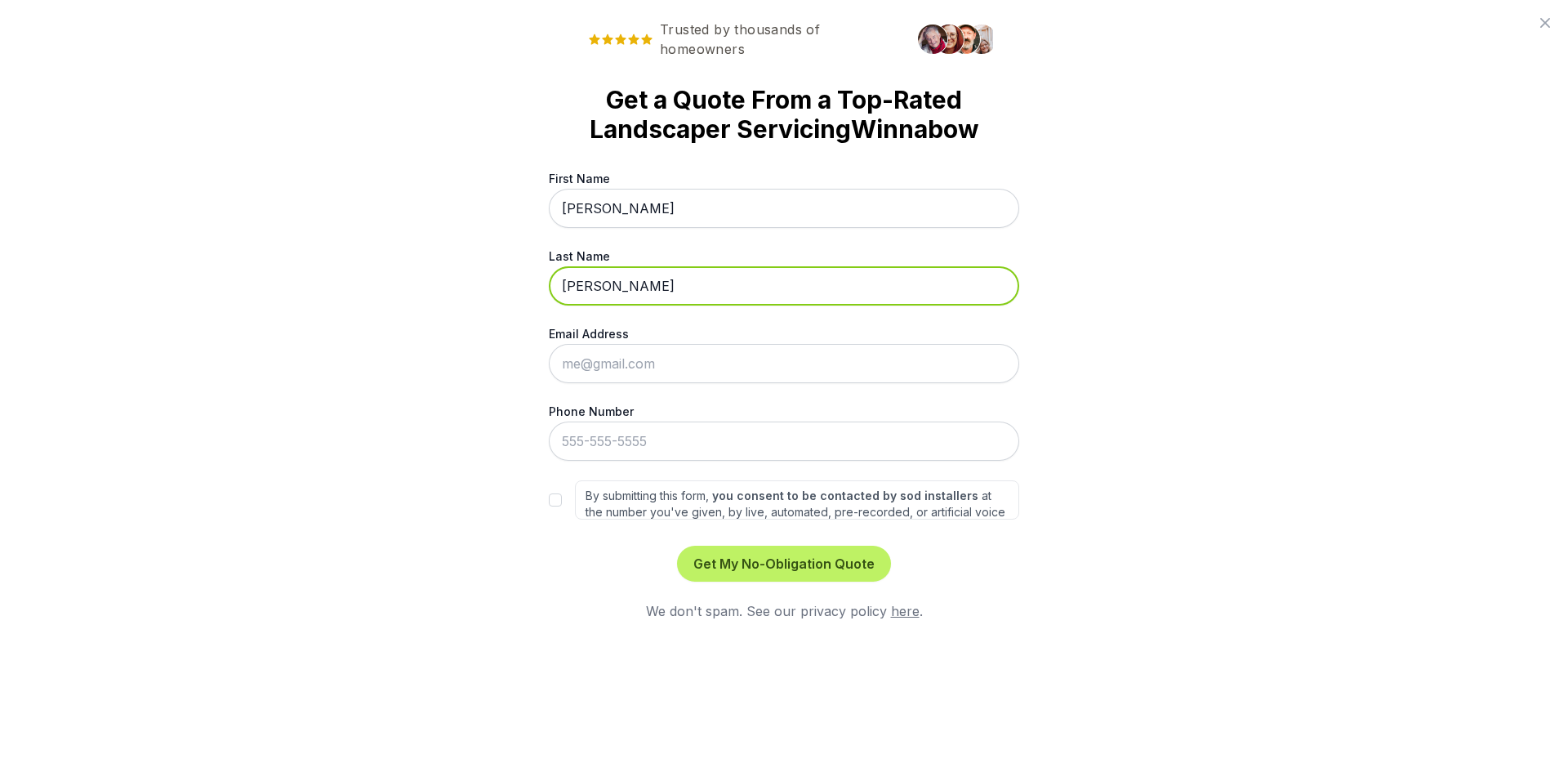
type input "[PERSON_NAME]"
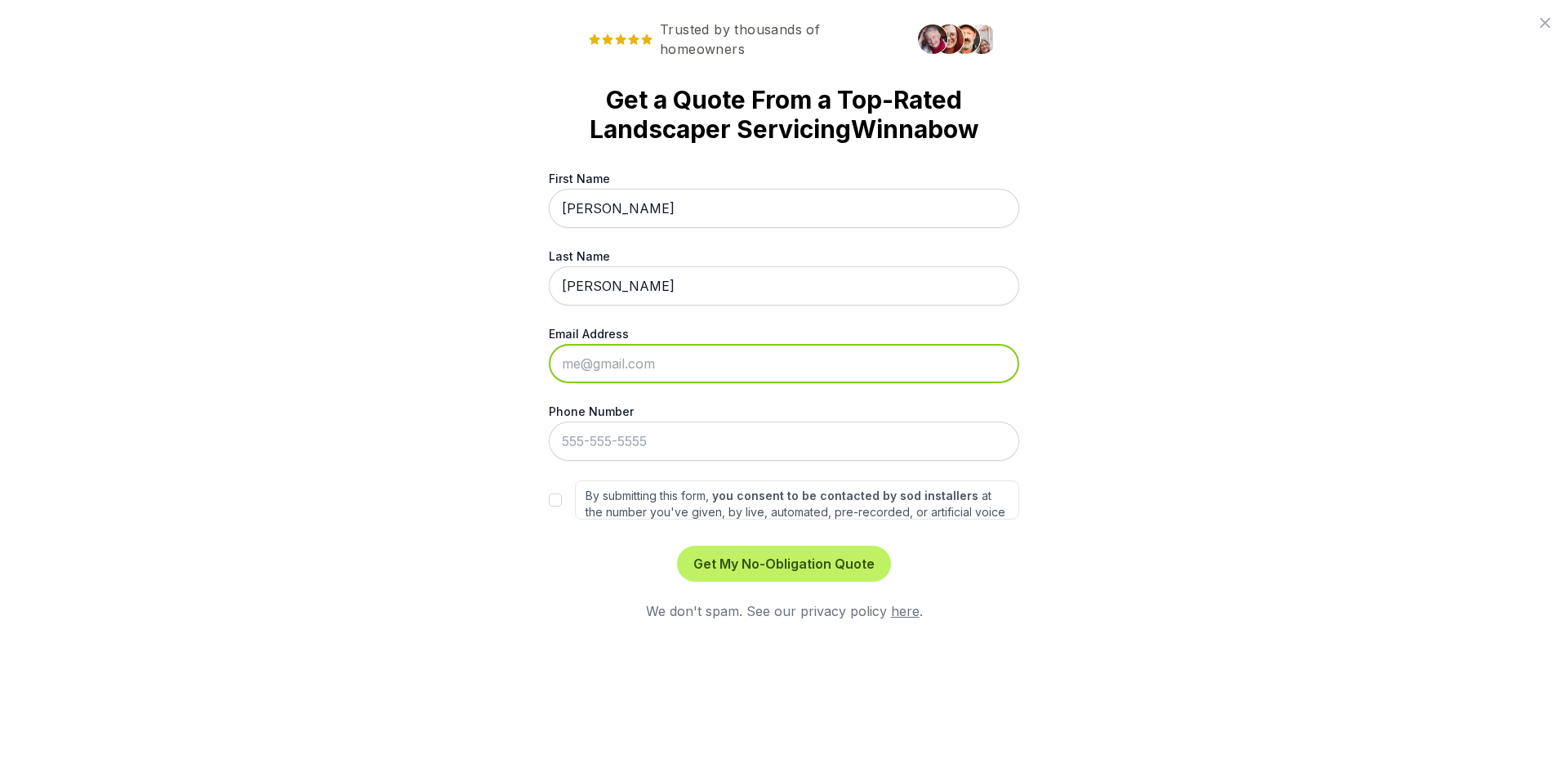
click at [563, 368] on input "Email Address" at bounding box center [784, 363] width 471 height 39
type input "[EMAIL_ADDRESS][DOMAIN_NAME]"
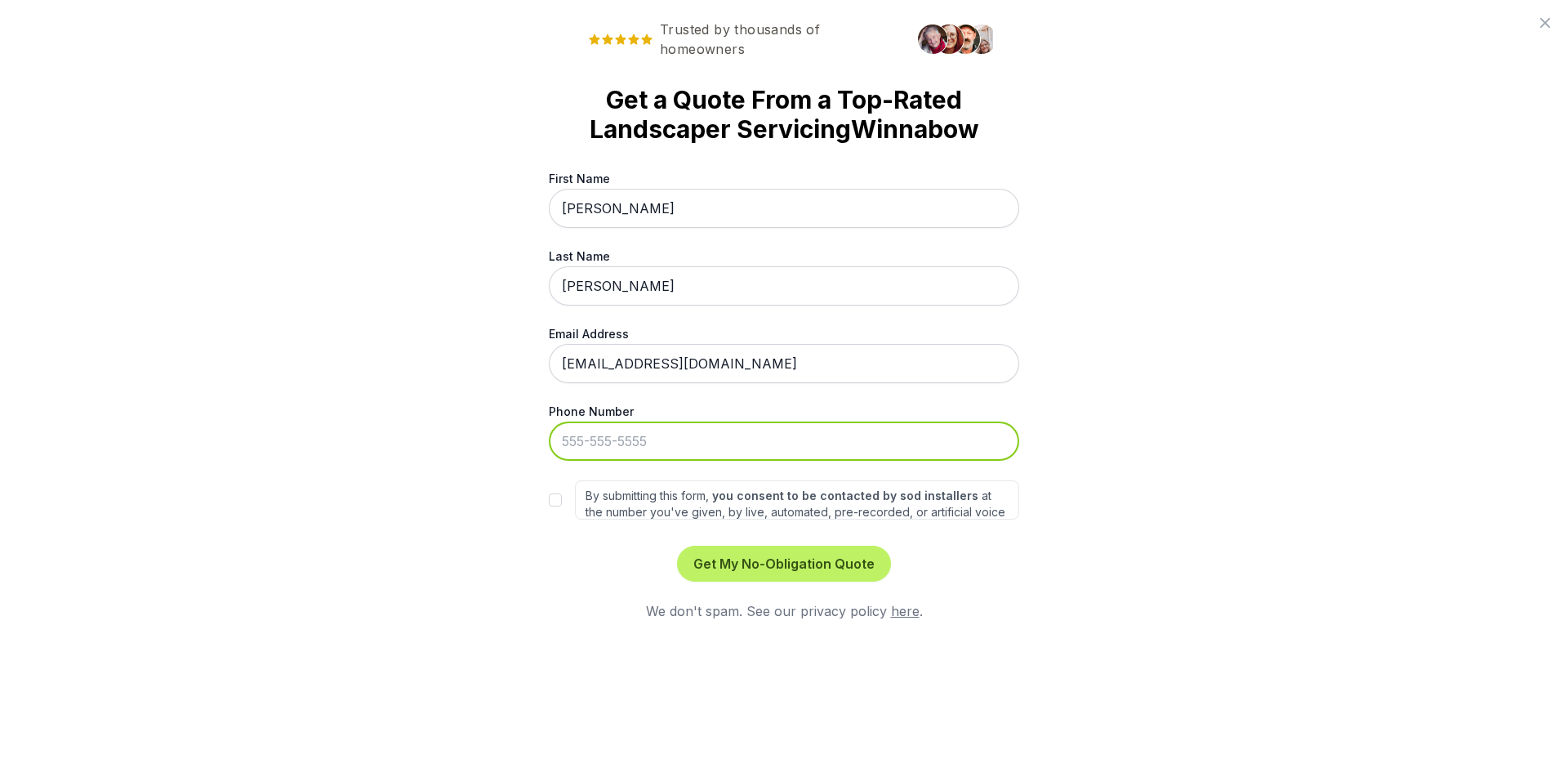
click at [566, 443] on input "Phone Number" at bounding box center [784, 440] width 471 height 39
type input "[PHONE_NUMBER]"
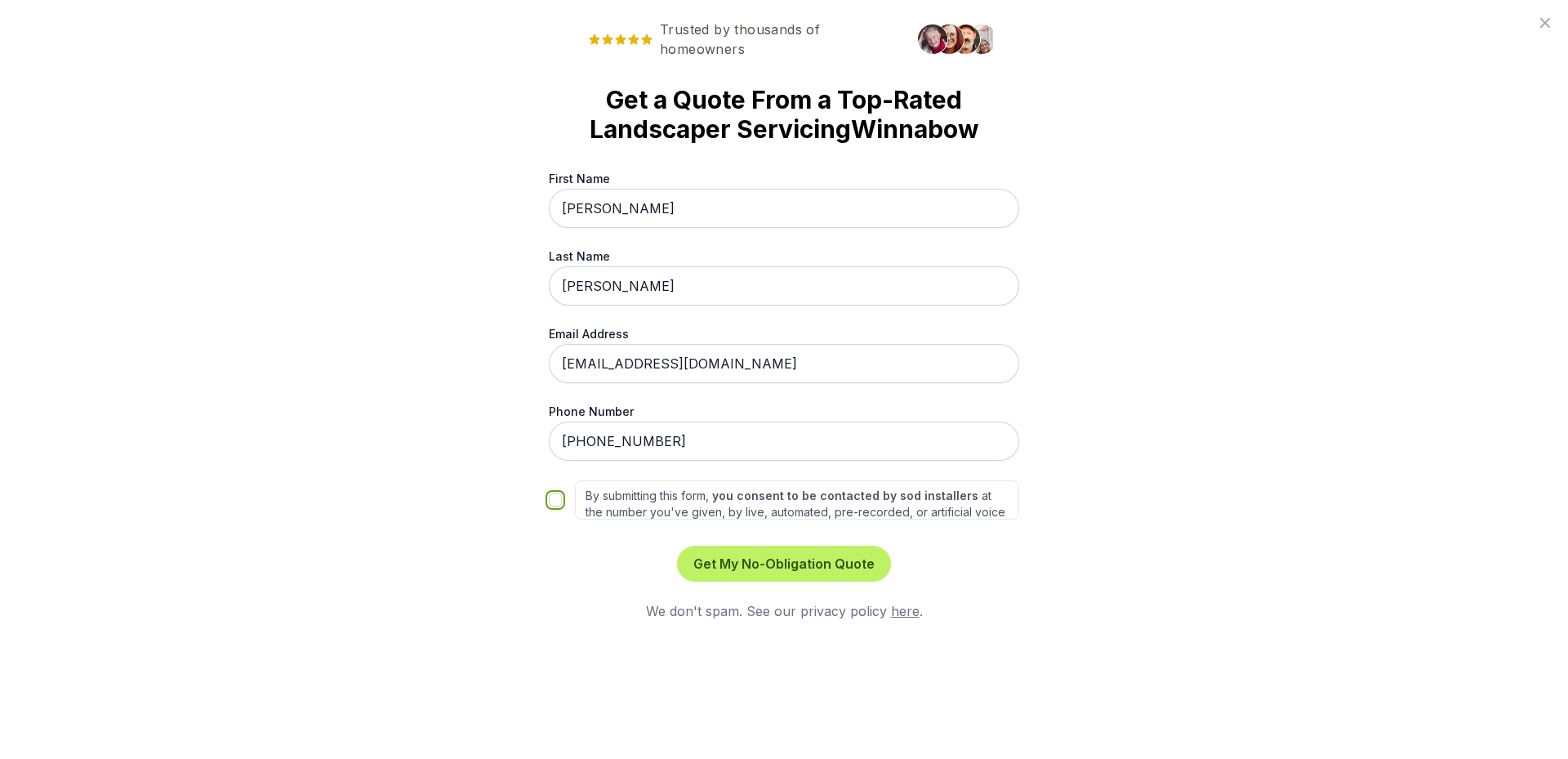
click at [556, 501] on input "By submitting this form, you consent to be contacted by sod installers at the n…" at bounding box center [555, 500] width 13 height 13
checkbox input "true"
click at [809, 562] on button "Get My No-Obligation Quote" at bounding box center [784, 564] width 214 height 36
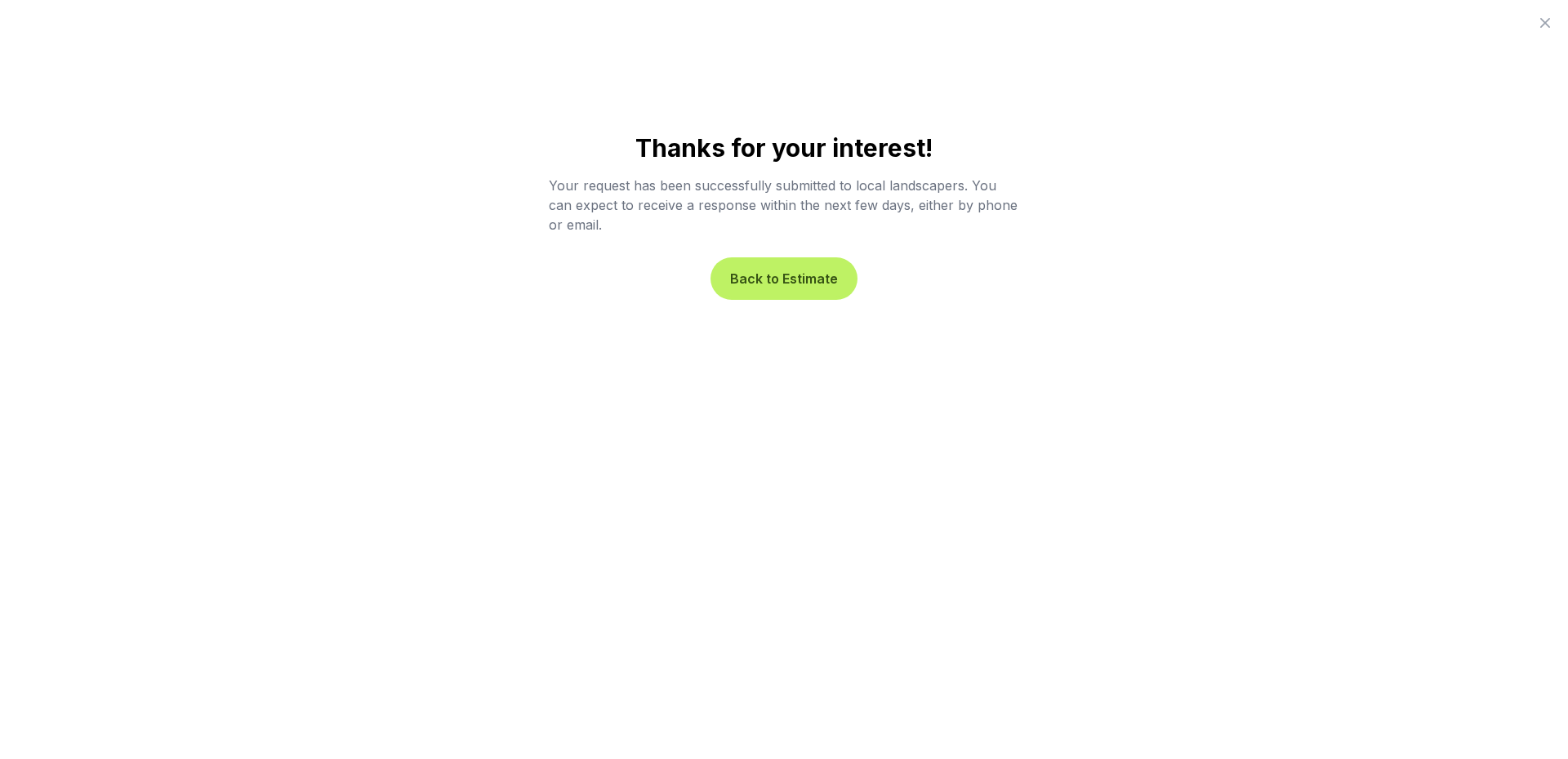
click at [783, 275] on button "Back to Estimate" at bounding box center [784, 279] width 141 height 36
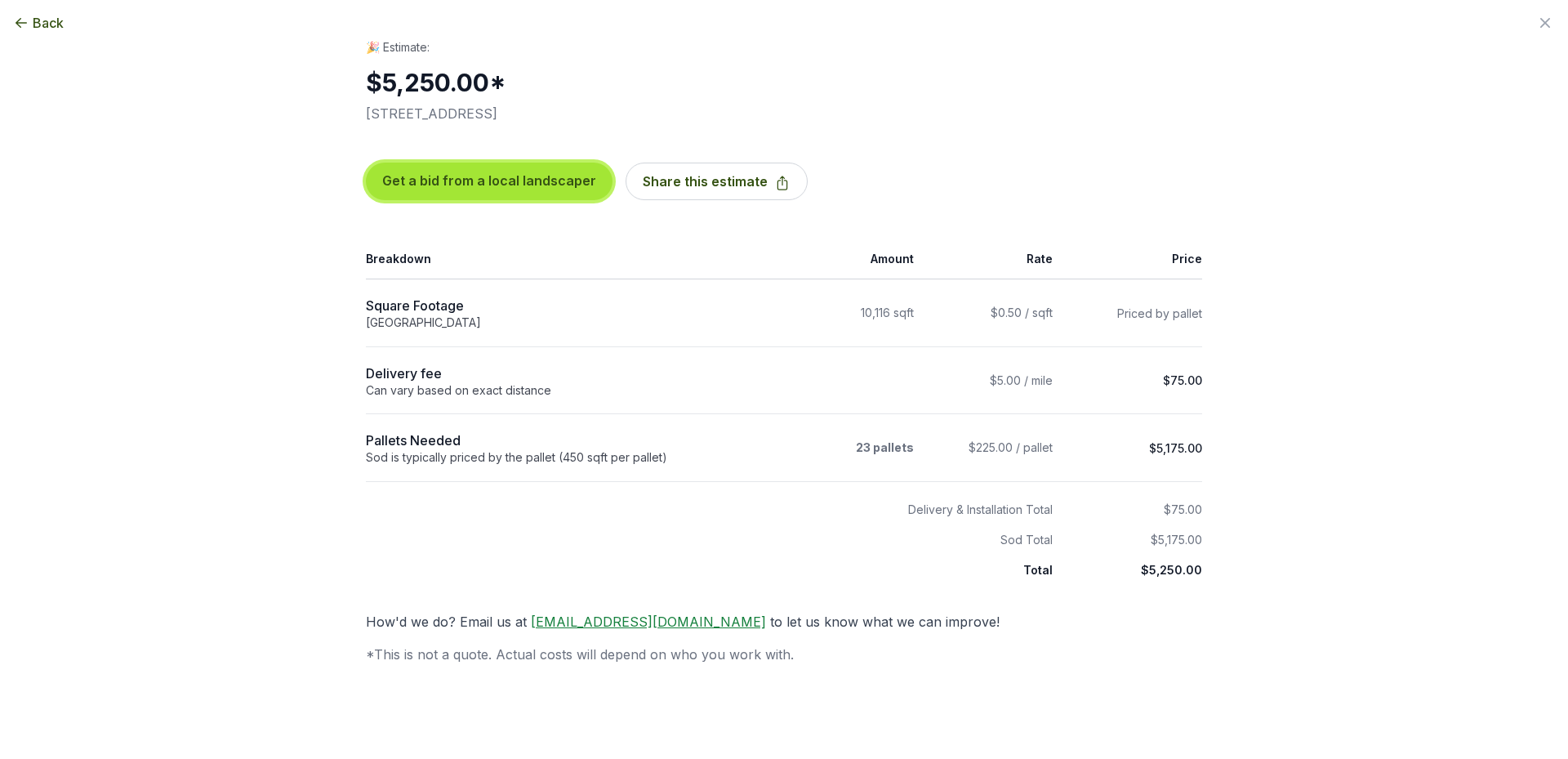
click at [472, 182] on button "Get a bid from a local landscaper" at bounding box center [489, 182] width 246 height 38
